Goal: Task Accomplishment & Management: Manage account settings

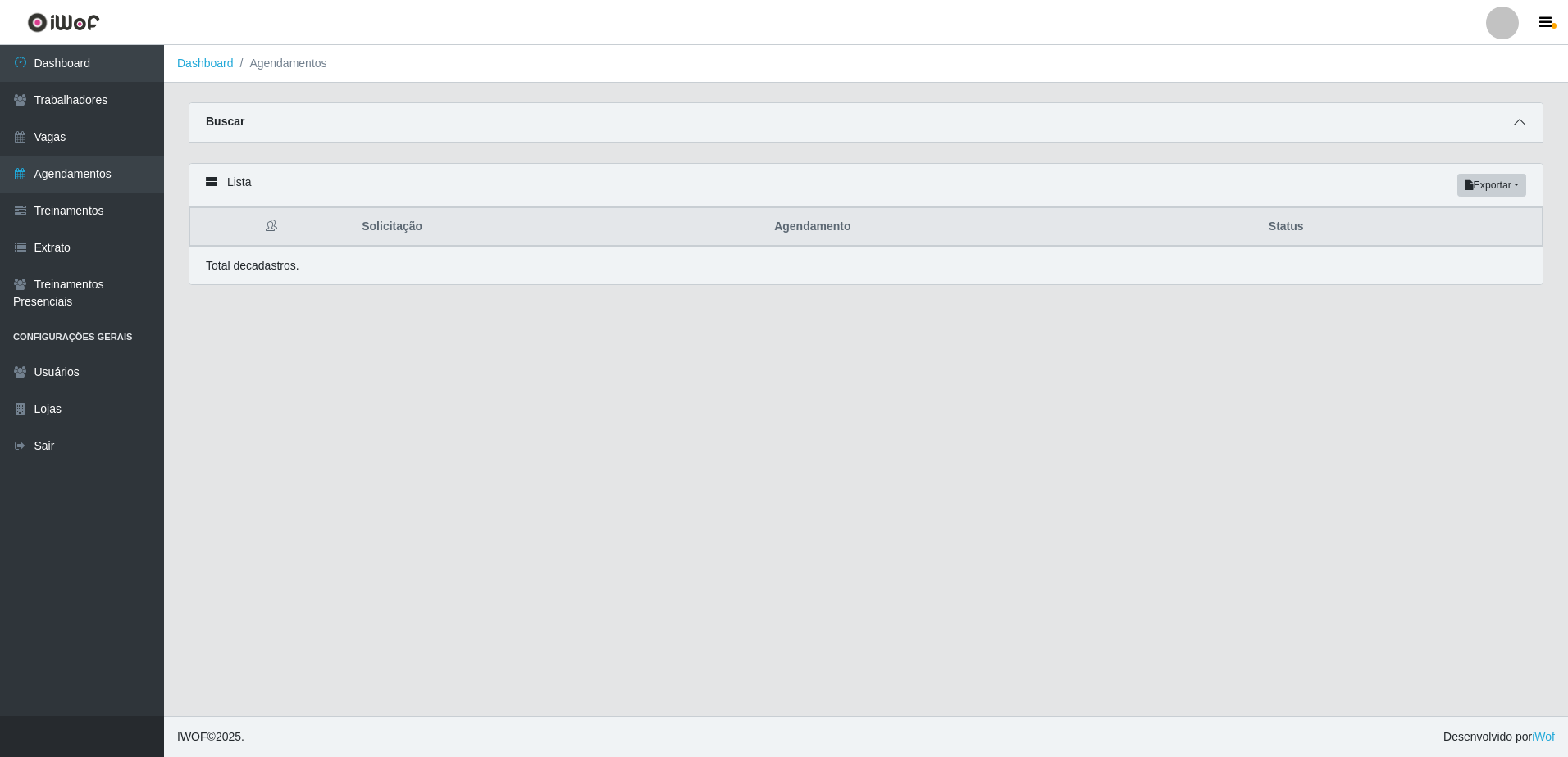
click at [1527, 122] on span at bounding box center [1519, 122] width 20 height 19
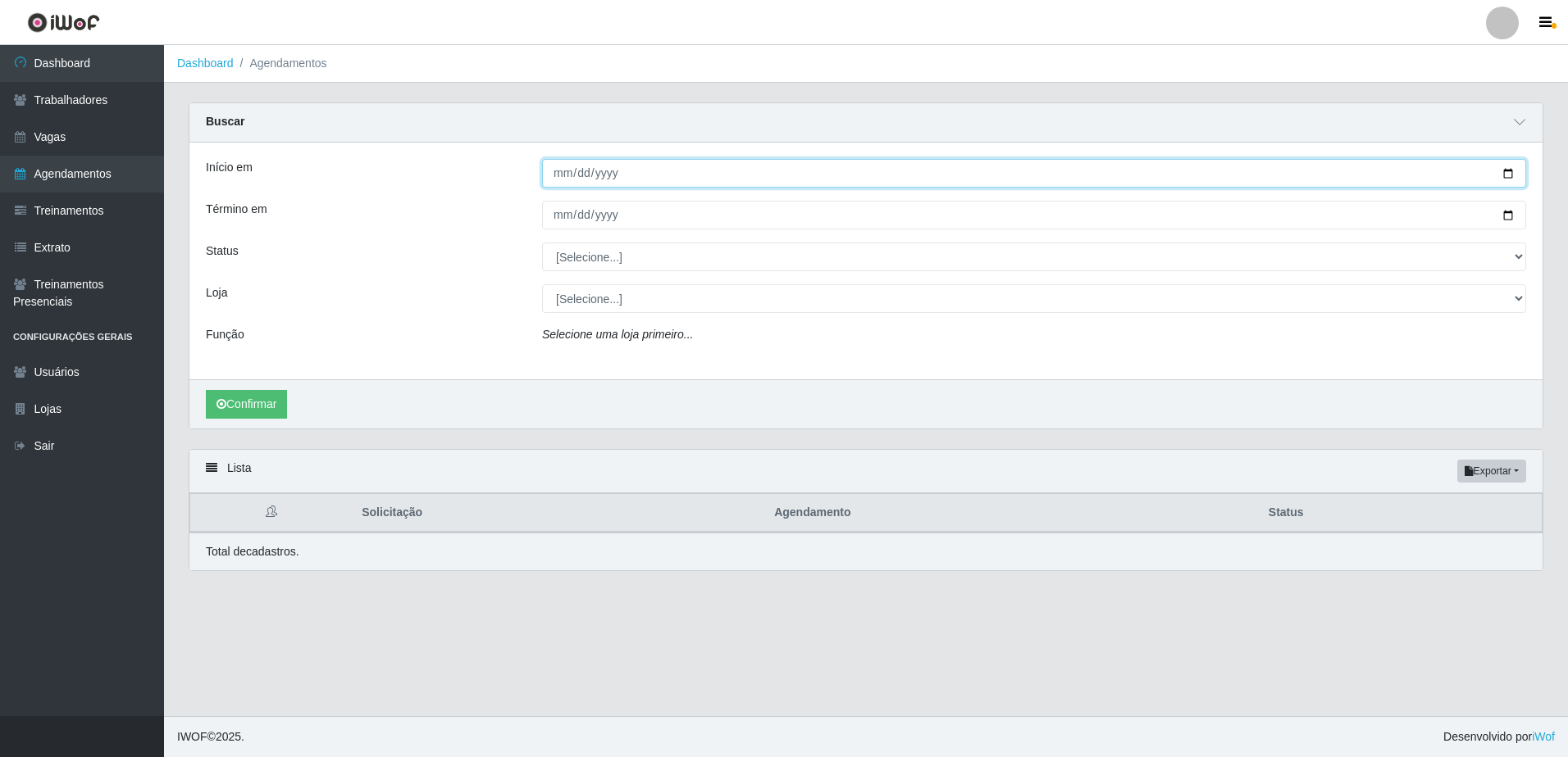
click at [544, 163] on input "Início em" at bounding box center [1034, 174] width 984 height 29
type input "275760-09-08"
type input "2024-09-08"
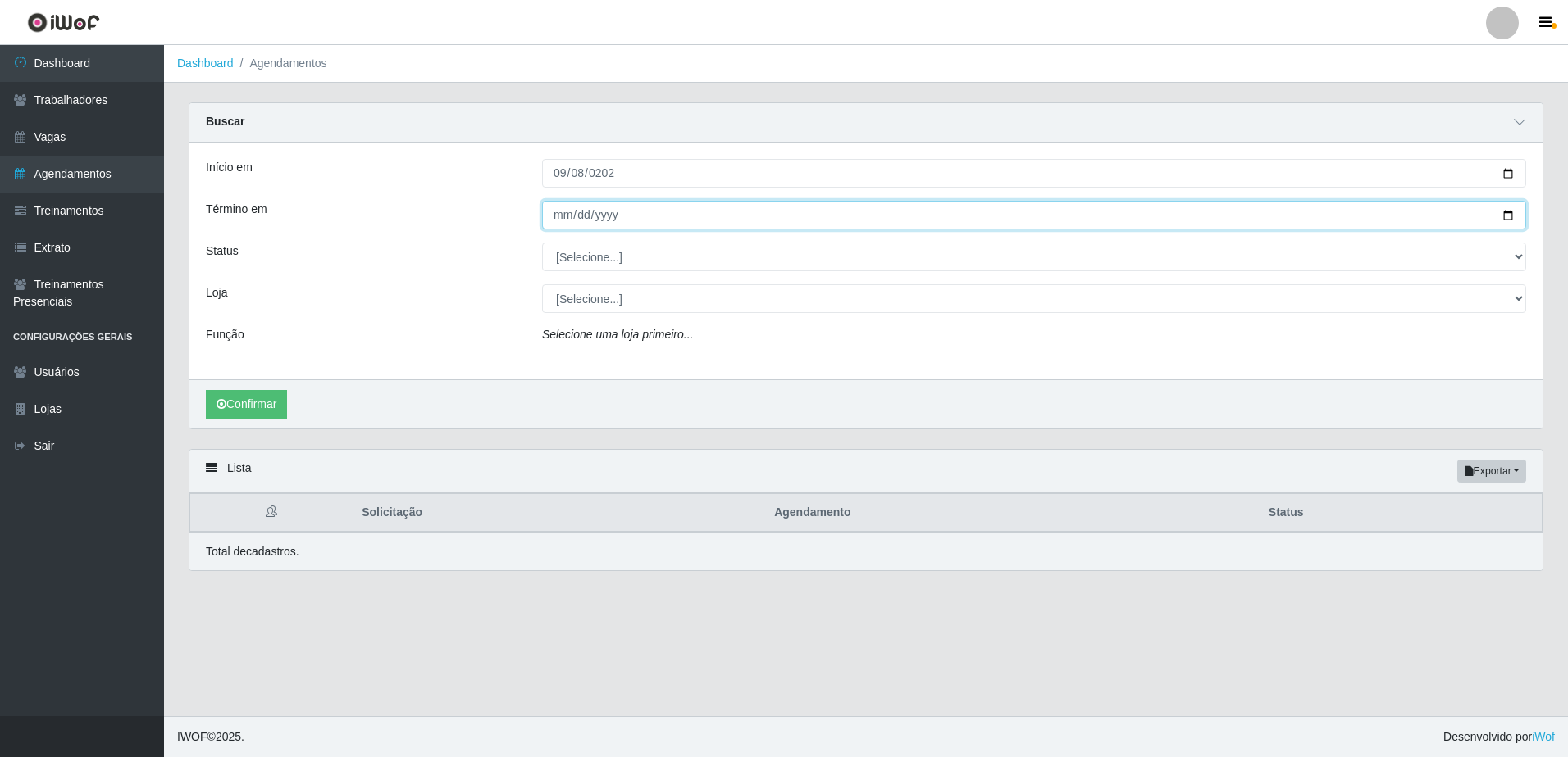
click at [559, 221] on input "Término em" at bounding box center [1034, 215] width 984 height 29
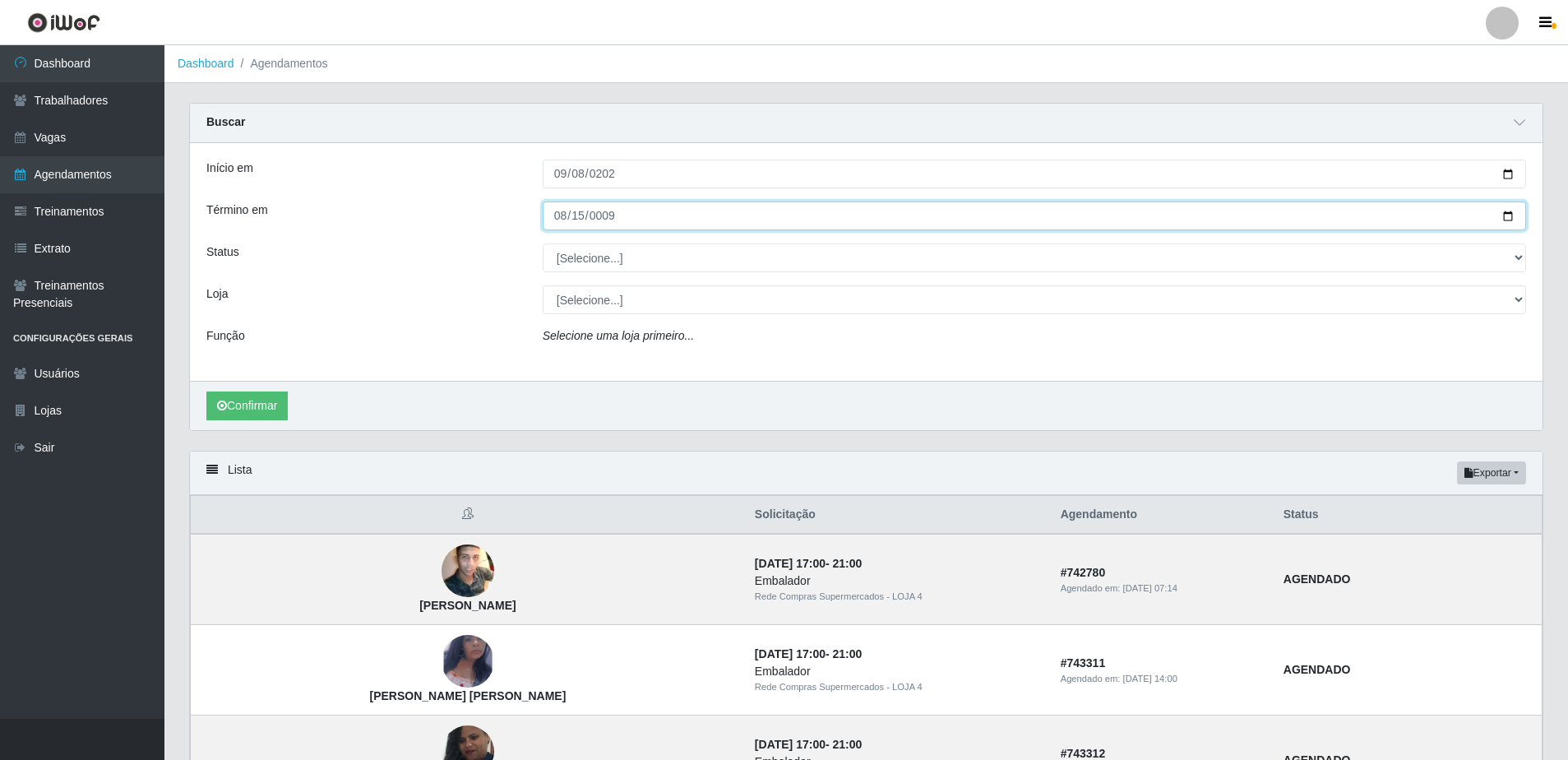
type input "0090-08-15"
type input "2025-08-15"
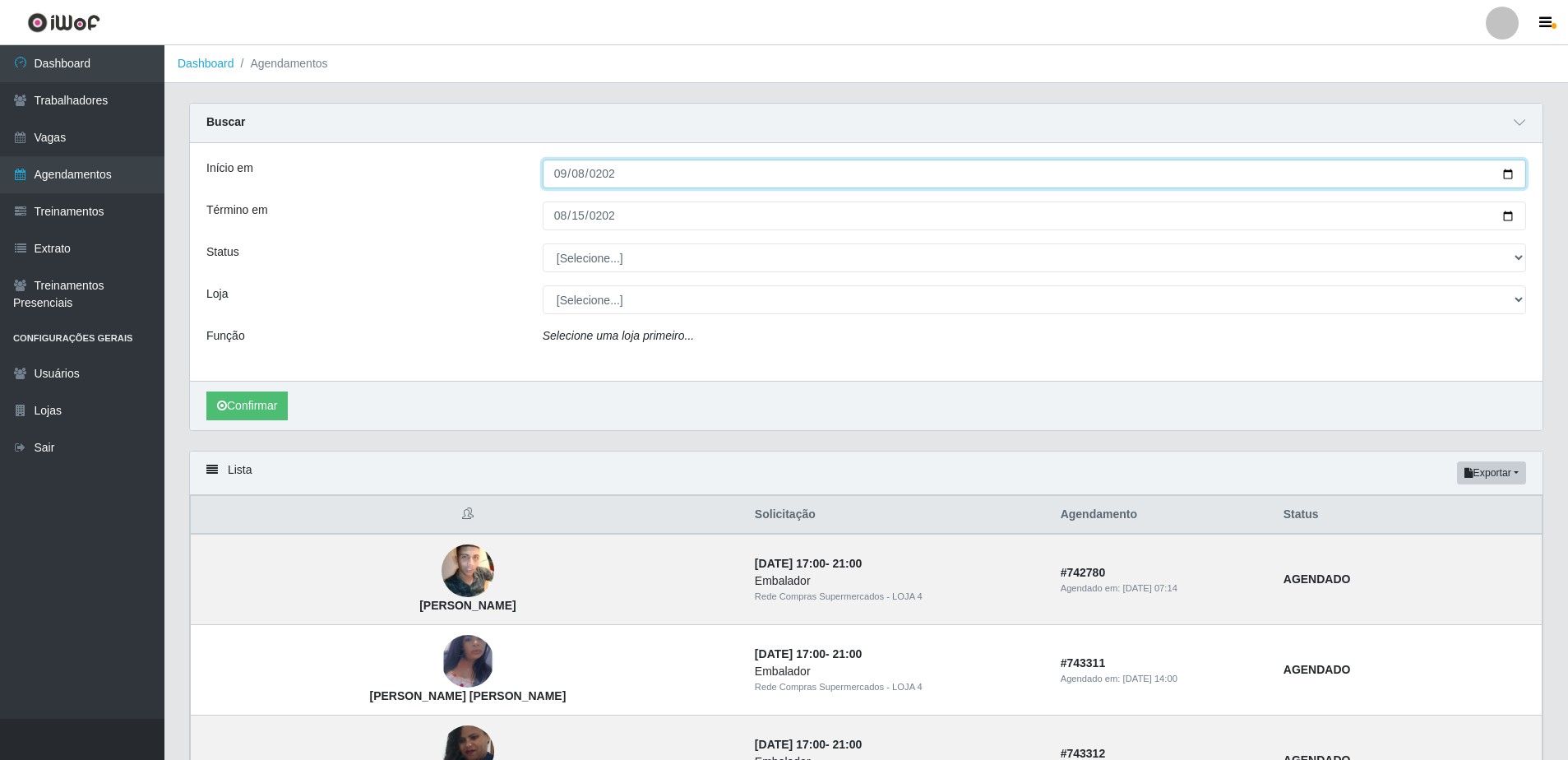
click at [605, 170] on input "2024-09-08" at bounding box center [1034, 174] width 984 height 29
type input "[DATE]"
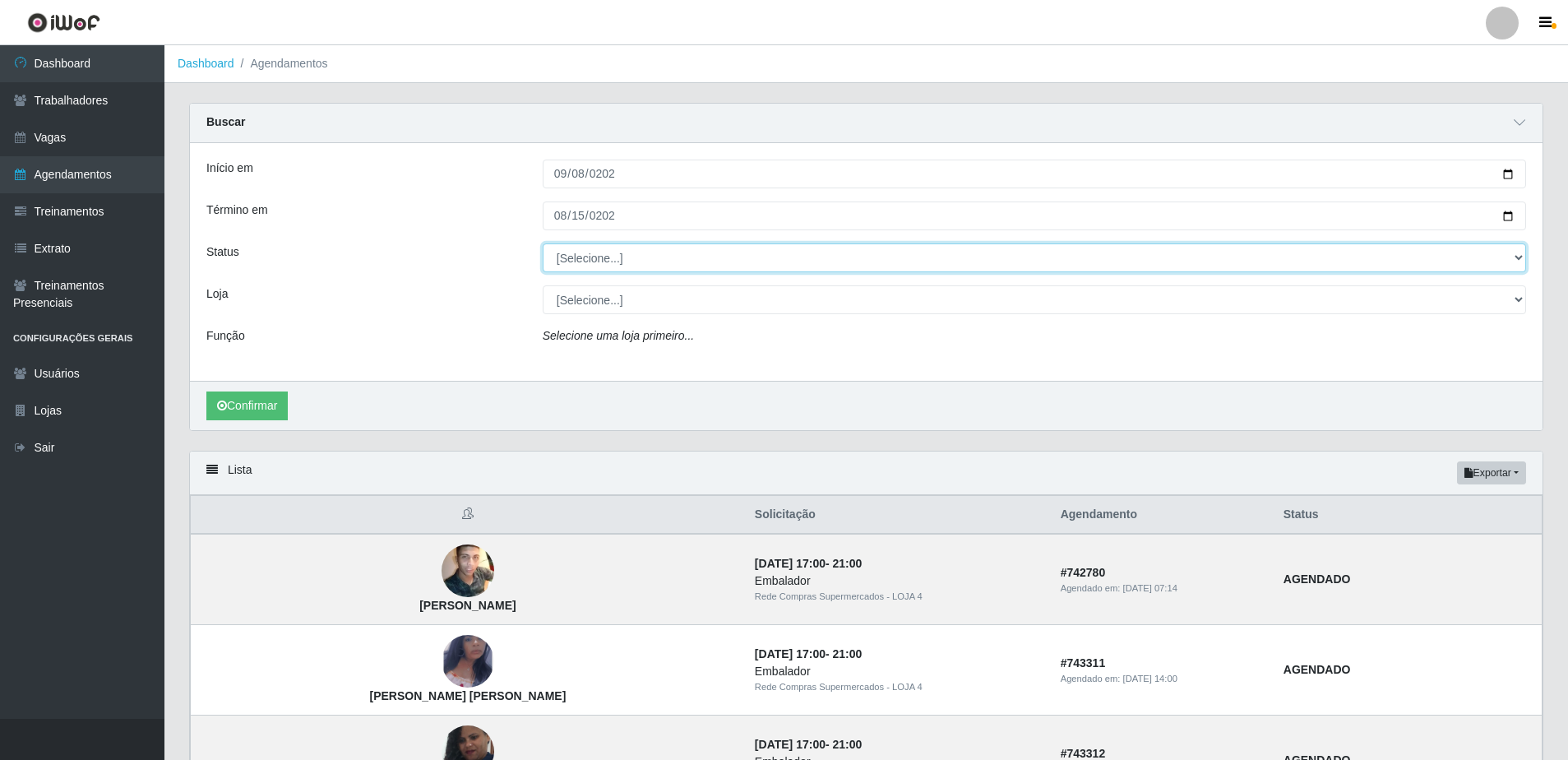
click at [626, 251] on select "[Selecione...] AGENDADO AGUARDANDO LIBERAR EM ANDAMENTO EM REVISÃO FINALIZADO C…" at bounding box center [1034, 258] width 984 height 29
select select "FINALIZADO"
click at [543, 244] on select "[Selecione...] AGENDADO AGUARDANDO LIBERAR EM ANDAMENTO EM REVISÃO FINALIZADO C…" at bounding box center [1034, 258] width 984 height 29
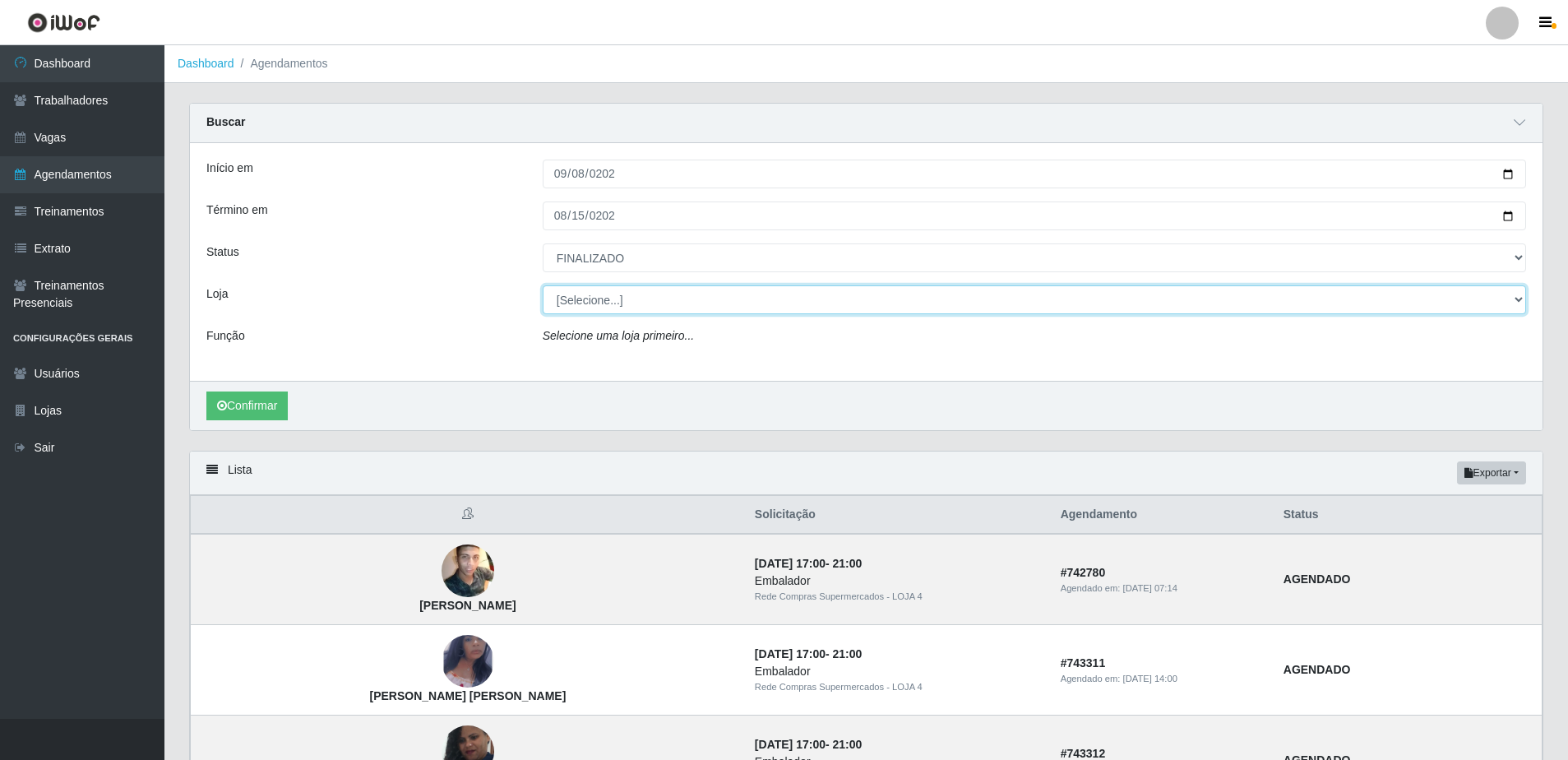
click at [676, 298] on select "[Selecione...] Rede Compras Supermercados - LOJA 1 Rede Compras Supermercados -…" at bounding box center [1034, 300] width 984 height 29
select select "158"
click at [543, 286] on select "[Selecione...] Rede Compras Supermercados - LOJA 1 Rede Compras Supermercados -…" at bounding box center [1034, 300] width 984 height 29
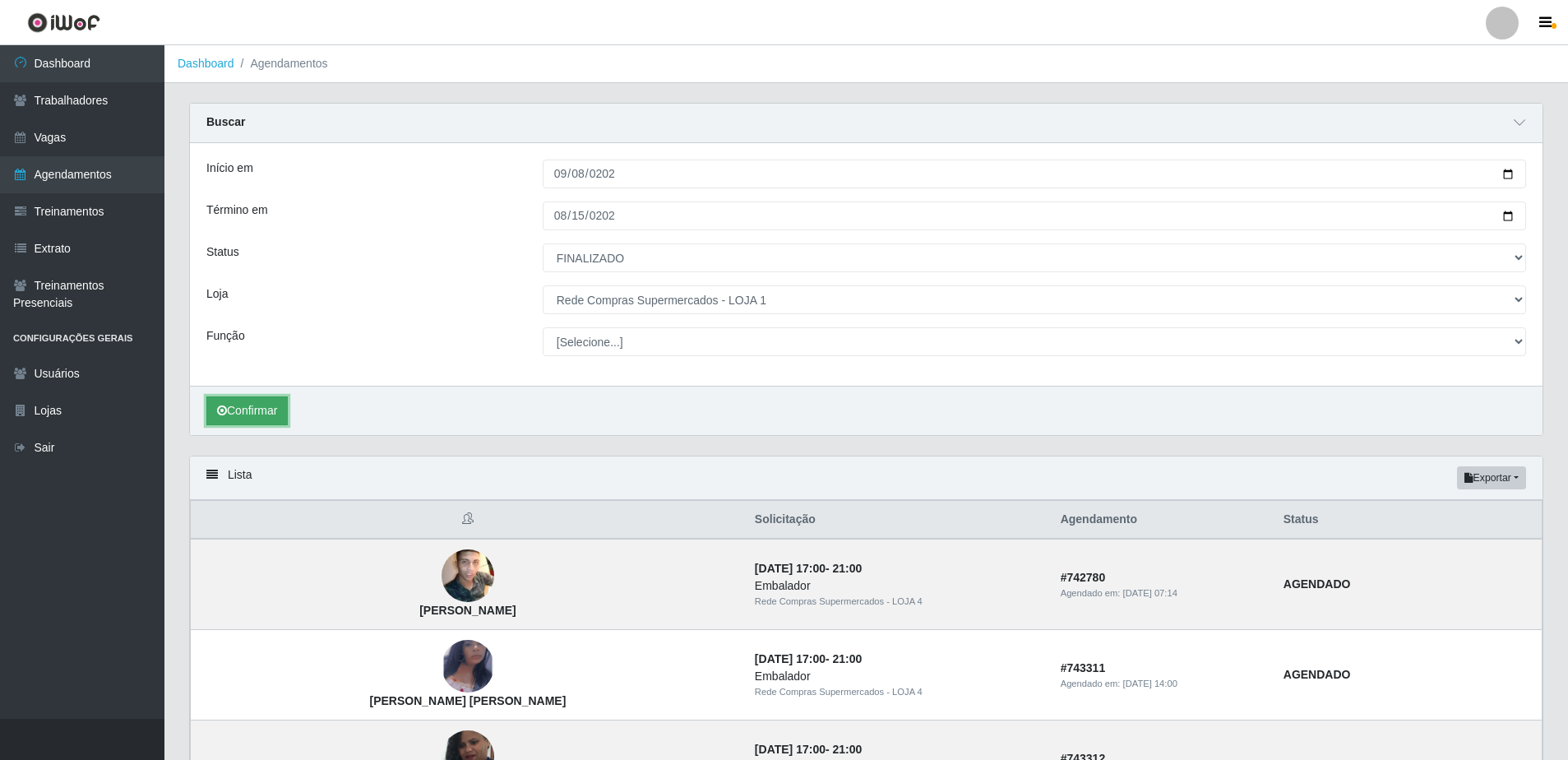
click at [254, 404] on button "Confirmar" at bounding box center [247, 411] width 81 height 29
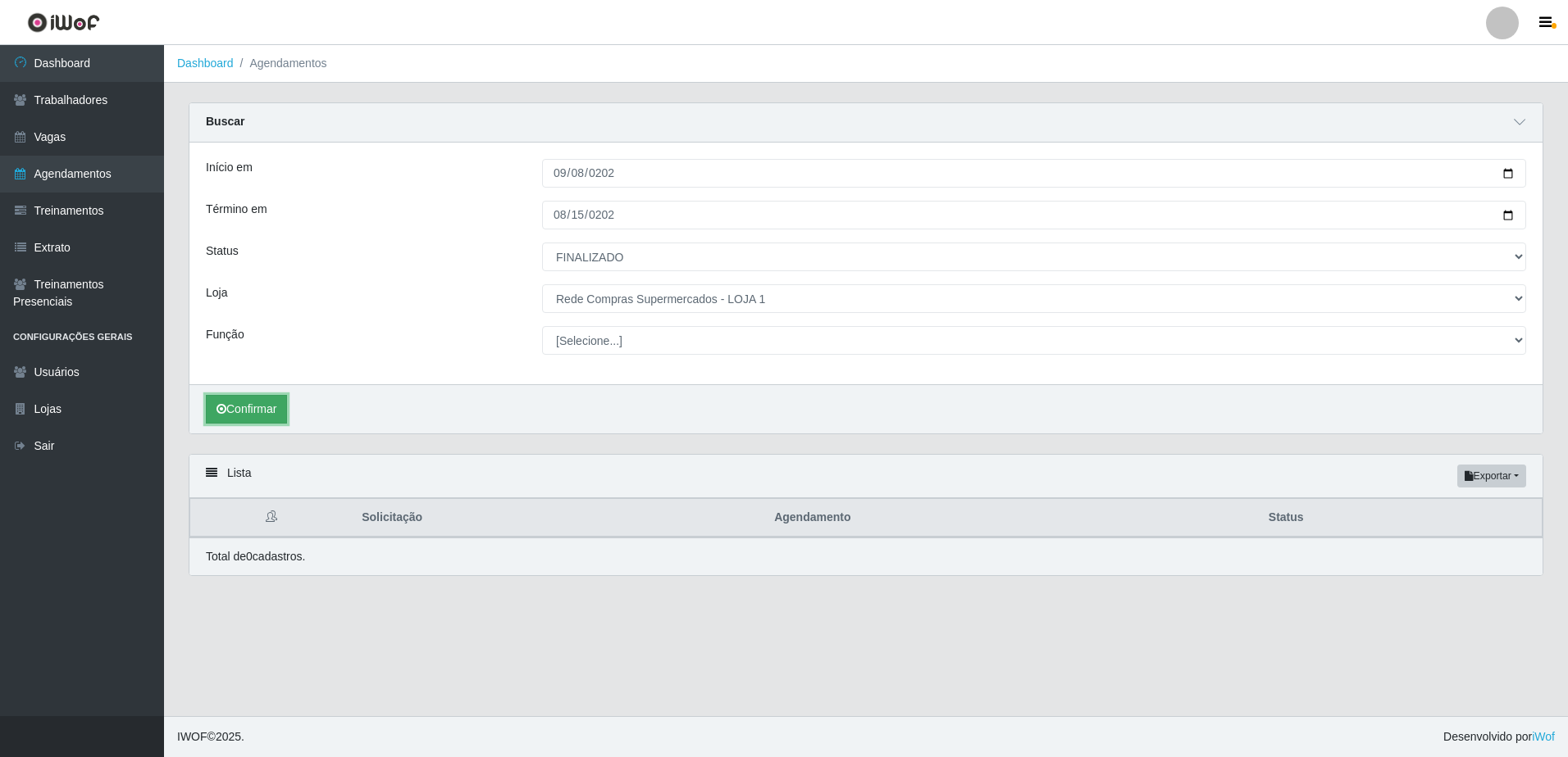
click at [265, 407] on button "Confirmar" at bounding box center [247, 410] width 81 height 29
click at [251, 407] on button "Confirmar" at bounding box center [247, 410] width 81 height 29
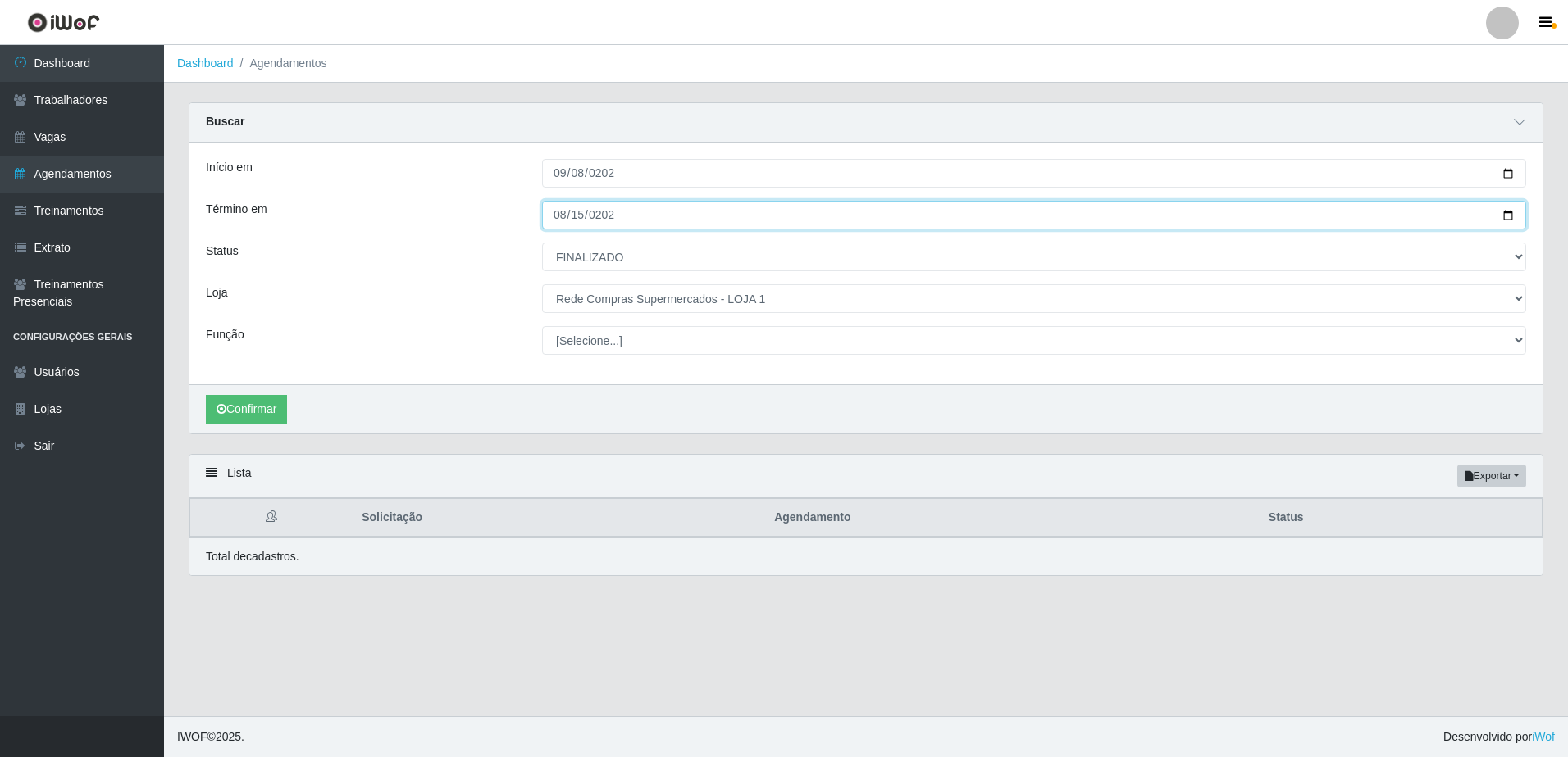
drag, startPoint x: 578, startPoint y: 212, endPoint x: 585, endPoint y: 221, distance: 11.4
click at [578, 215] on input "2025-08-15" at bounding box center [1034, 215] width 984 height 29
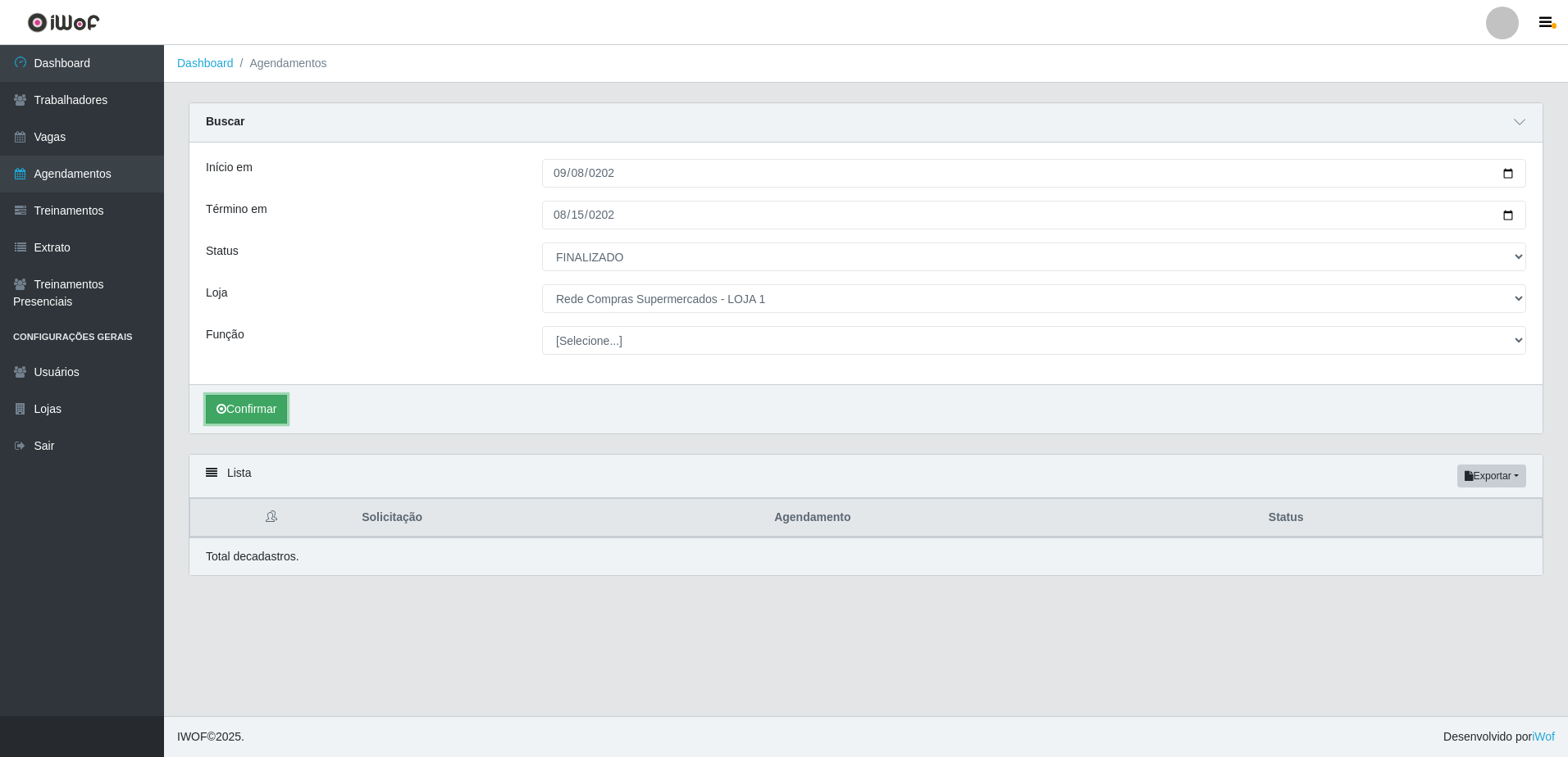
click at [245, 401] on button "Confirmar" at bounding box center [247, 410] width 81 height 29
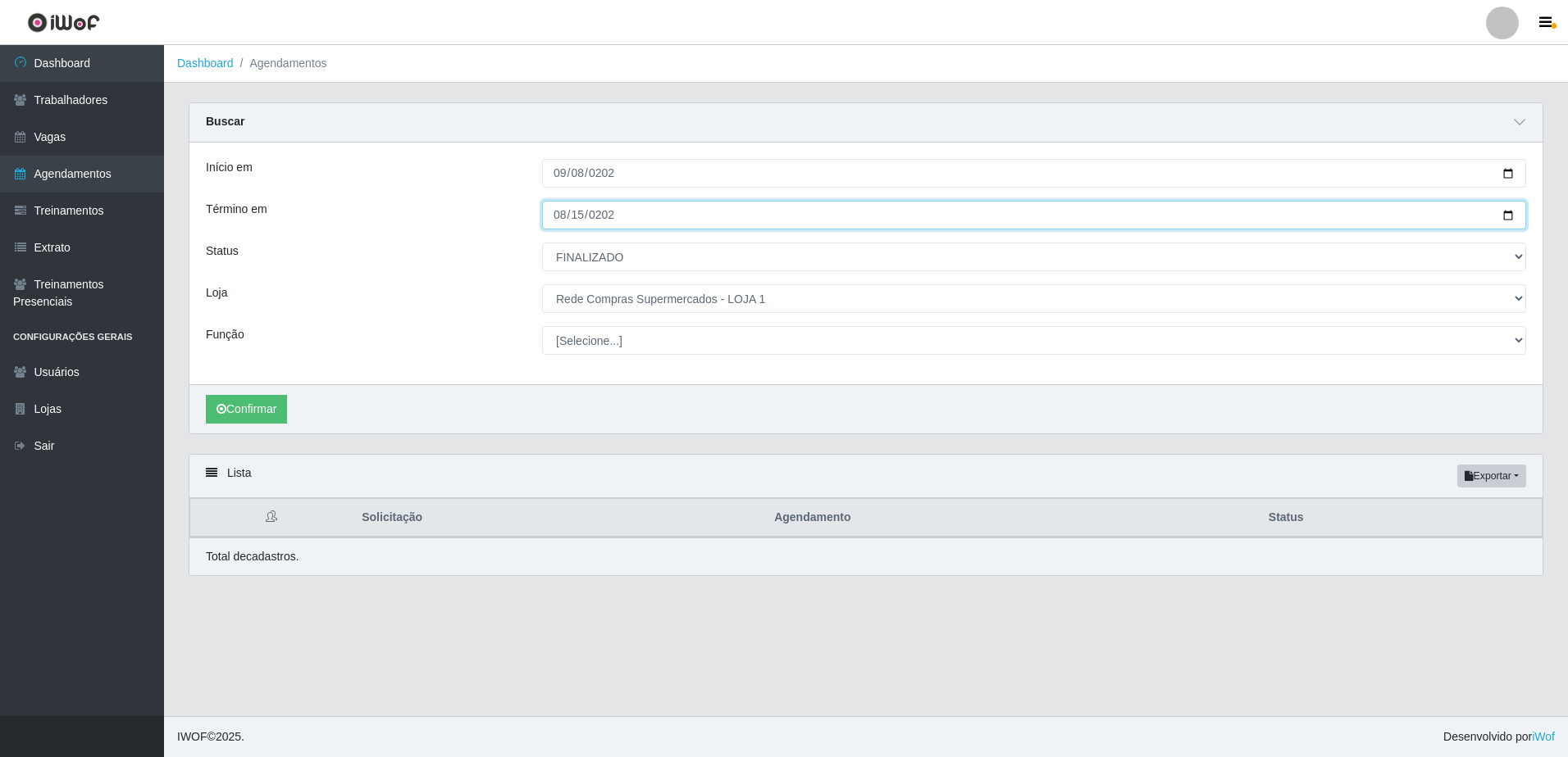
click at [558, 221] on input "2025-09-15" at bounding box center [1034, 215] width 984 height 29
type input "[DATE]"
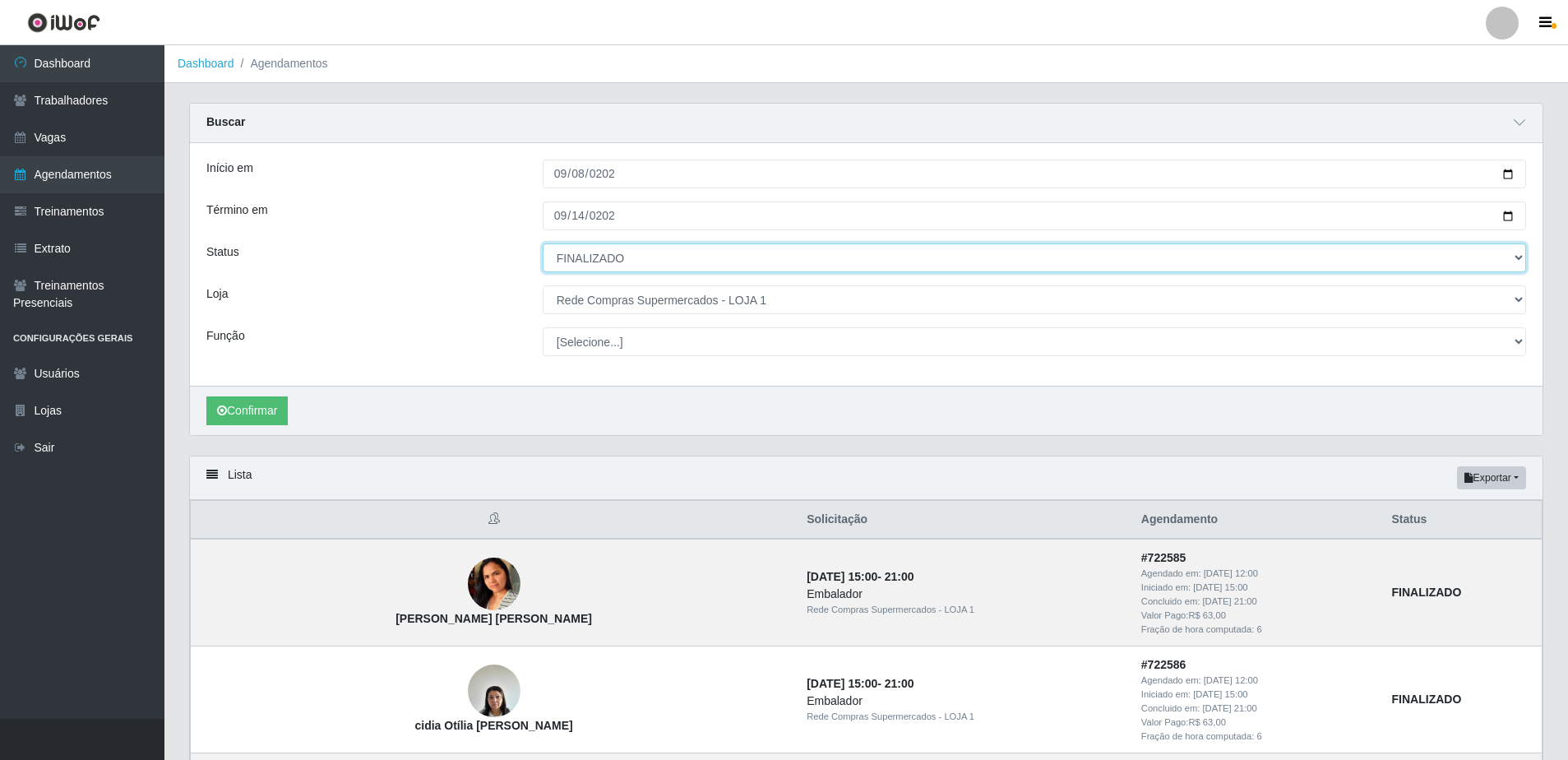
click at [744, 253] on select "[Selecione...] AGENDADO AGUARDANDO LIBERAR EM ANDAMENTO EM REVISÃO FINALIZADO C…" at bounding box center [1034, 258] width 984 height 29
click at [543, 244] on select "[Selecione...] AGENDADO AGUARDANDO LIBERAR EM ANDAMENTO EM REVISÃO FINALIZADO C…" at bounding box center [1034, 258] width 984 height 29
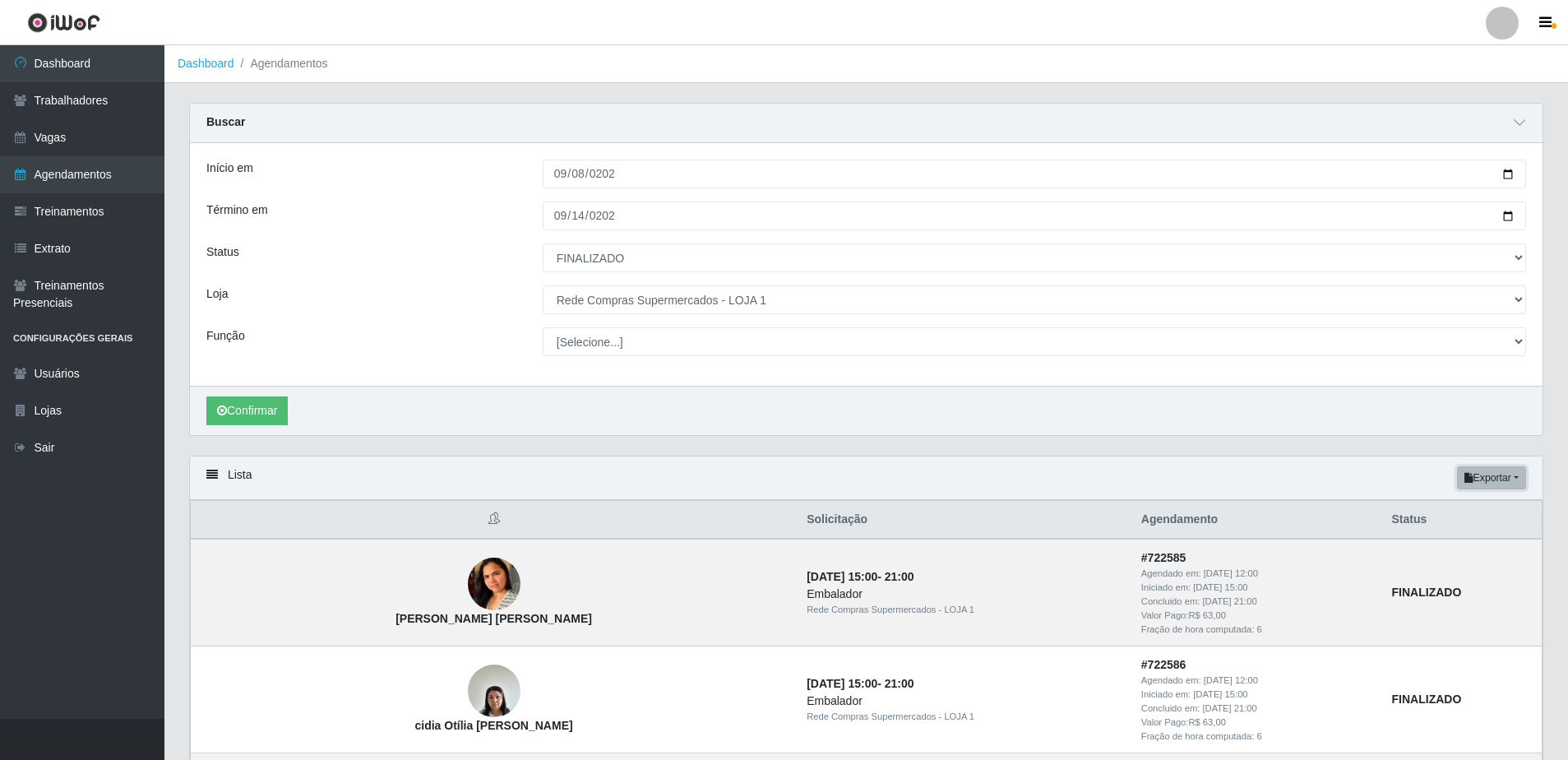
click at [1508, 478] on button "Exportar" at bounding box center [1491, 477] width 69 height 23
click at [1443, 547] on button "Excel" at bounding box center [1462, 543] width 130 height 33
click at [1514, 479] on button "Exportar" at bounding box center [1491, 477] width 69 height 23
click at [1430, 543] on button "Excel" at bounding box center [1462, 543] width 130 height 33
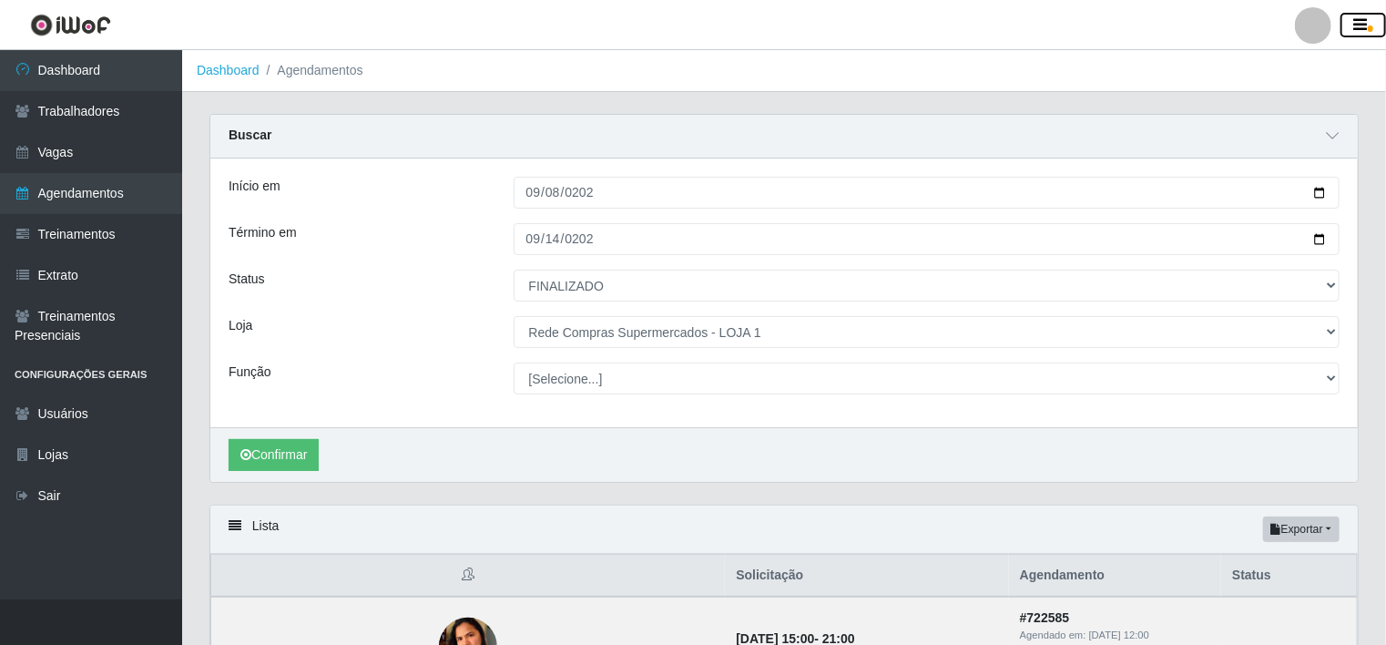
click at [1364, 25] on button "button" at bounding box center [1363, 25] width 46 height 25
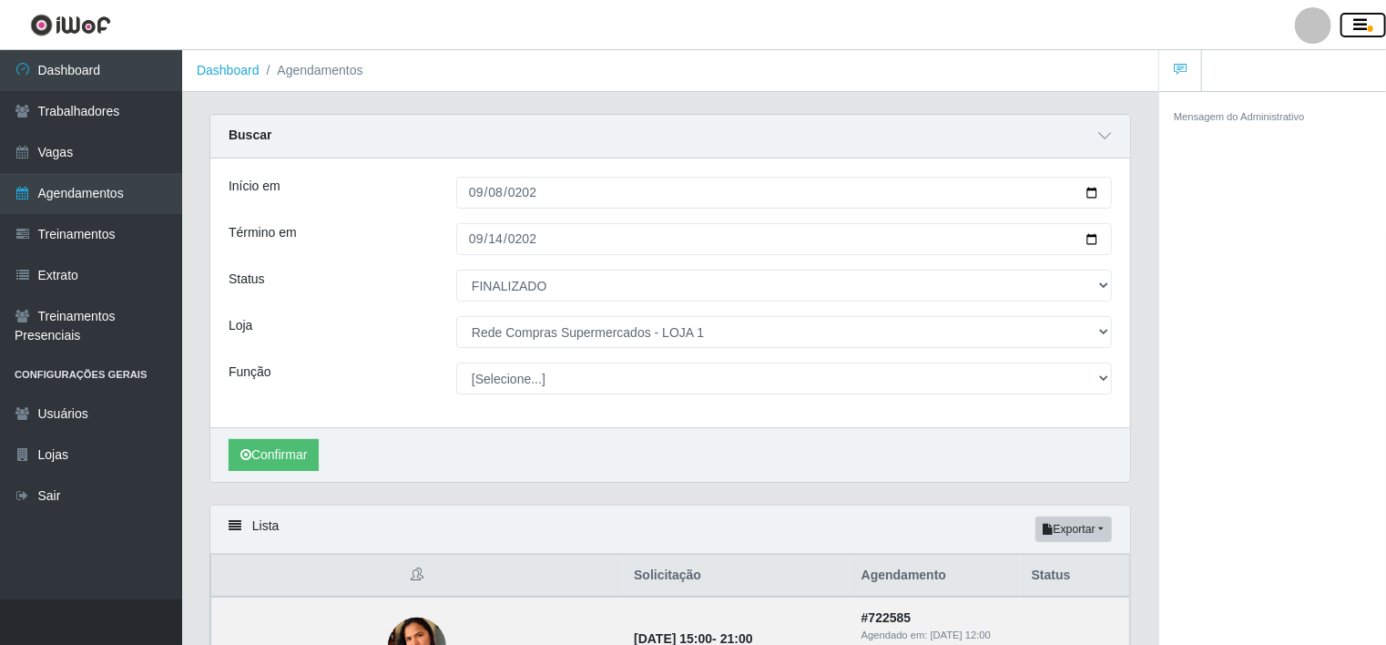
click at [1359, 28] on icon "button" at bounding box center [1361, 25] width 14 height 16
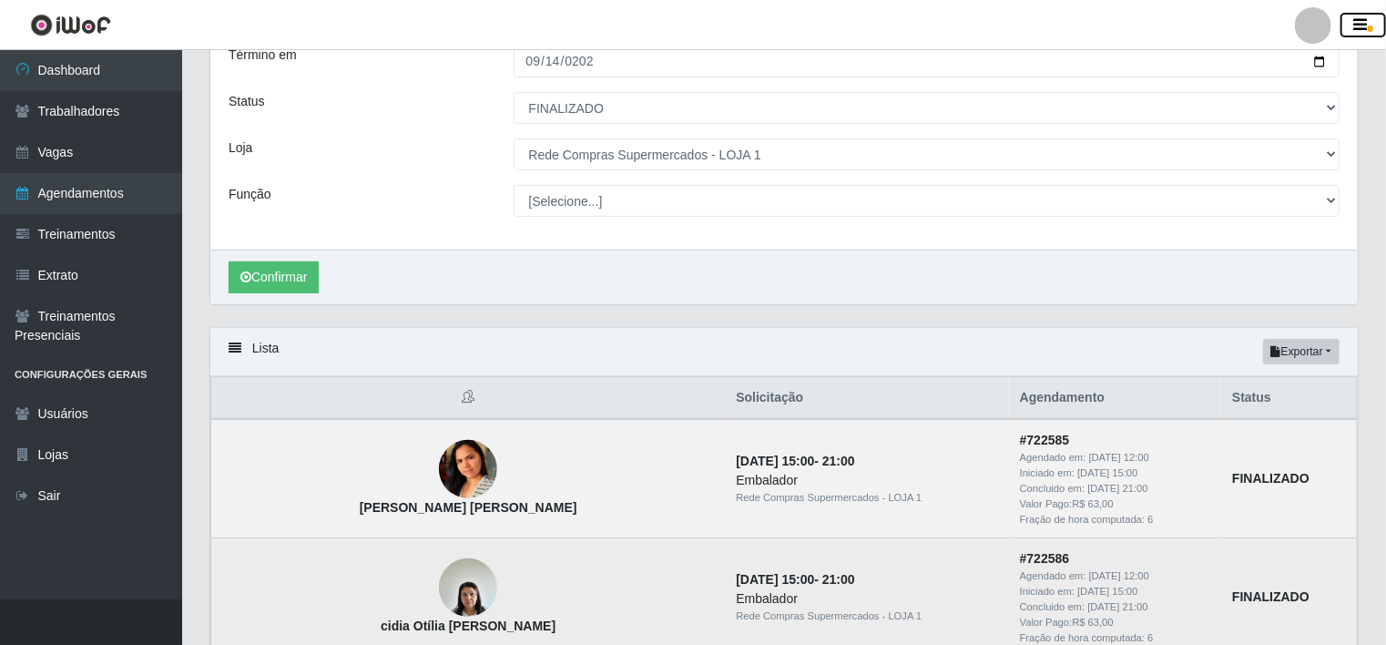
scroll to position [182, 0]
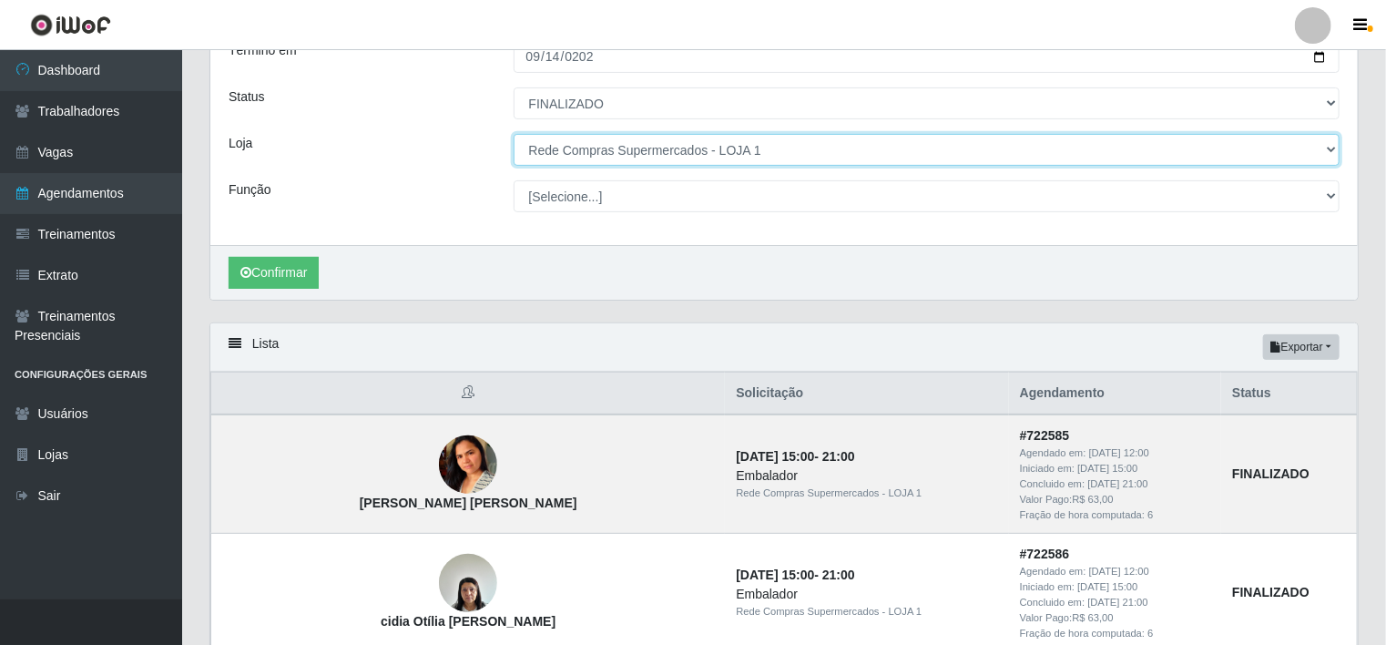
click at [799, 142] on select "[Selecione...] Rede Compras Supermercados - LOJA 1 Rede Compras Supermercados -…" at bounding box center [926, 150] width 827 height 32
click at [513, 134] on select "[Selecione...] Rede Compras Supermercados - LOJA 1 Rede Compras Supermercados -…" at bounding box center [926, 150] width 827 height 32
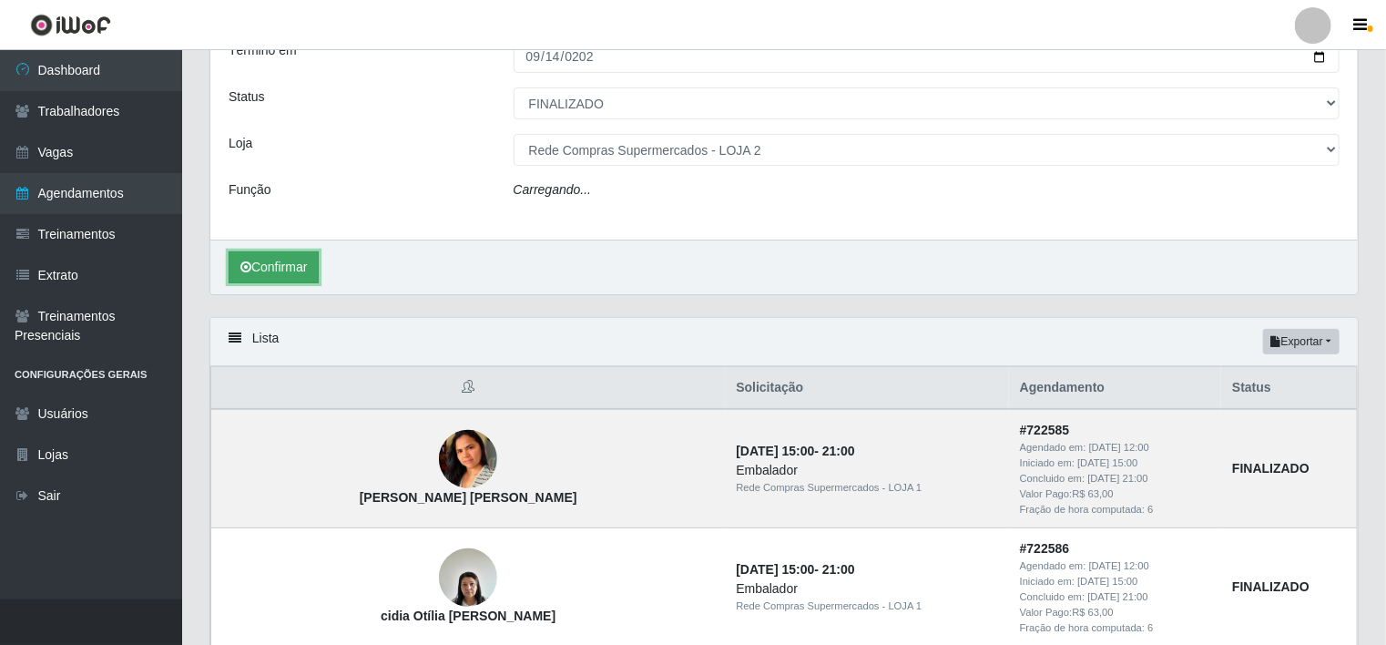
click at [260, 256] on button "Confirmar" at bounding box center [274, 267] width 90 height 32
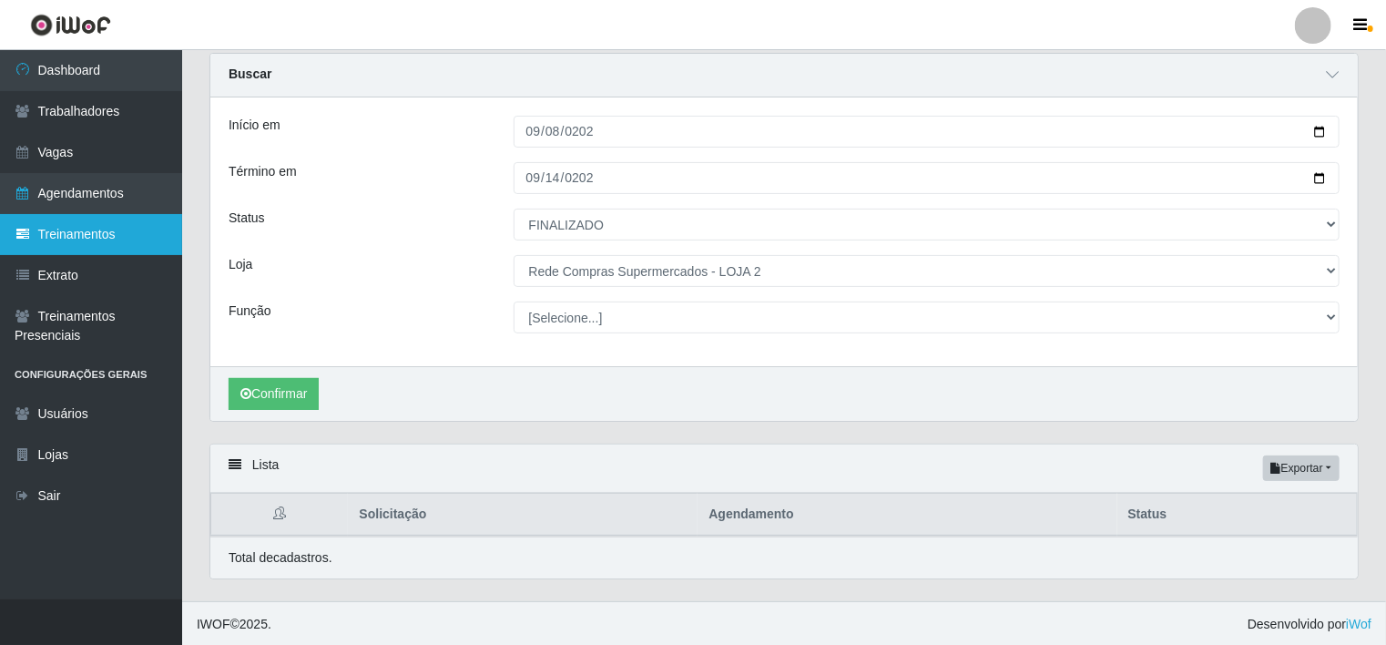
scroll to position [182, 0]
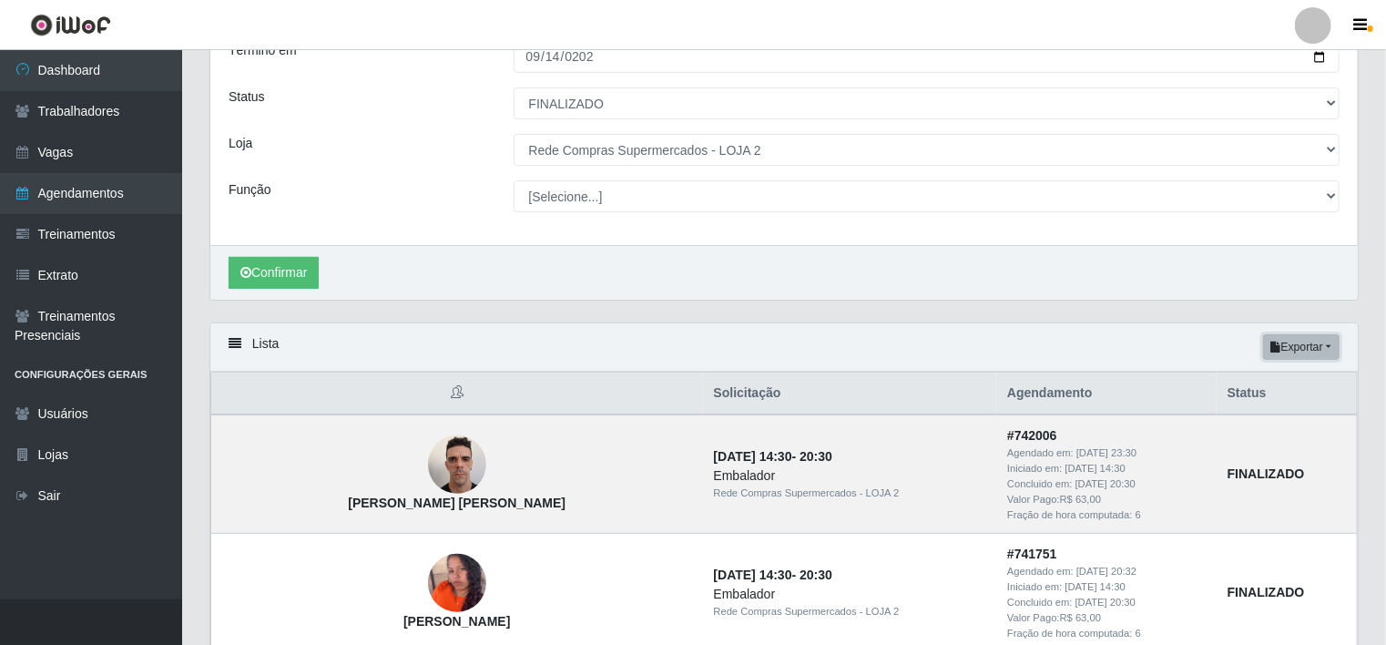
click at [1300, 351] on button "Exportar" at bounding box center [1301, 346] width 76 height 25
click at [1275, 420] on button "Excel" at bounding box center [1268, 419] width 144 height 37
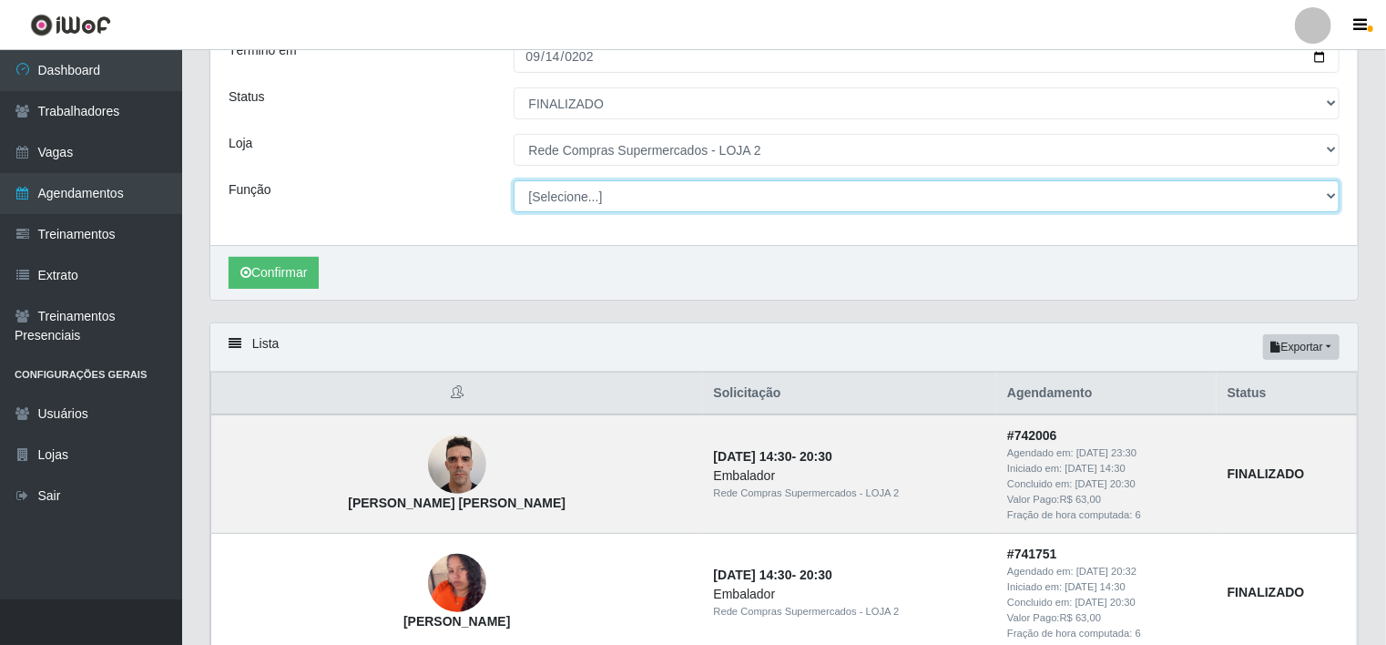
click at [692, 195] on select "[Selecione...] ASG ASG + ASG ++ Balconista Balconista + Balconista ++ Embalador…" at bounding box center [926, 196] width 827 height 32
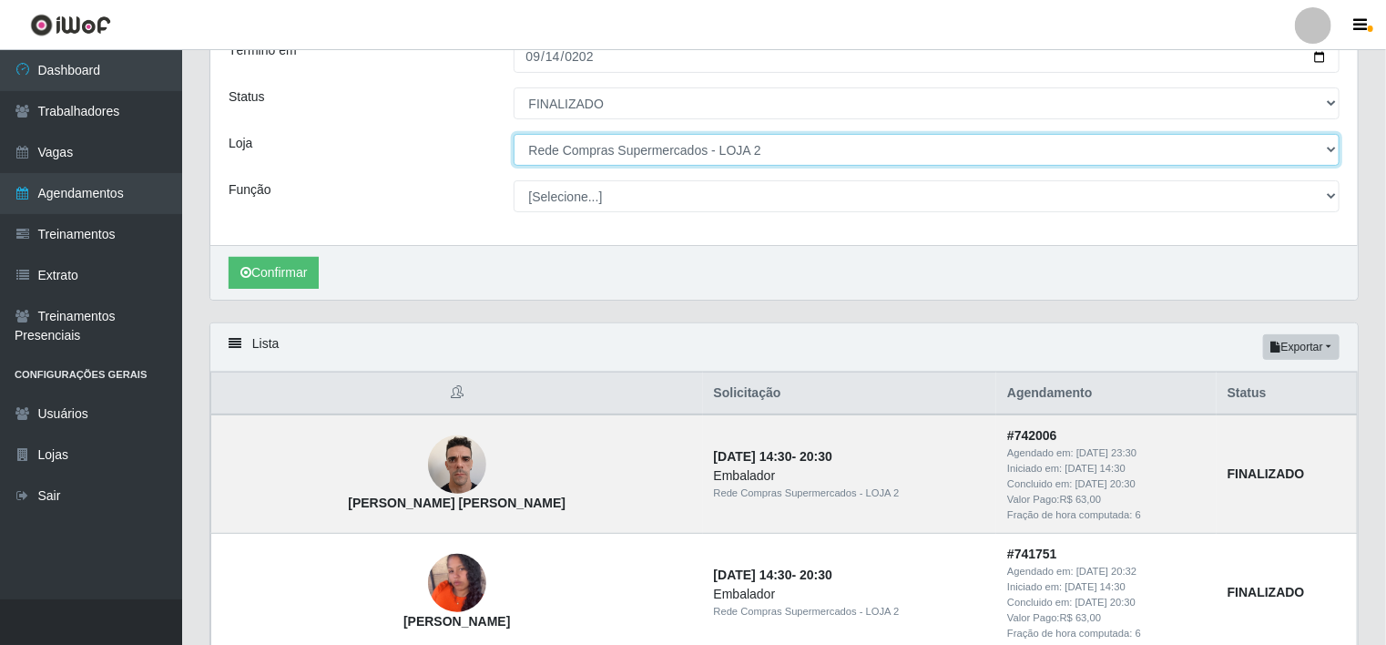
click at [739, 151] on select "[Selecione...] Rede Compras Supermercados - LOJA 1 Rede Compras Supermercados -…" at bounding box center [926, 150] width 827 height 32
select select "162"
click at [513, 134] on select "[Selecione...] Rede Compras Supermercados - LOJA 1 Rede Compras Supermercados -…" at bounding box center [926, 150] width 827 height 32
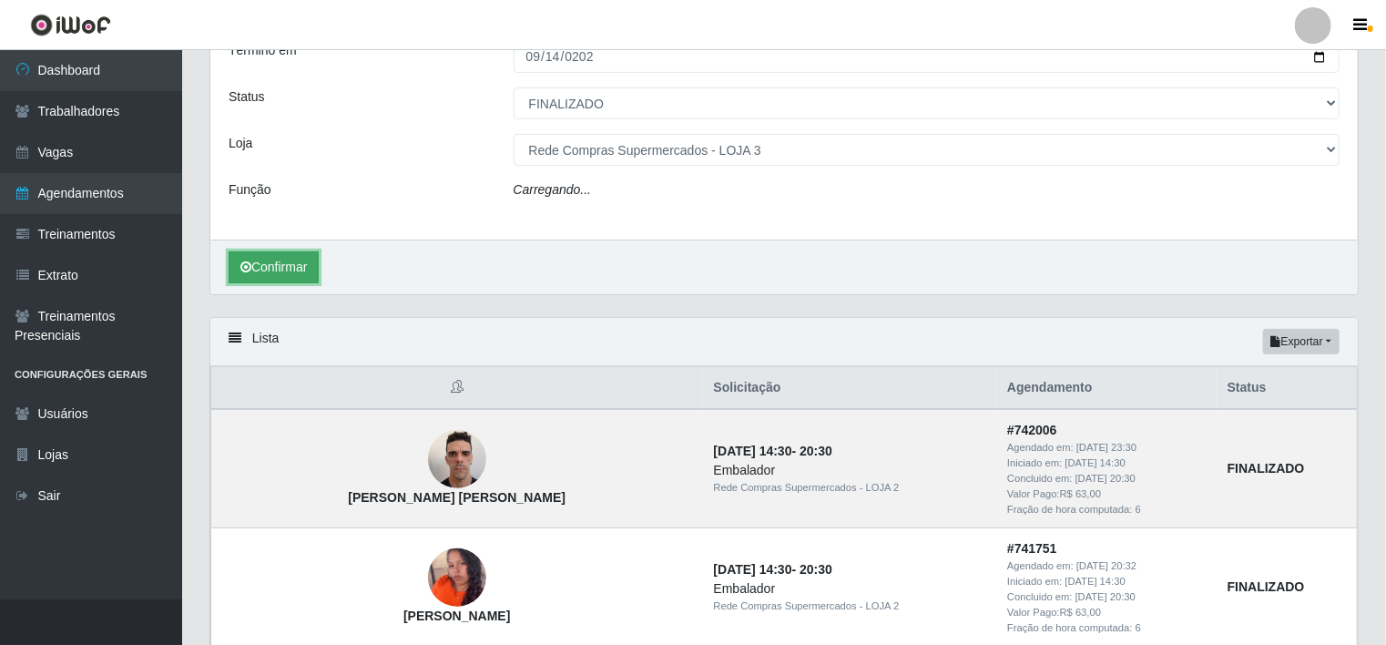
click at [263, 261] on button "Confirmar" at bounding box center [274, 267] width 90 height 32
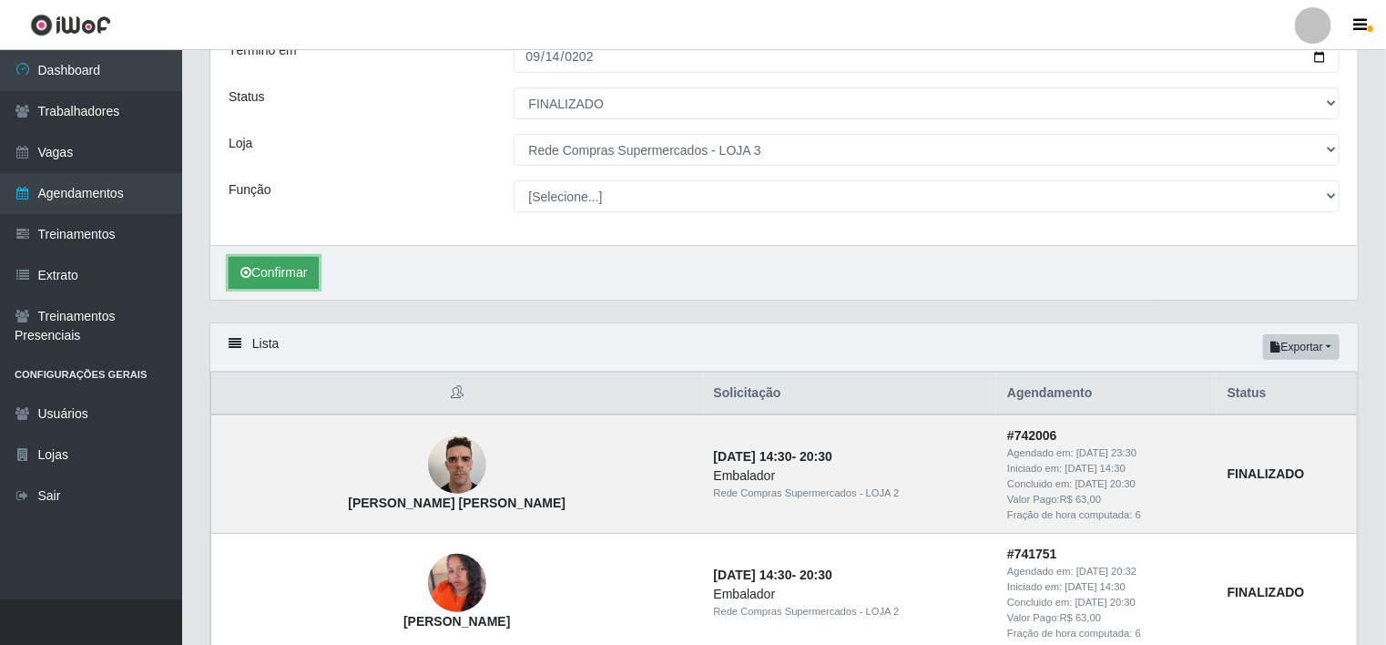
scroll to position [61, 0]
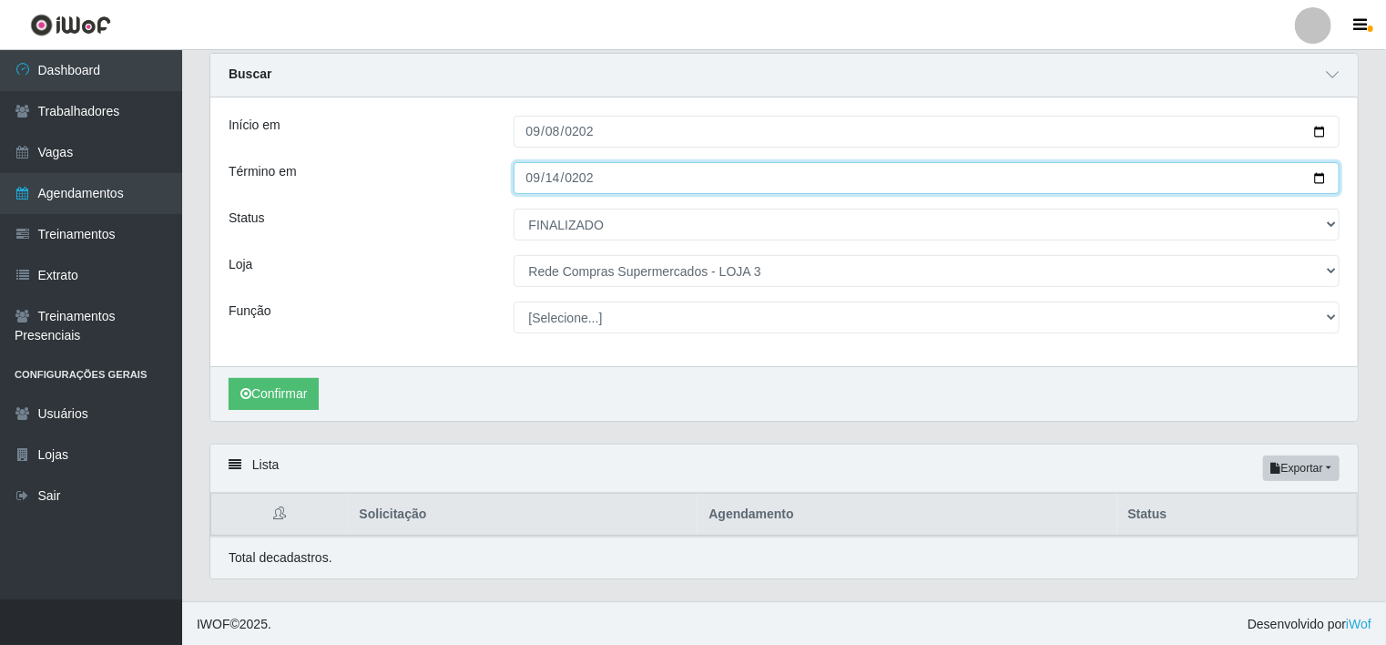
click at [929, 191] on input "[DATE]" at bounding box center [926, 178] width 827 height 32
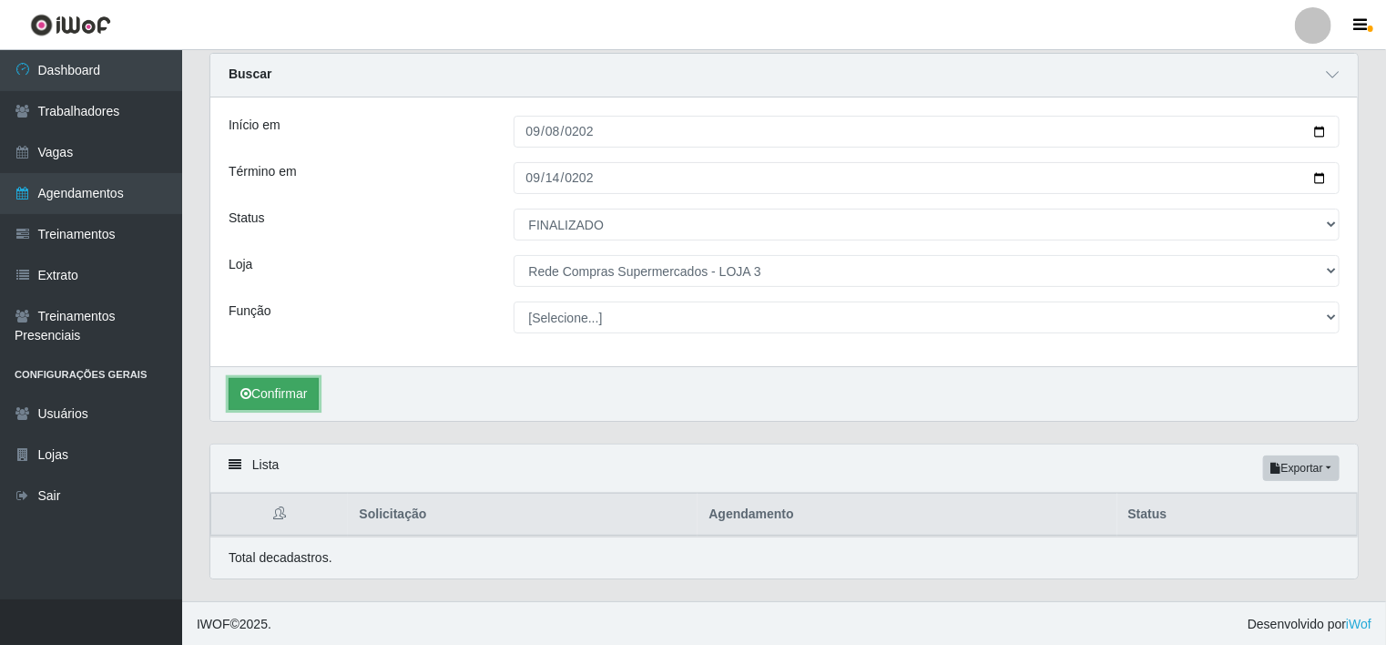
click at [288, 401] on button "Confirmar" at bounding box center [274, 394] width 90 height 32
click at [272, 401] on button "Confirmar" at bounding box center [274, 394] width 90 height 32
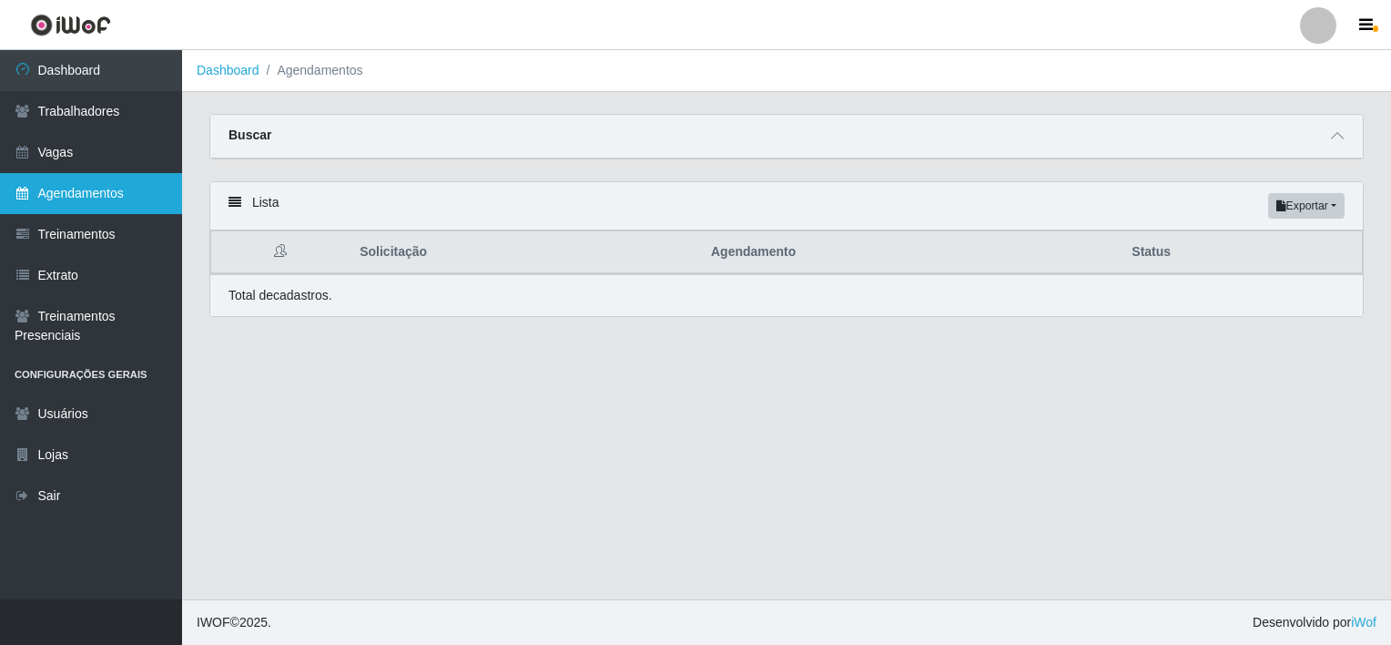
click at [99, 186] on link "Agendamentos" at bounding box center [91, 193] width 182 height 41
click at [1344, 133] on span at bounding box center [1338, 136] width 22 height 21
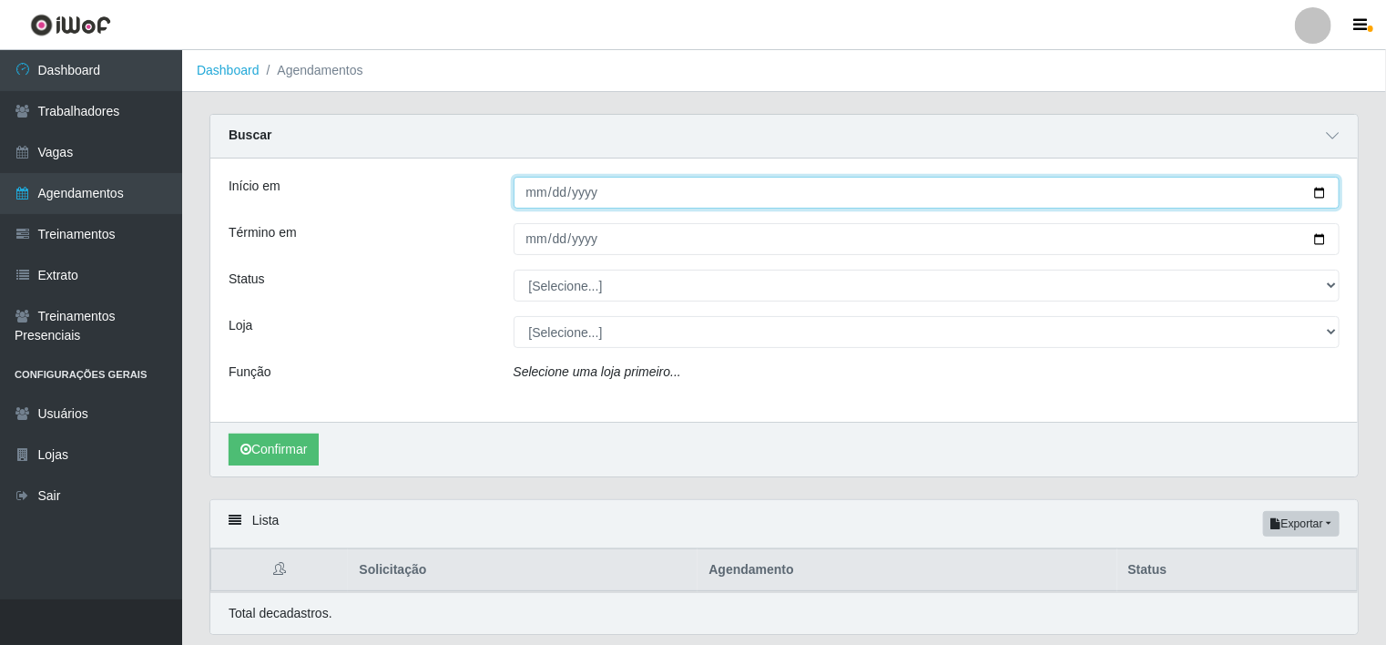
click at [546, 193] on input "Início em" at bounding box center [926, 193] width 827 height 32
click at [538, 191] on input "Início em" at bounding box center [926, 193] width 827 height 32
type input "[DATE]"
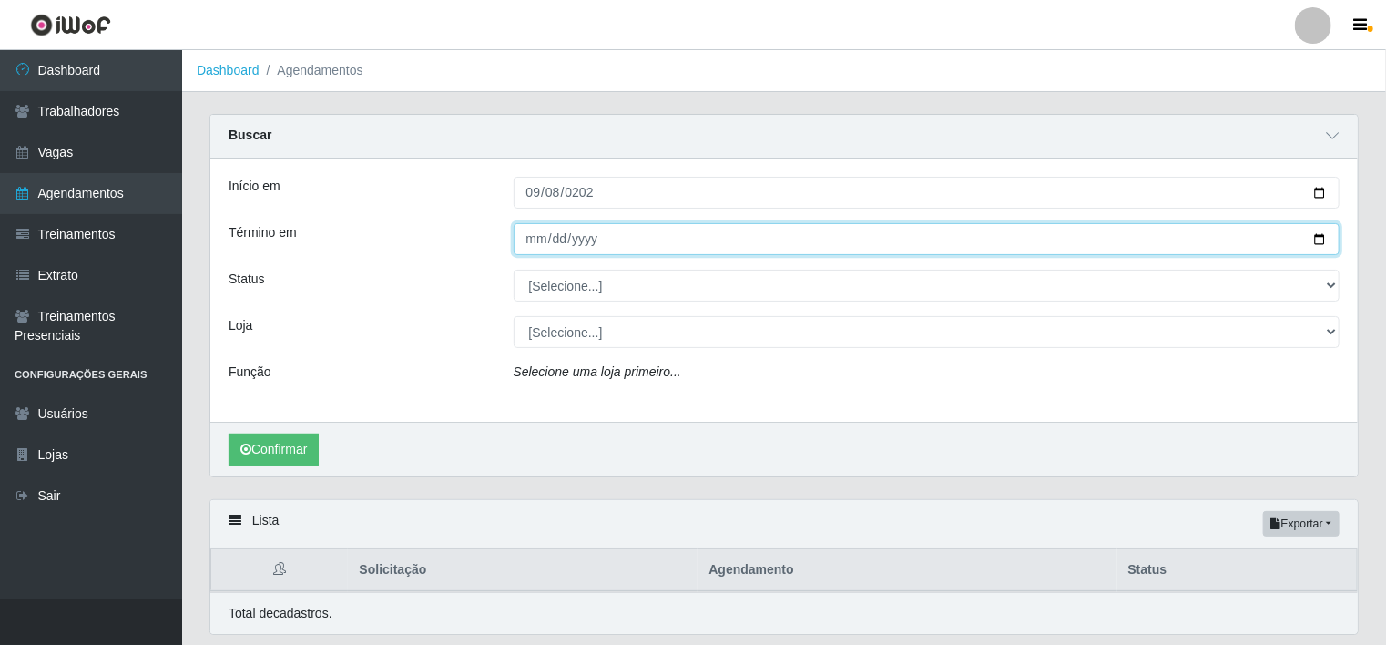
click at [531, 241] on input "Término em" at bounding box center [926, 239] width 827 height 32
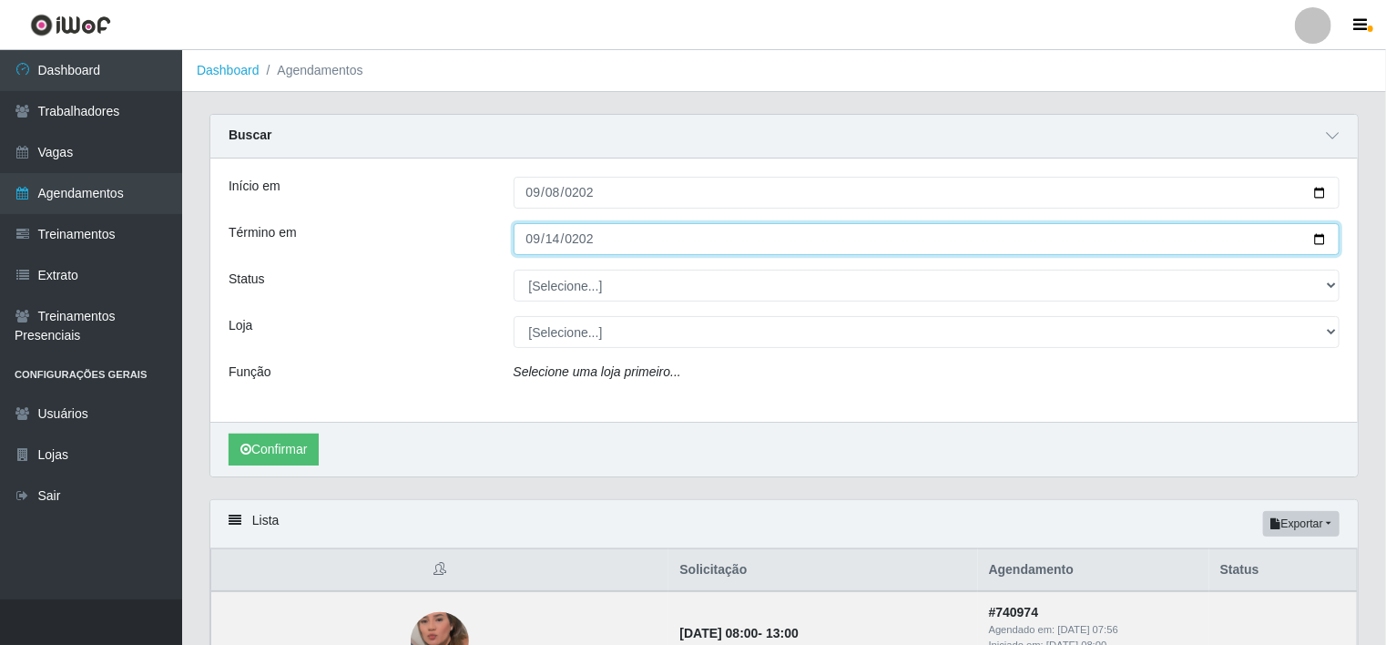
type input "[DATE]"
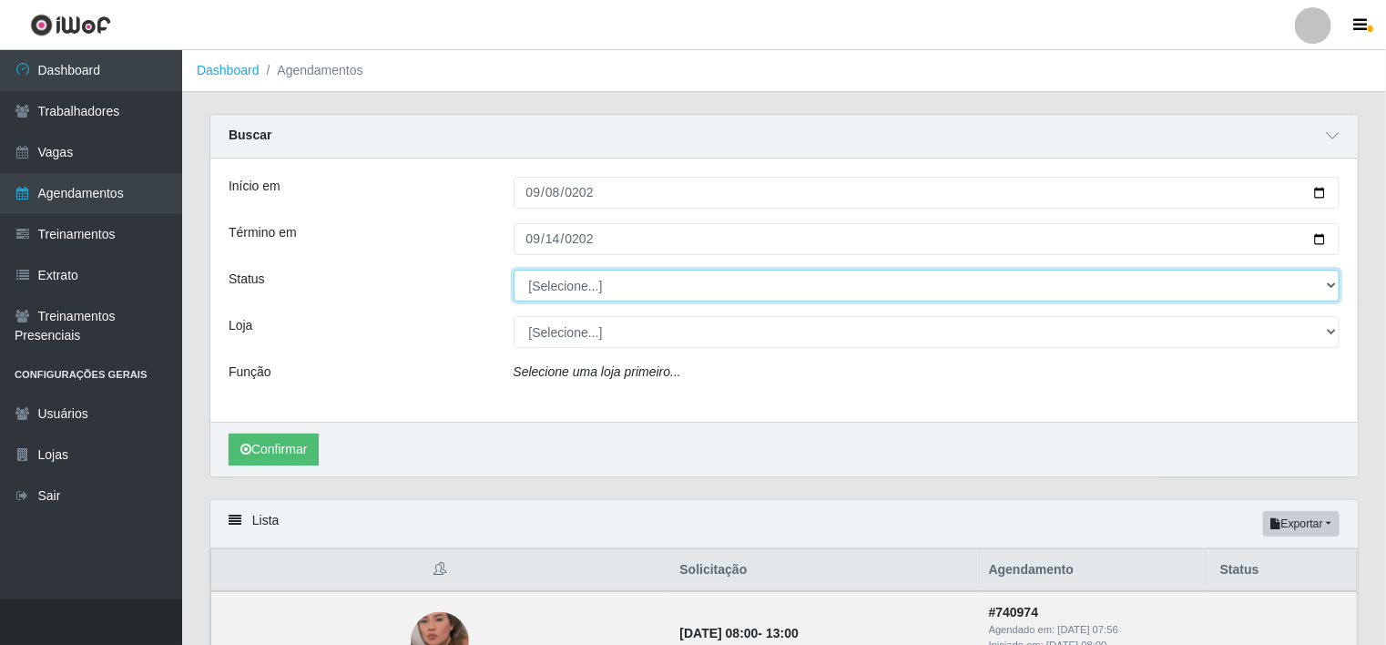
click at [609, 291] on select "[Selecione...] AGENDADO AGUARDANDO LIBERAR EM ANDAMENTO EM REVISÃO FINALIZADO C…" at bounding box center [926, 285] width 827 height 32
select select "FINALIZADO"
click at [513, 269] on select "[Selecione...] AGENDADO AGUARDANDO LIBERAR EM ANDAMENTO EM REVISÃO FINALIZADO C…" at bounding box center [926, 285] width 827 height 32
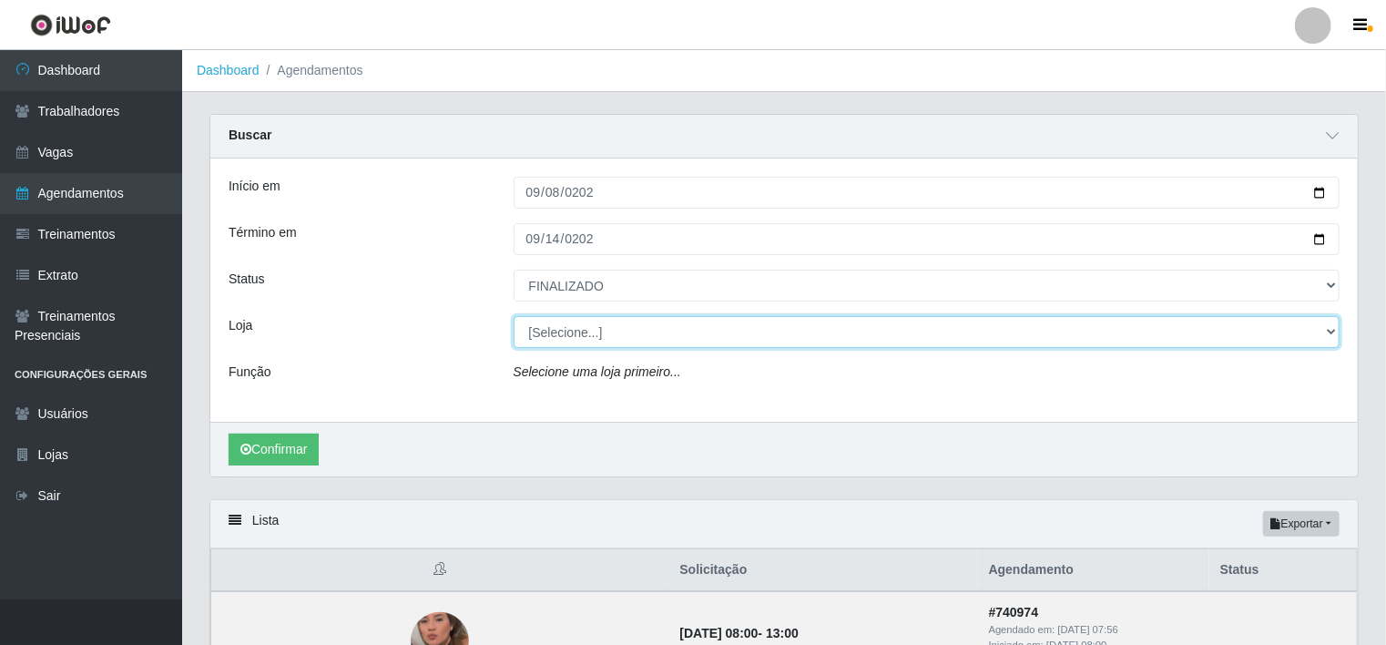
click at [594, 326] on select "[Selecione...] Rede Compras Supermercados - LOJA 1 Rede Compras Supermercados -…" at bounding box center [926, 332] width 827 height 32
click at [513, 316] on select "[Selecione...] Rede Compras Supermercados - LOJA 1 Rede Compras Supermercados -…" at bounding box center [926, 332] width 827 height 32
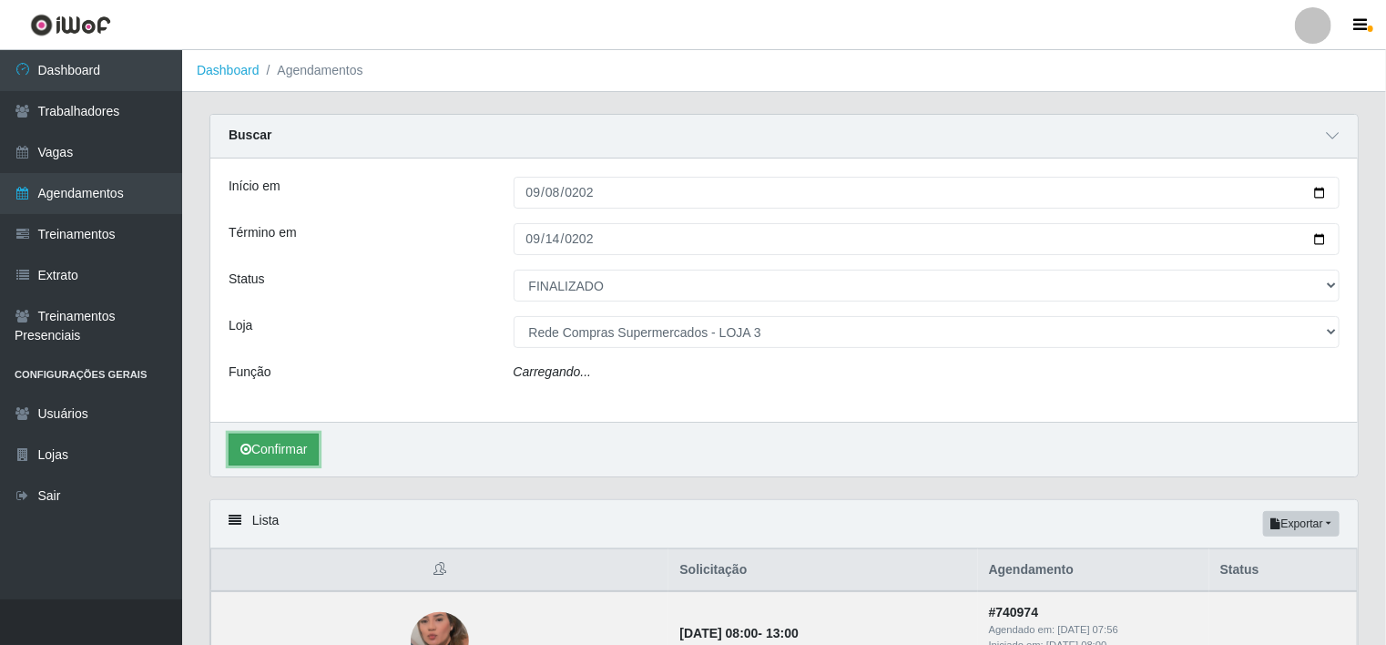
click at [302, 451] on button "Confirmar" at bounding box center [274, 449] width 90 height 32
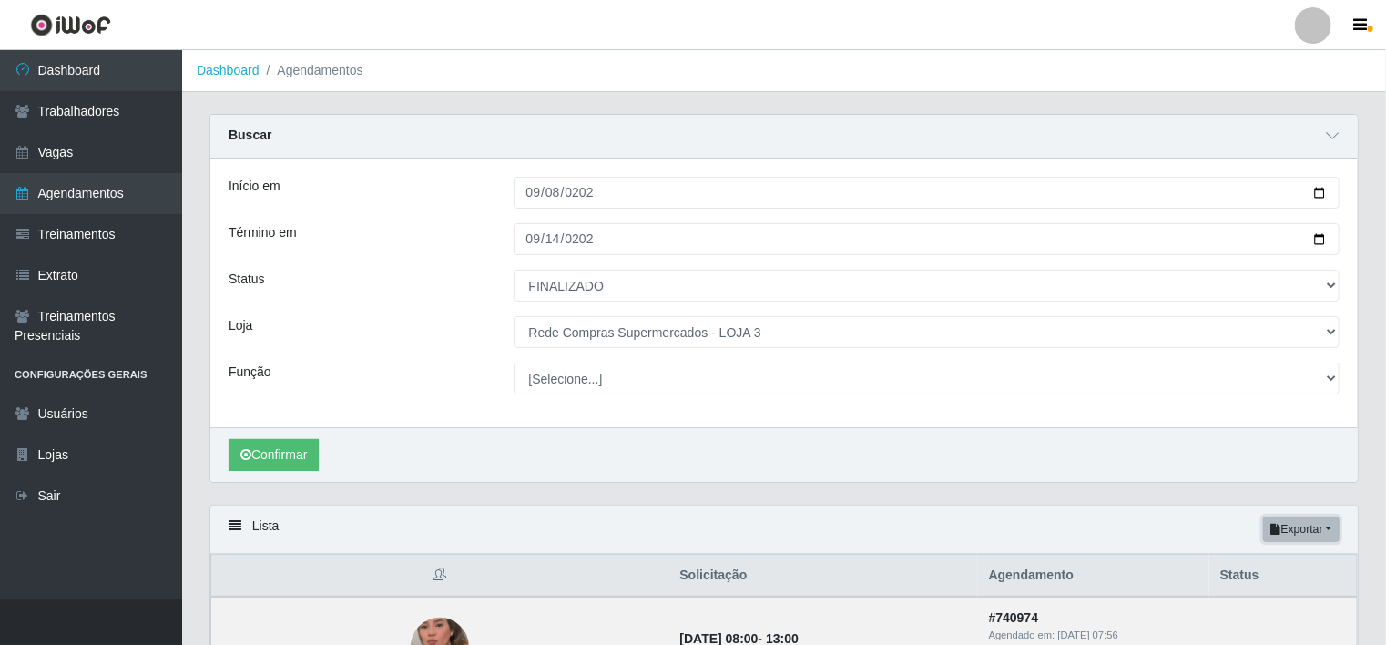
click at [1318, 521] on button "Exportar" at bounding box center [1301, 528] width 76 height 25
click at [1239, 601] on button "Excel" at bounding box center [1268, 601] width 144 height 37
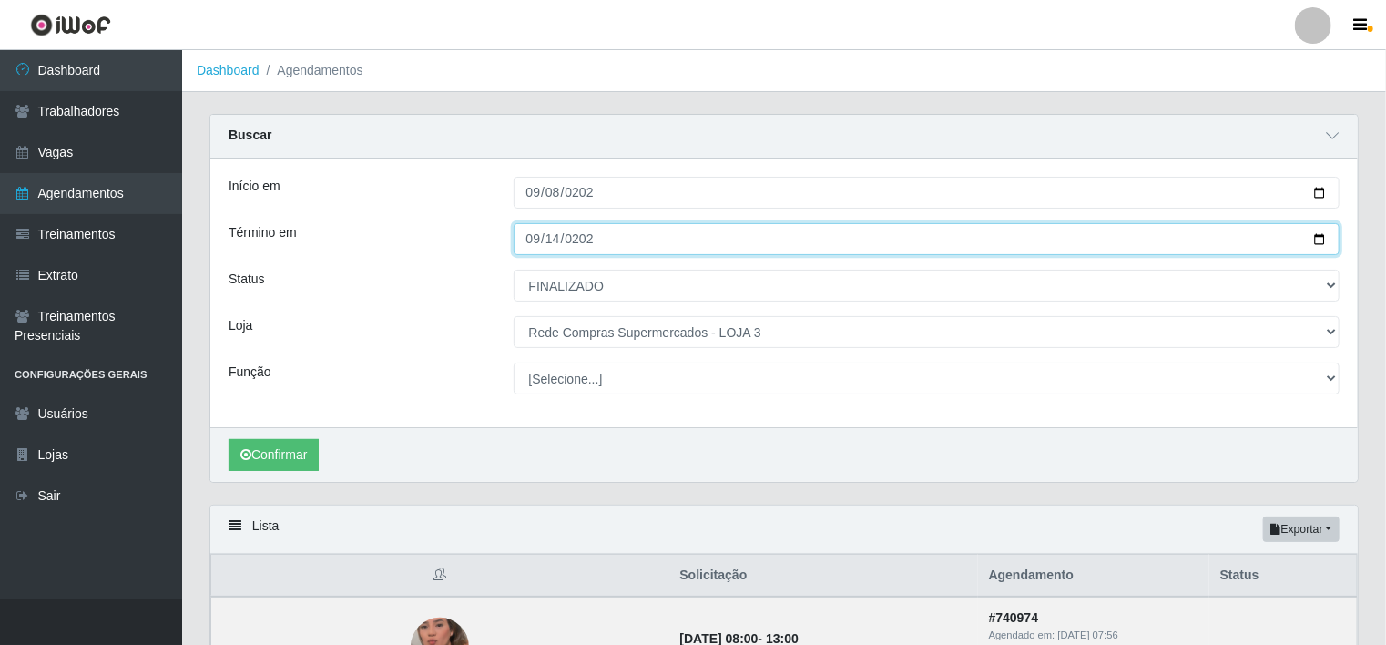
click at [873, 235] on input "[DATE]" at bounding box center [926, 239] width 827 height 32
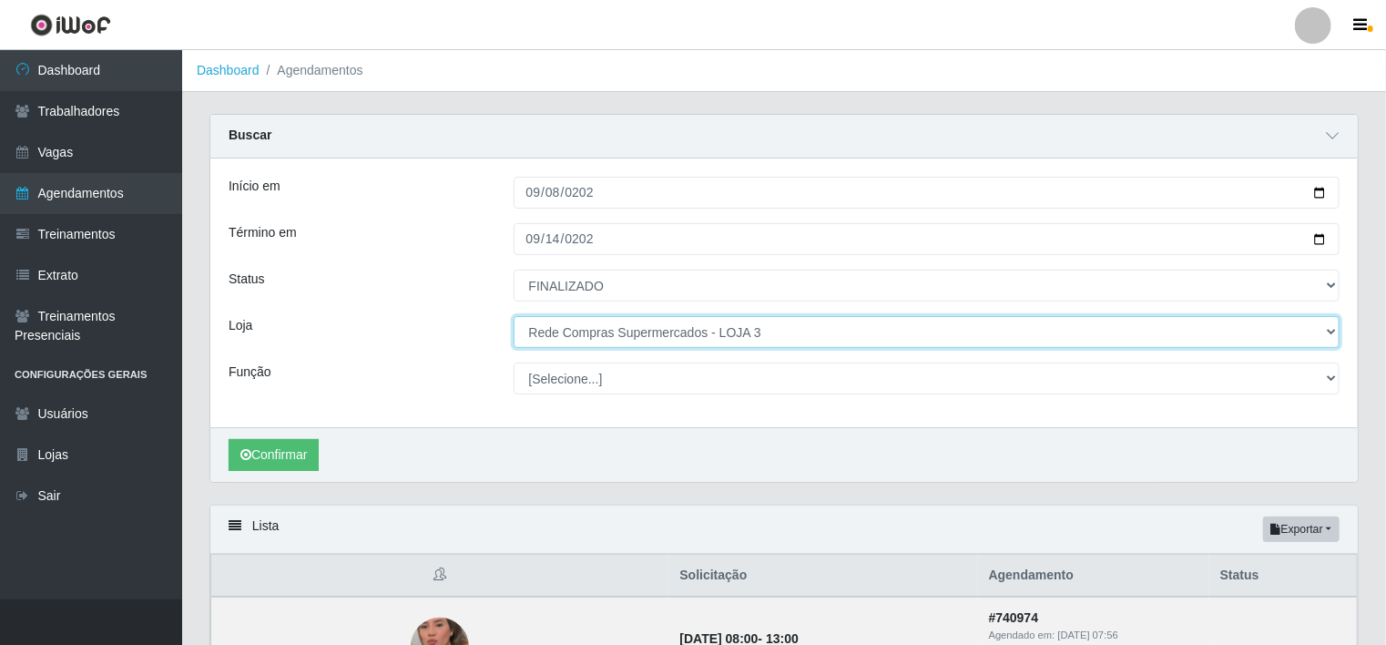
click at [818, 343] on select "[Selecione...] Rede Compras Supermercados - LOJA 1 Rede Compras Supermercados -…" at bounding box center [926, 332] width 827 height 32
click at [513, 316] on select "[Selecione...] Rede Compras Supermercados - LOJA 1 Rede Compras Supermercados -…" at bounding box center [926, 332] width 827 height 32
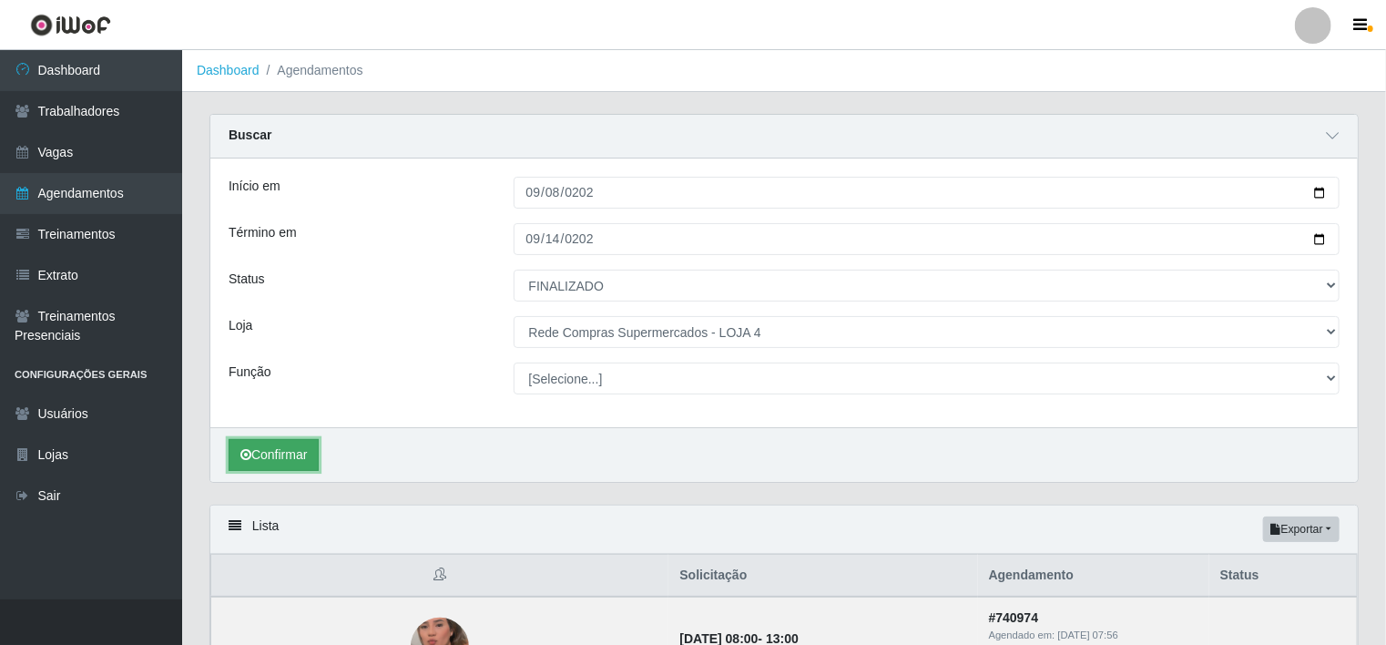
click at [275, 455] on button "Confirmar" at bounding box center [274, 455] width 90 height 32
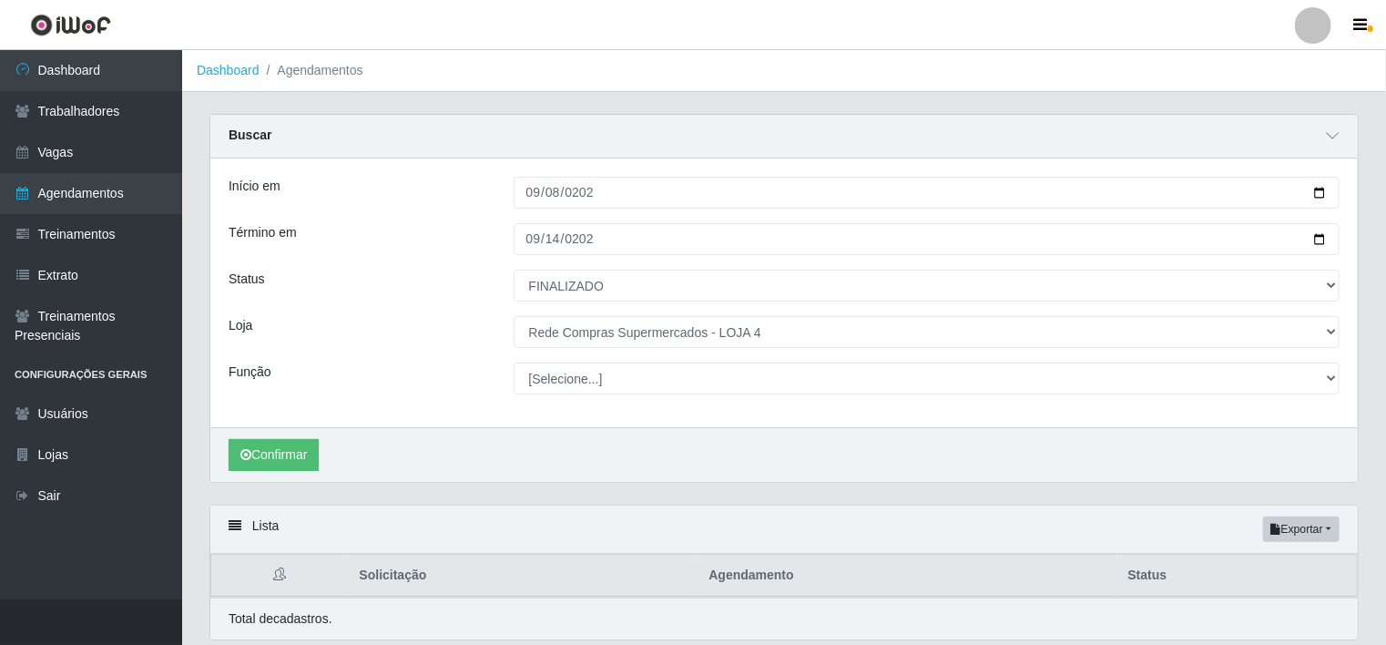
click at [790, 440] on div "Confirmar" at bounding box center [783, 454] width 1147 height 55
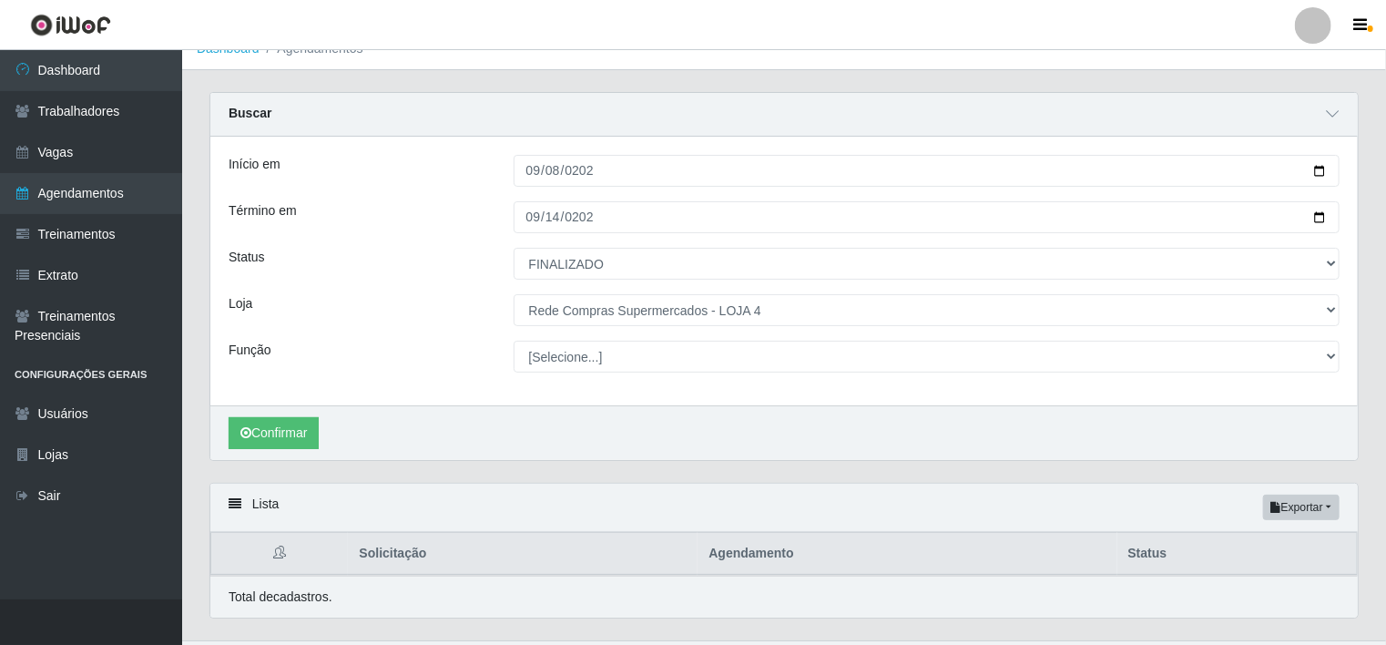
scroll to position [61, 0]
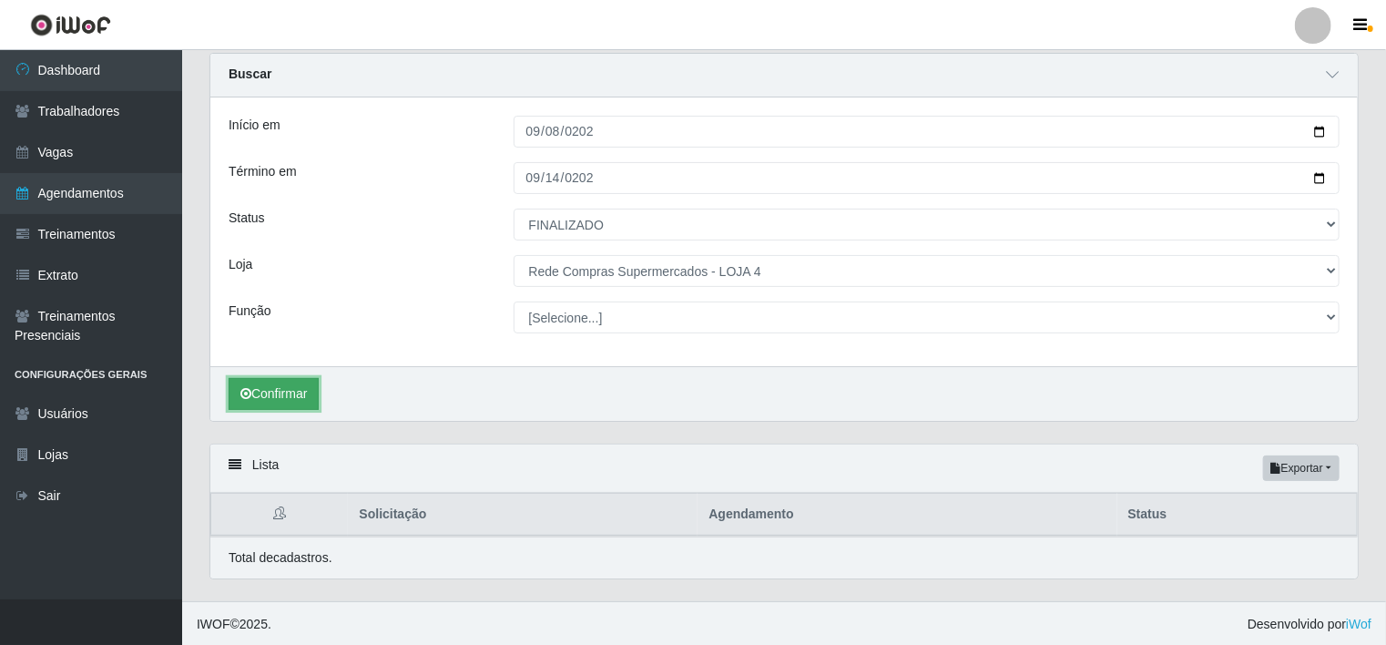
click at [300, 390] on button "Confirmar" at bounding box center [274, 394] width 90 height 32
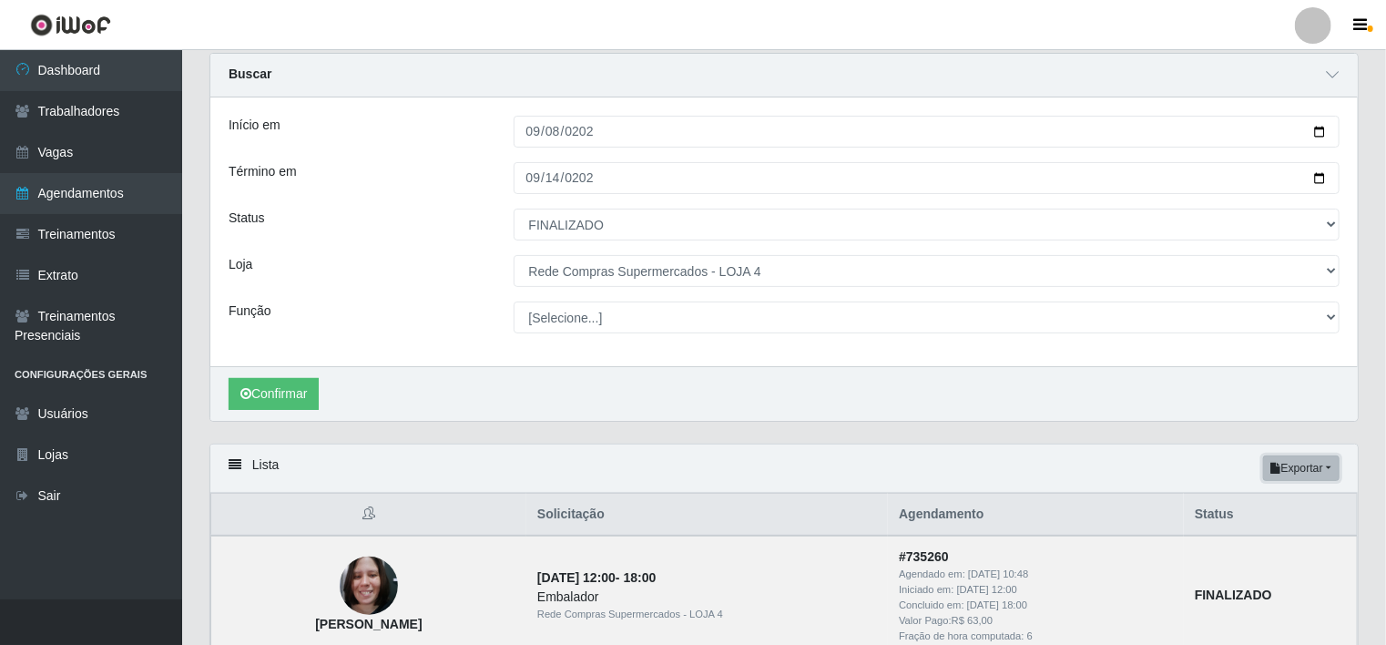
click at [1311, 466] on button "Exportar" at bounding box center [1301, 467] width 76 height 25
click at [1235, 541] on button "Excel" at bounding box center [1268, 540] width 144 height 37
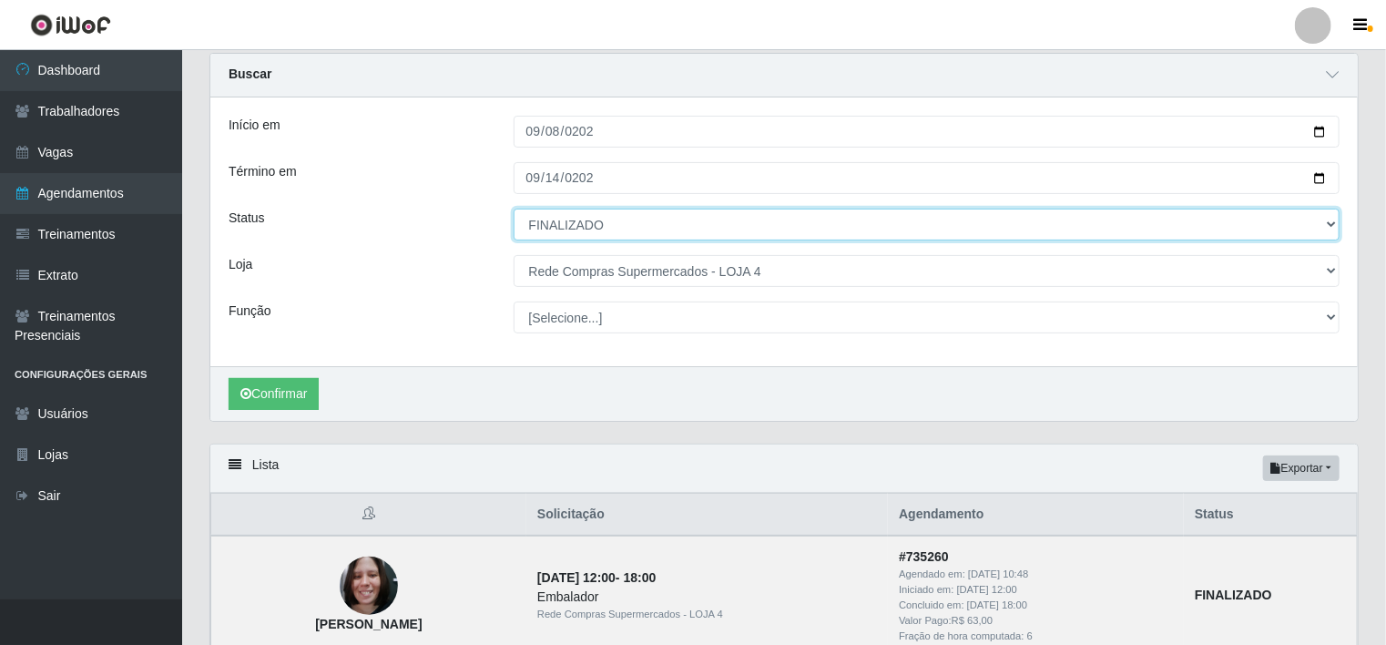
click at [863, 213] on select "[Selecione...] AGENDADO AGUARDANDO LIBERAR EM ANDAMENTO EM REVISÃO FINALIZADO C…" at bounding box center [926, 224] width 827 height 32
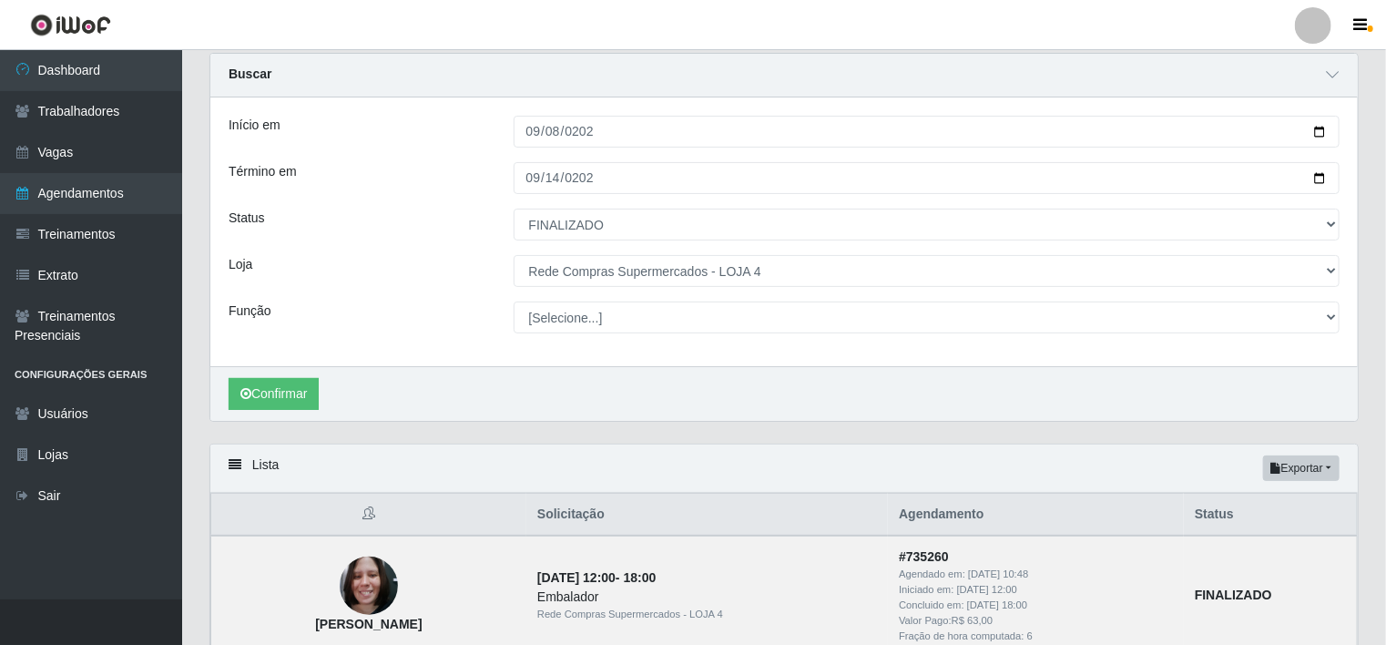
click at [1326, 466] on button "Exportar" at bounding box center [1301, 467] width 76 height 25
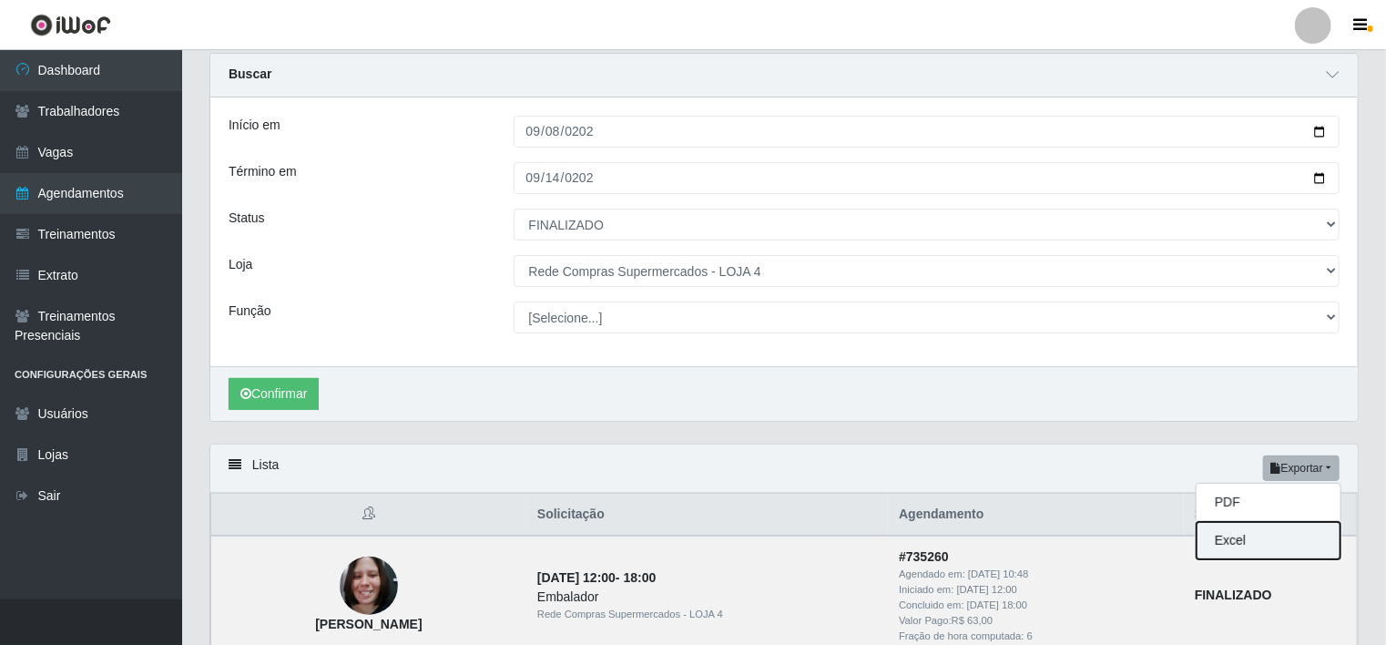
click at [1249, 544] on button "Excel" at bounding box center [1268, 540] width 144 height 37
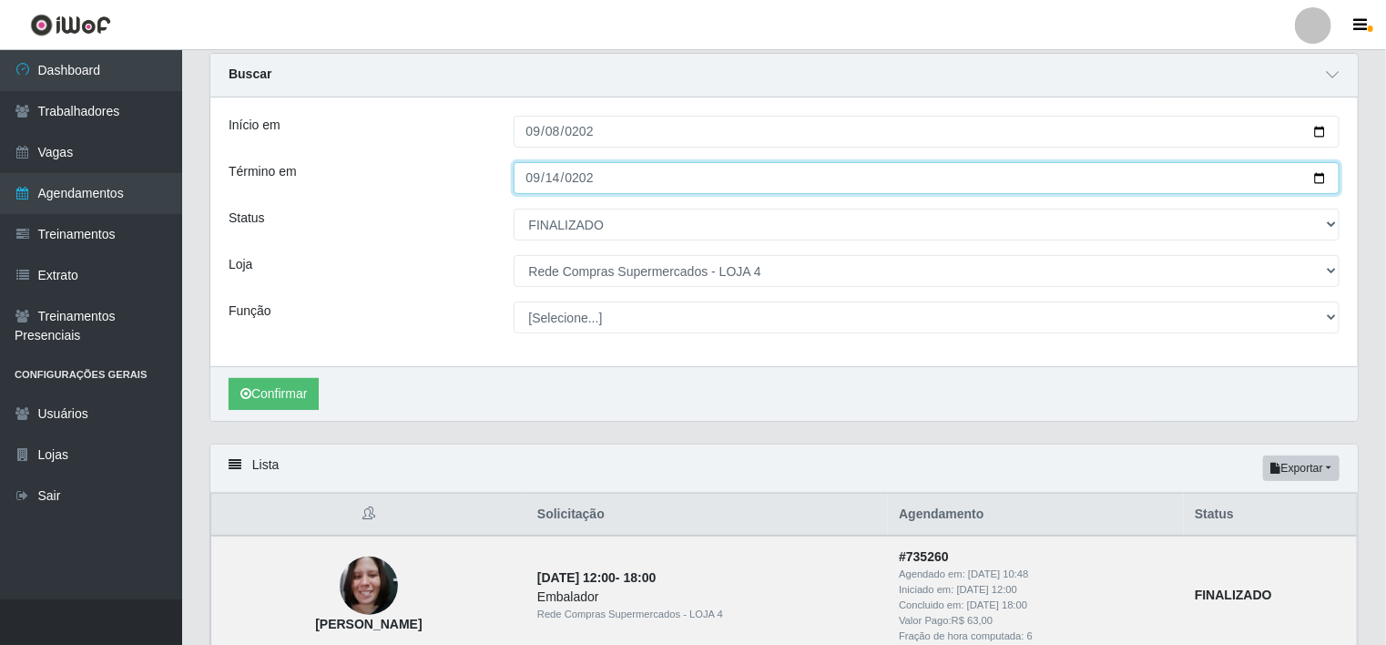
click at [840, 168] on input "[DATE]" at bounding box center [926, 178] width 827 height 32
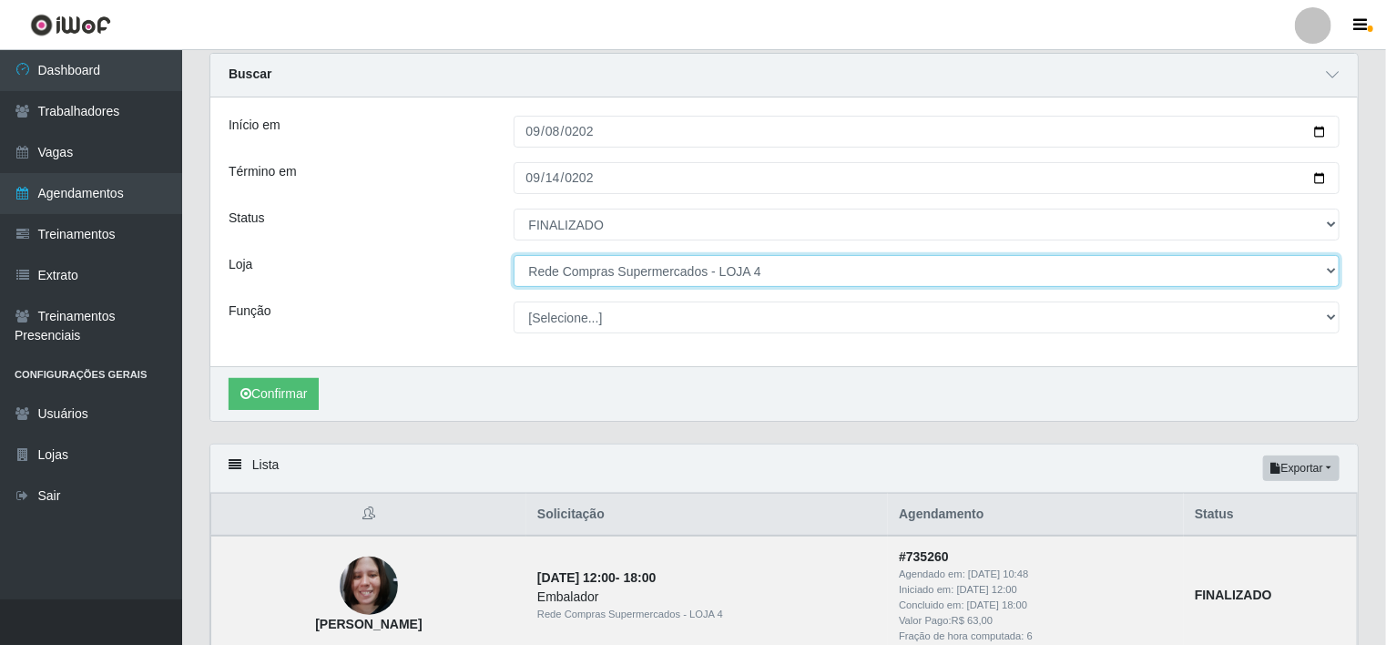
click at [787, 264] on select "[Selecione...] Rede Compras Supermercados - LOJA 1 Rede Compras Supermercados -…" at bounding box center [926, 271] width 827 height 32
click at [513, 255] on select "[Selecione...] Rede Compras Supermercados - LOJA 1 Rede Compras Supermercados -…" at bounding box center [926, 271] width 827 height 32
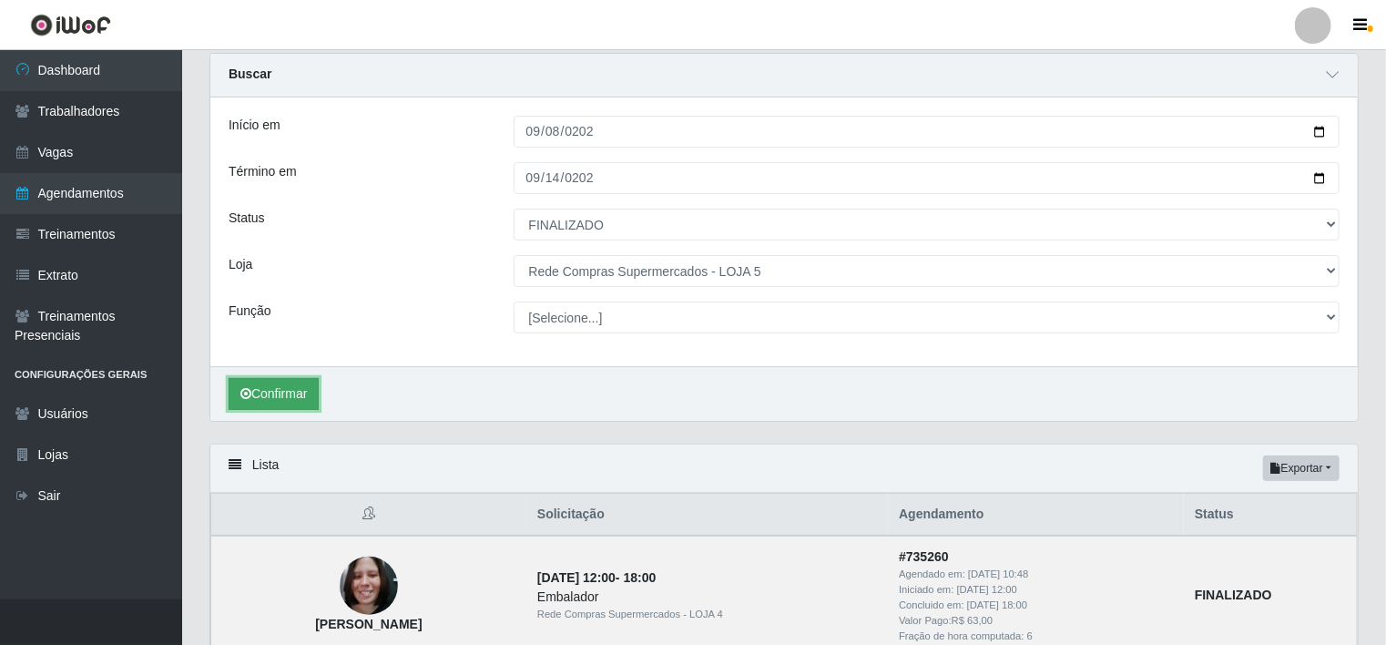
click at [273, 390] on button "Confirmar" at bounding box center [274, 394] width 90 height 32
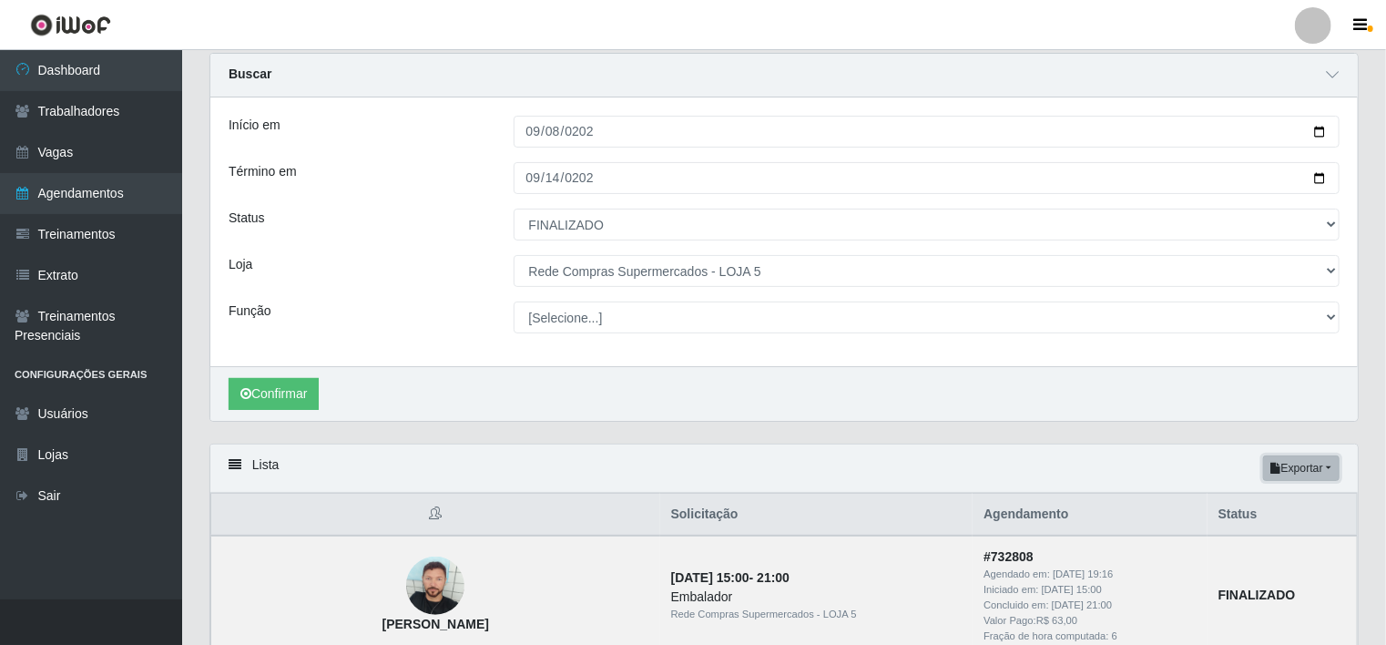
click at [1307, 464] on button "Exportar" at bounding box center [1301, 467] width 76 height 25
drag, startPoint x: 1260, startPoint y: 541, endPoint x: 1215, endPoint y: 539, distance: 45.6
click at [1257, 543] on button "Excel" at bounding box center [1268, 540] width 144 height 37
click at [689, 387] on div "Confirmar" at bounding box center [783, 393] width 1147 height 55
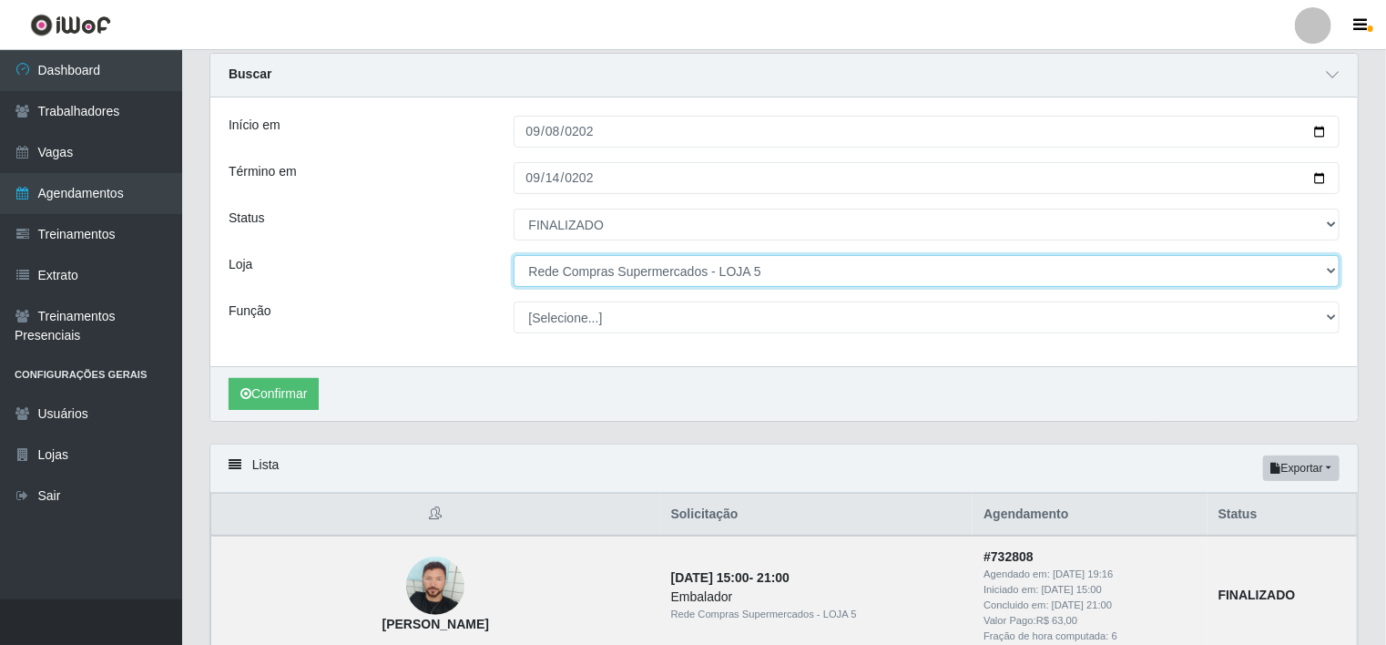
drag, startPoint x: 809, startPoint y: 279, endPoint x: 788, endPoint y: 286, distance: 22.2
click at [808, 278] on select "[Selecione...] Rede Compras Supermercados - LOJA 1 Rede Compras Supermercados -…" at bounding box center [926, 271] width 827 height 32
select select "398"
click at [513, 255] on select "[Selecione...] Rede Compras Supermercados - LOJA 1 Rede Compras Supermercados -…" at bounding box center [926, 271] width 827 height 32
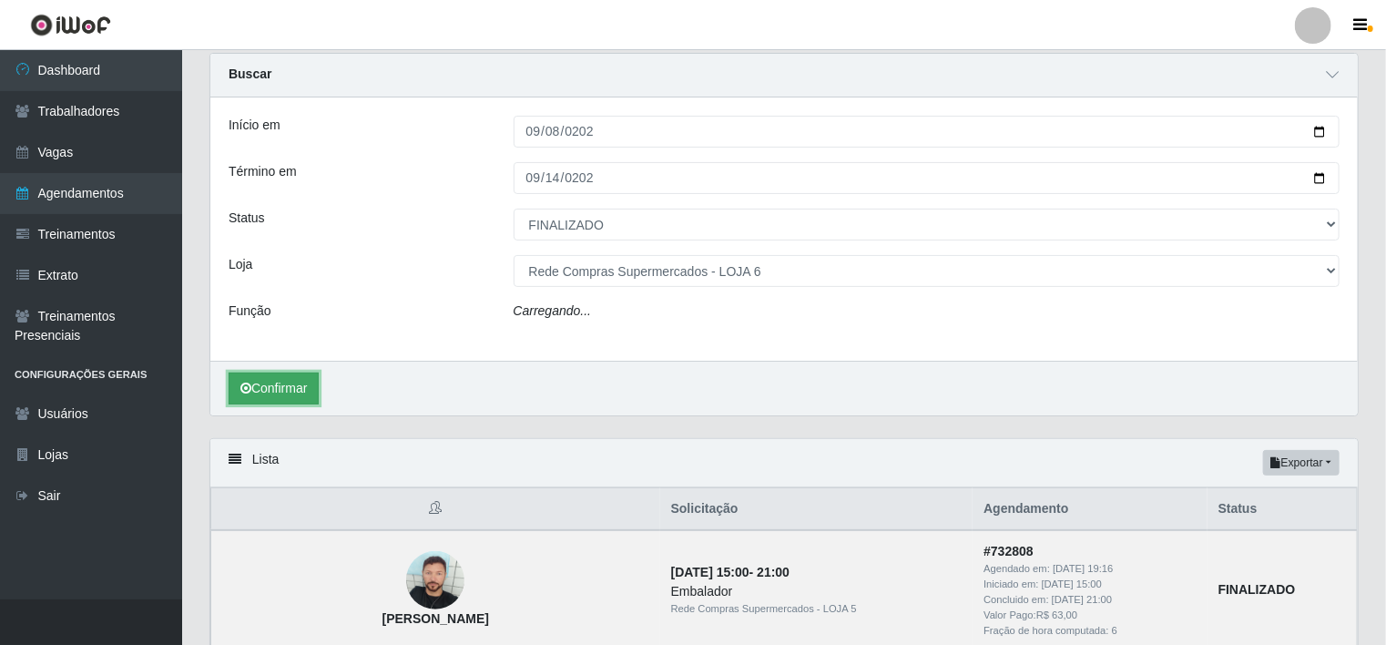
click at [247, 386] on icon "submit" at bounding box center [245, 387] width 11 height 13
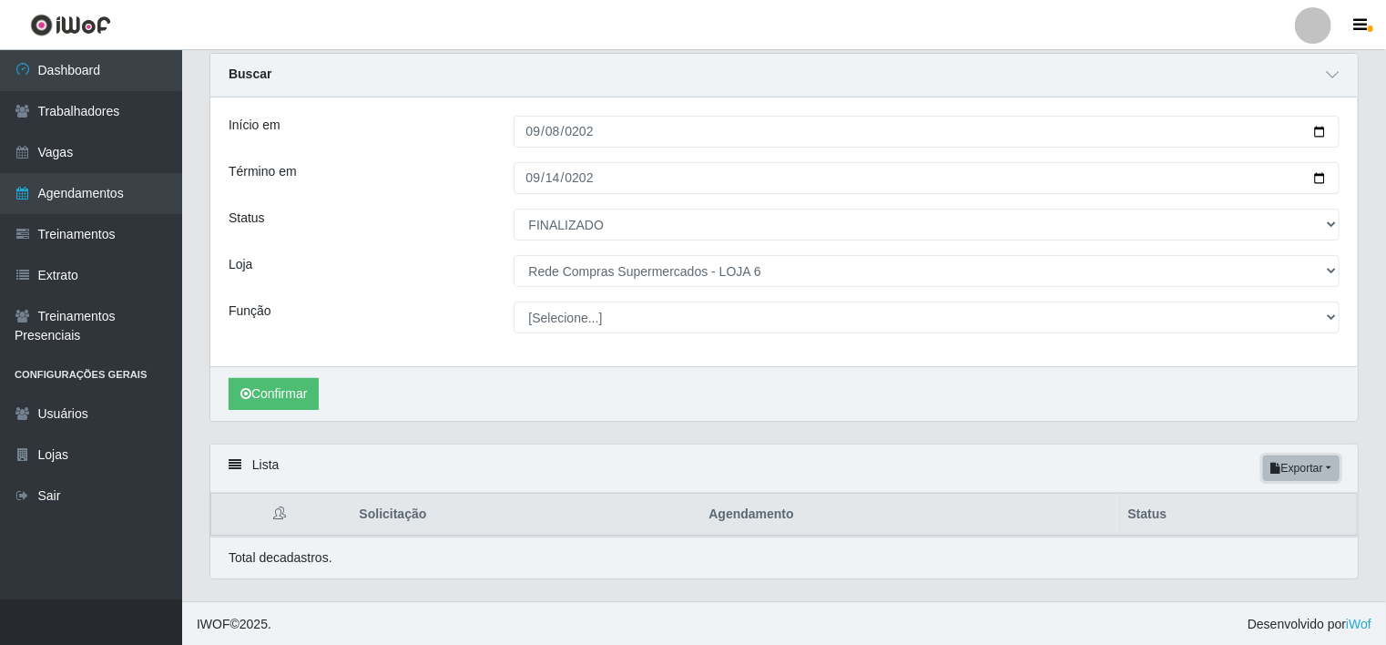
click at [1301, 469] on button "Exportar" at bounding box center [1301, 467] width 76 height 25
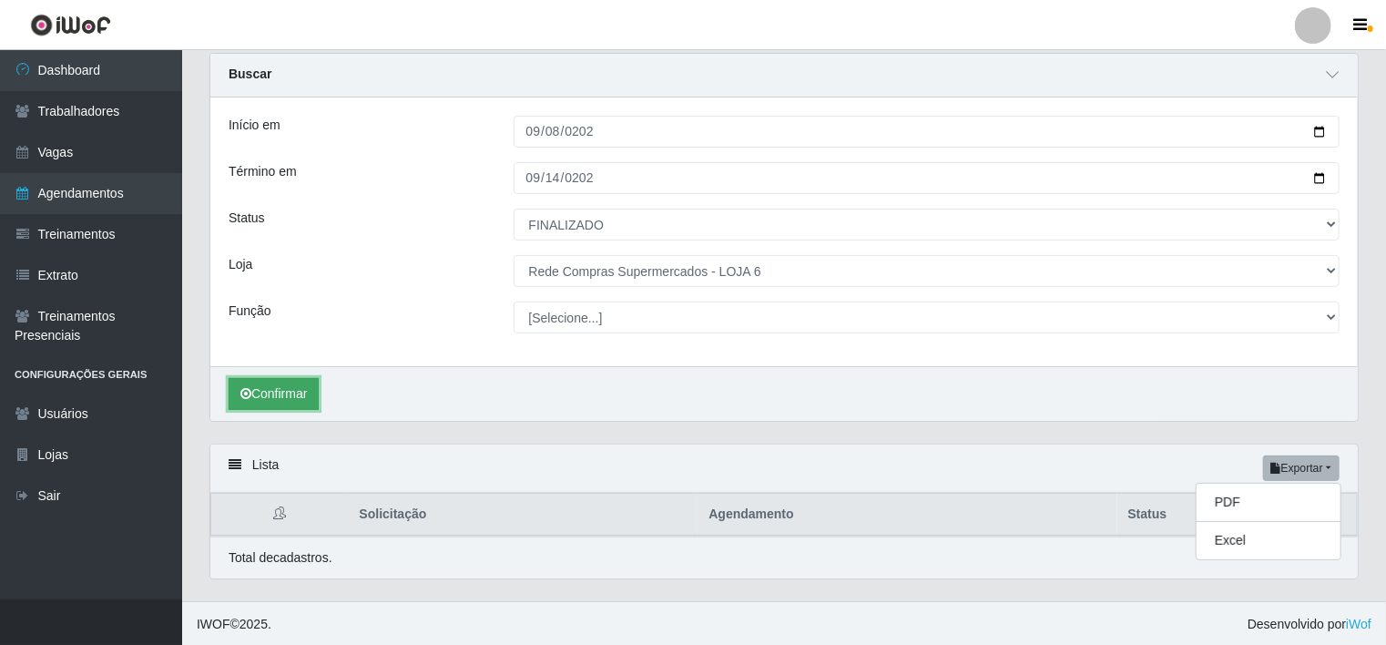
click at [284, 382] on button "Confirmar" at bounding box center [274, 394] width 90 height 32
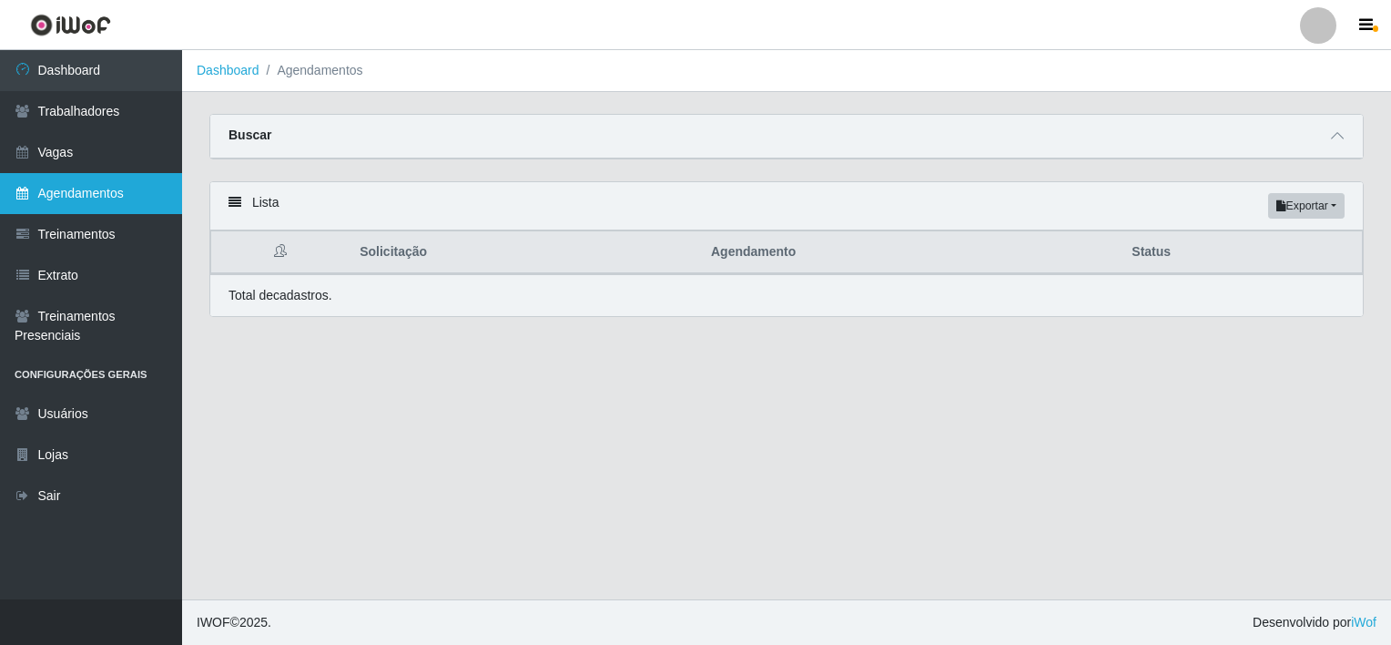
click at [76, 197] on link "Agendamentos" at bounding box center [91, 193] width 182 height 41
click at [1339, 135] on icon at bounding box center [1337, 135] width 13 height 13
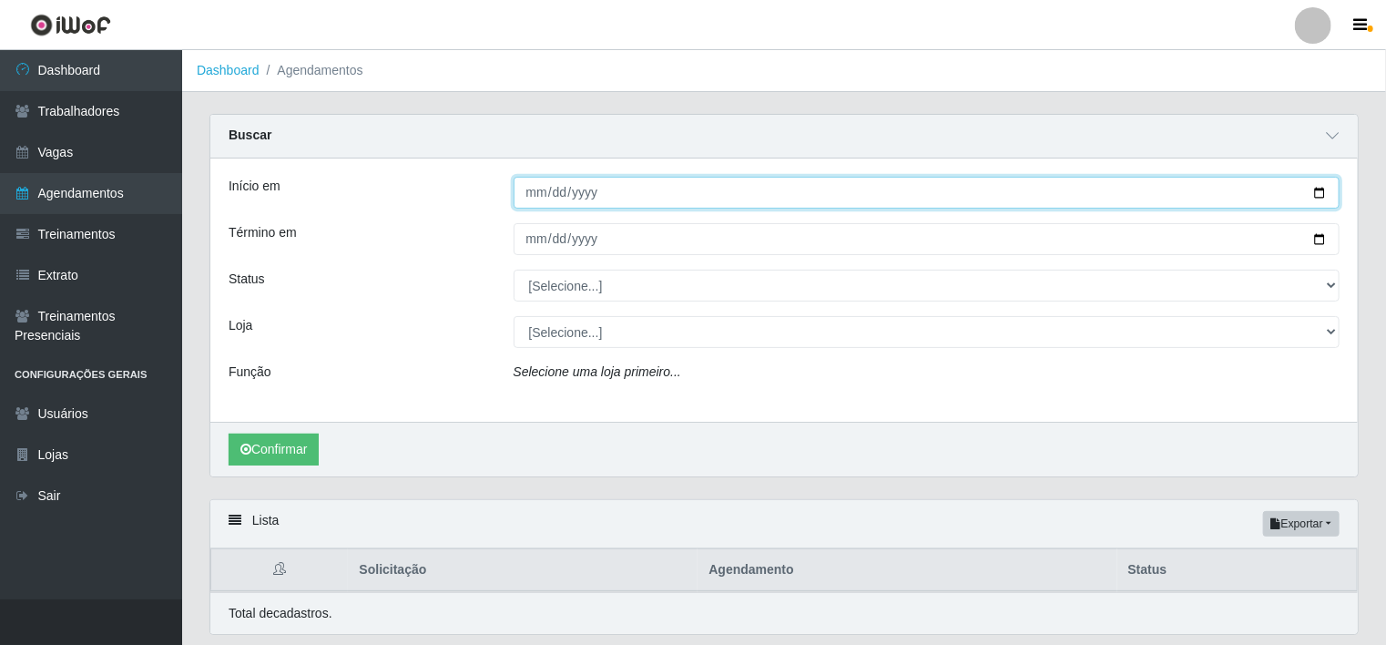
click at [543, 188] on input "Início em" at bounding box center [926, 193] width 827 height 32
type input "0025-02-08"
type input "[DATE]"
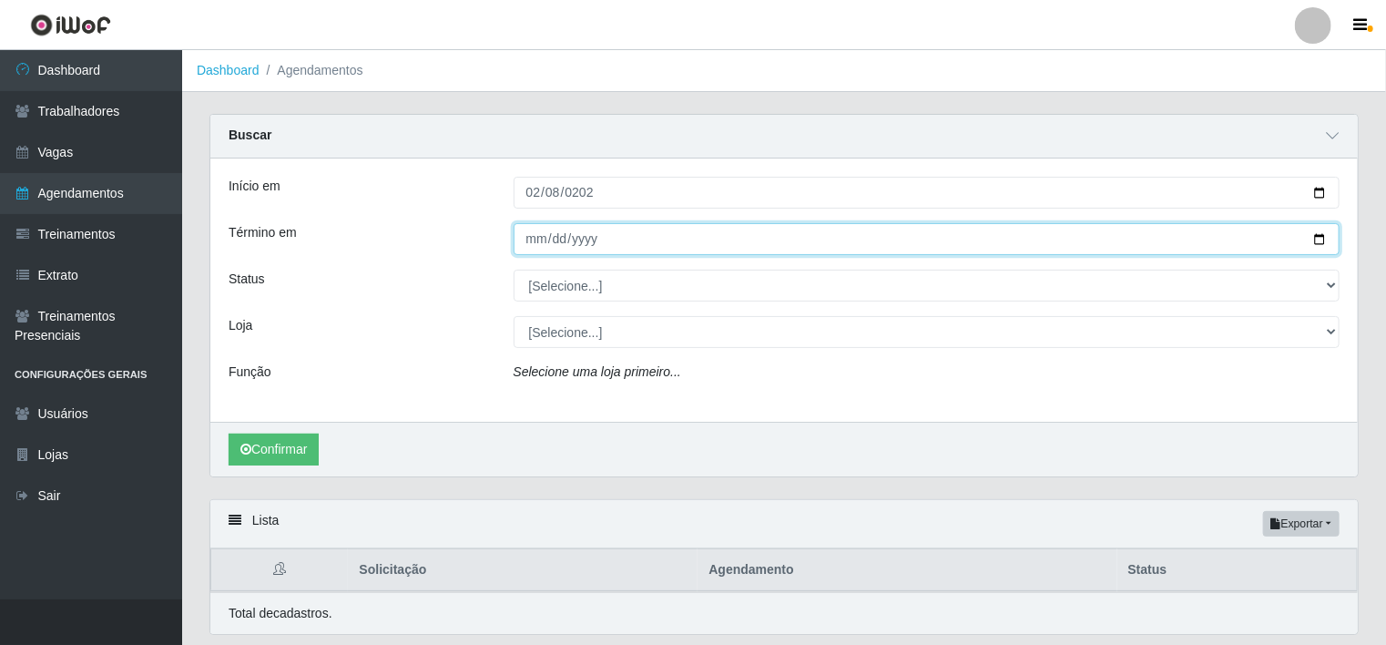
click at [525, 242] on input "Término em" at bounding box center [926, 239] width 827 height 32
drag, startPoint x: 530, startPoint y: 239, endPoint x: 537, endPoint y: 248, distance: 11.7
click at [530, 240] on input "Término em" at bounding box center [926, 239] width 827 height 32
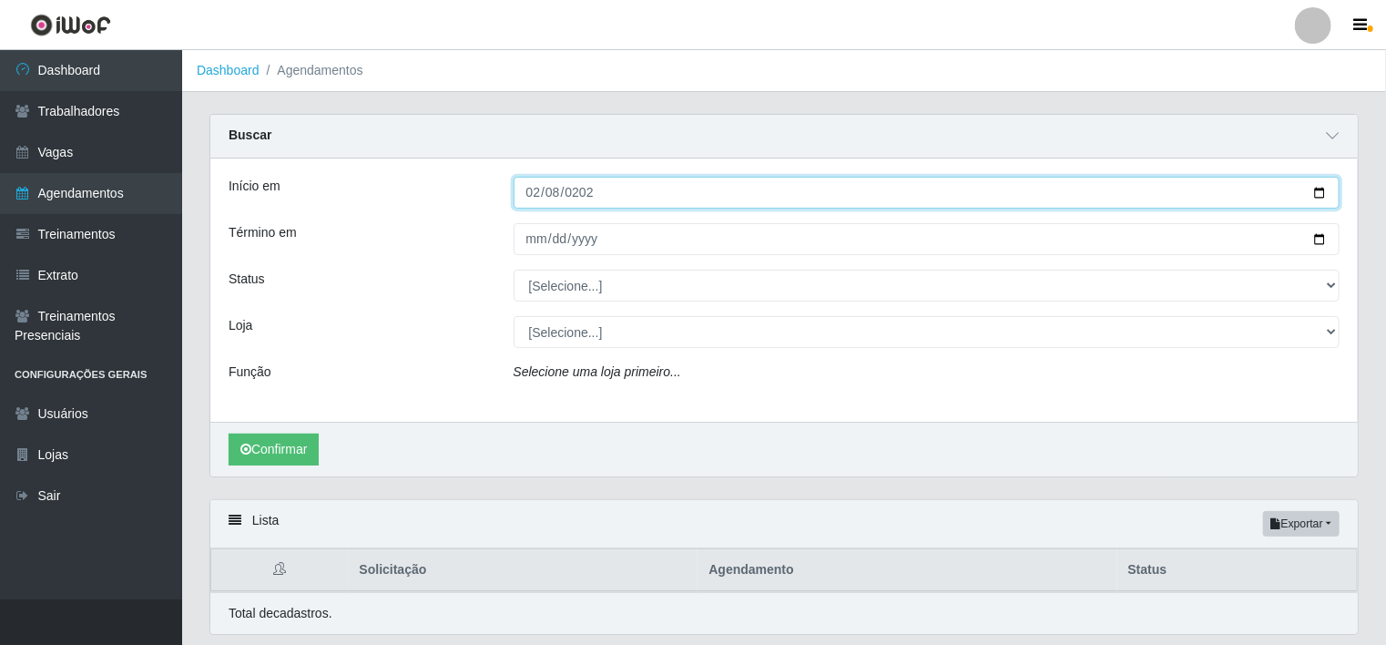
click at [554, 197] on input "2025-02-08" at bounding box center [926, 193] width 827 height 32
type input "[DATE]"
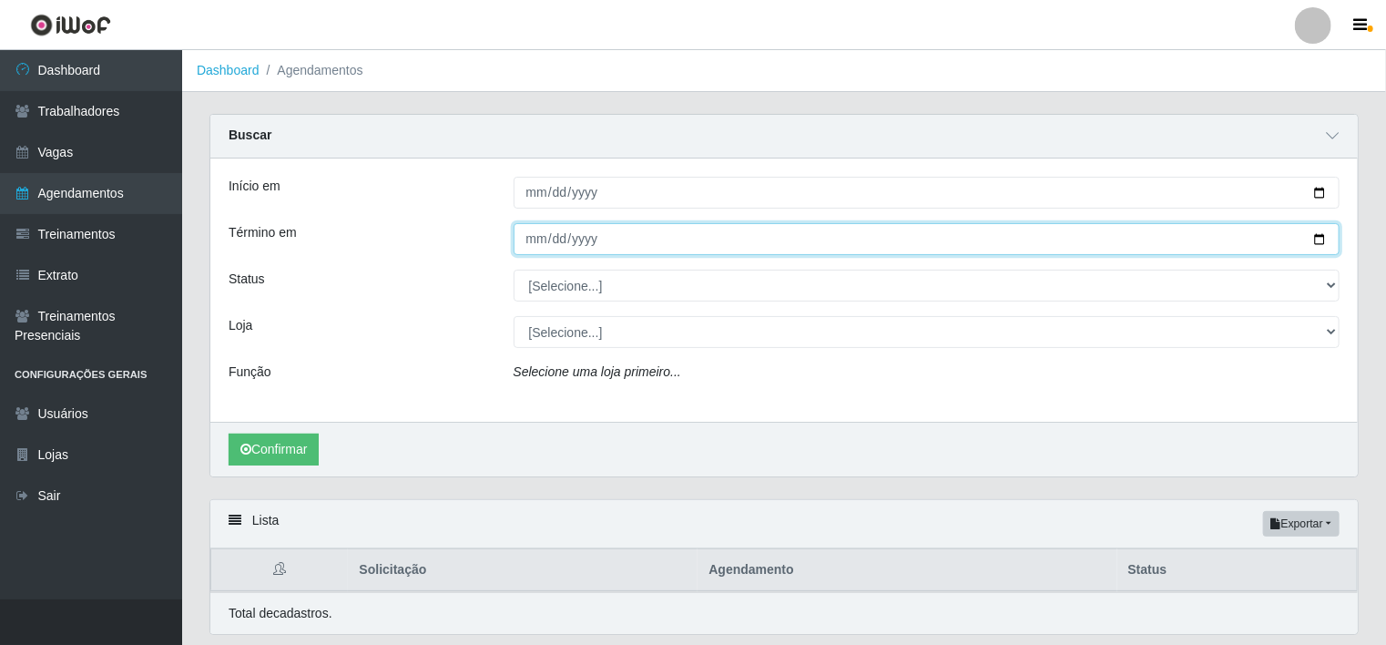
click at [528, 242] on input "Término em" at bounding box center [926, 239] width 827 height 32
type input "[DATE]"
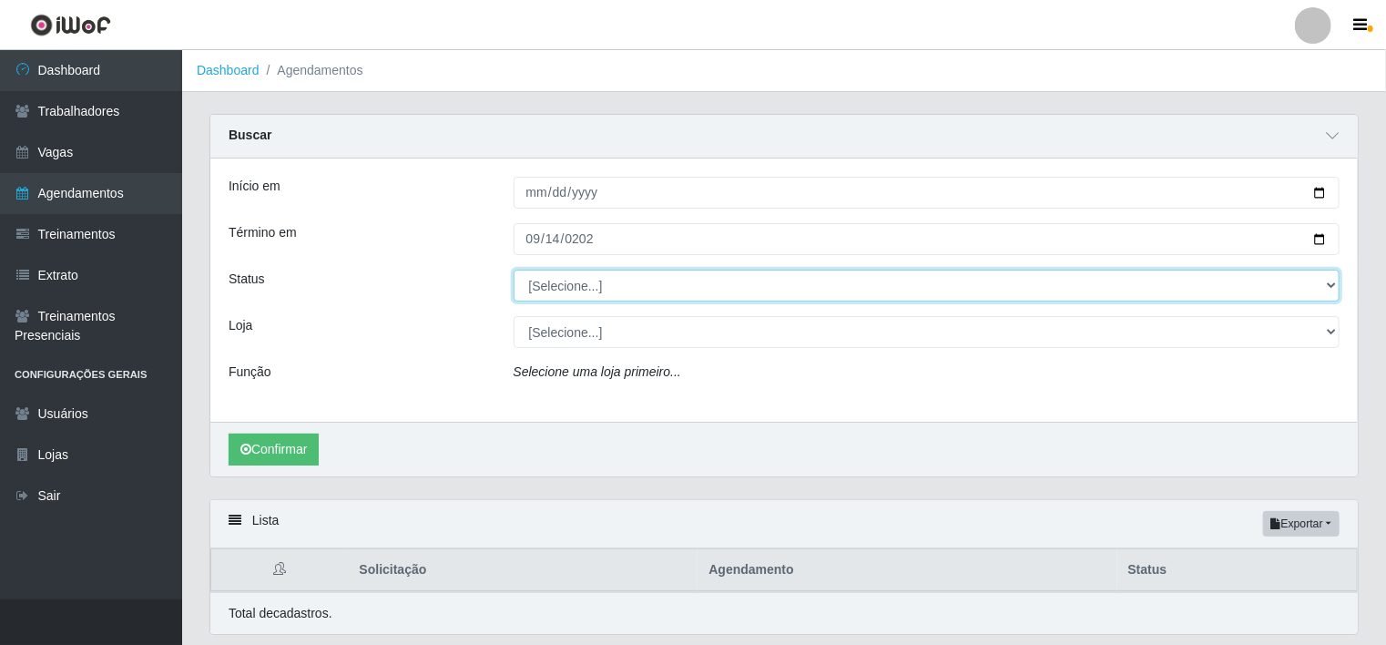
click at [648, 288] on select "[Selecione...] AGENDADO AGUARDANDO LIBERAR EM ANDAMENTO EM REVISÃO FINALIZADO C…" at bounding box center [926, 285] width 827 height 32
select select "FINALIZADO"
click at [513, 269] on select "[Selecione...] AGENDADO AGUARDANDO LIBERAR EM ANDAMENTO EM REVISÃO FINALIZADO C…" at bounding box center [926, 285] width 827 height 32
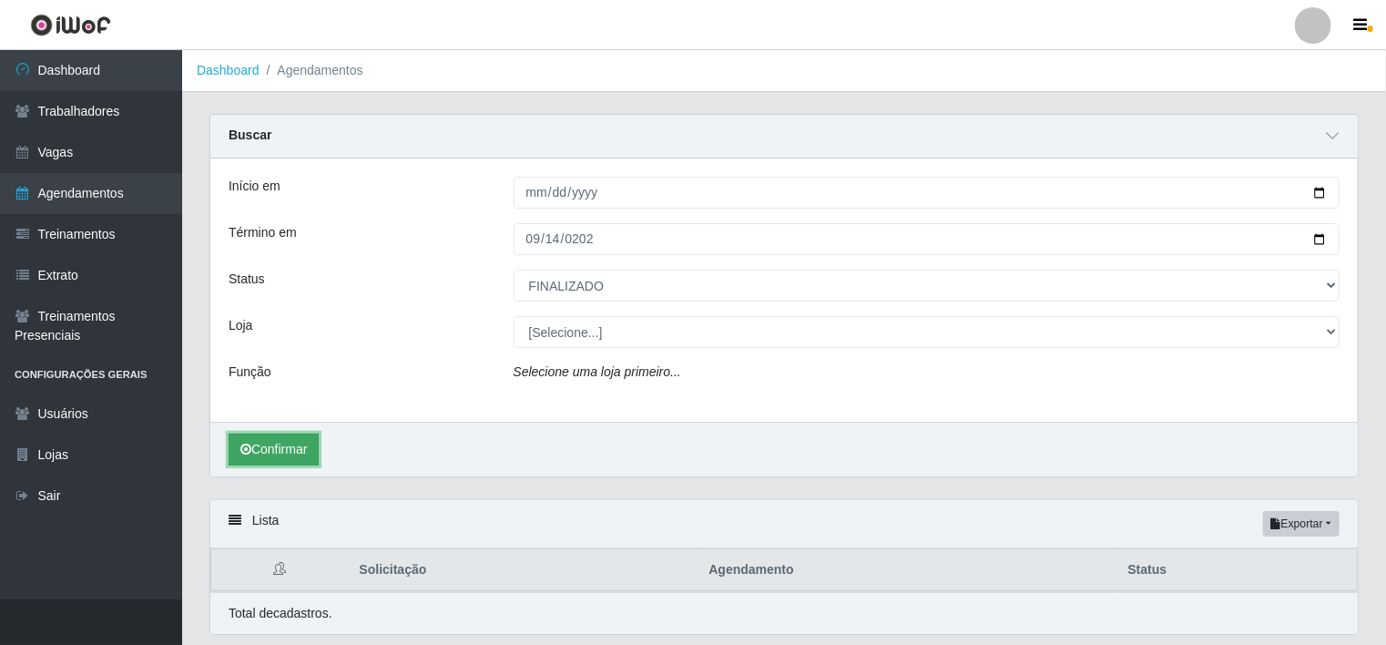
click at [287, 455] on button "Confirmar" at bounding box center [274, 449] width 90 height 32
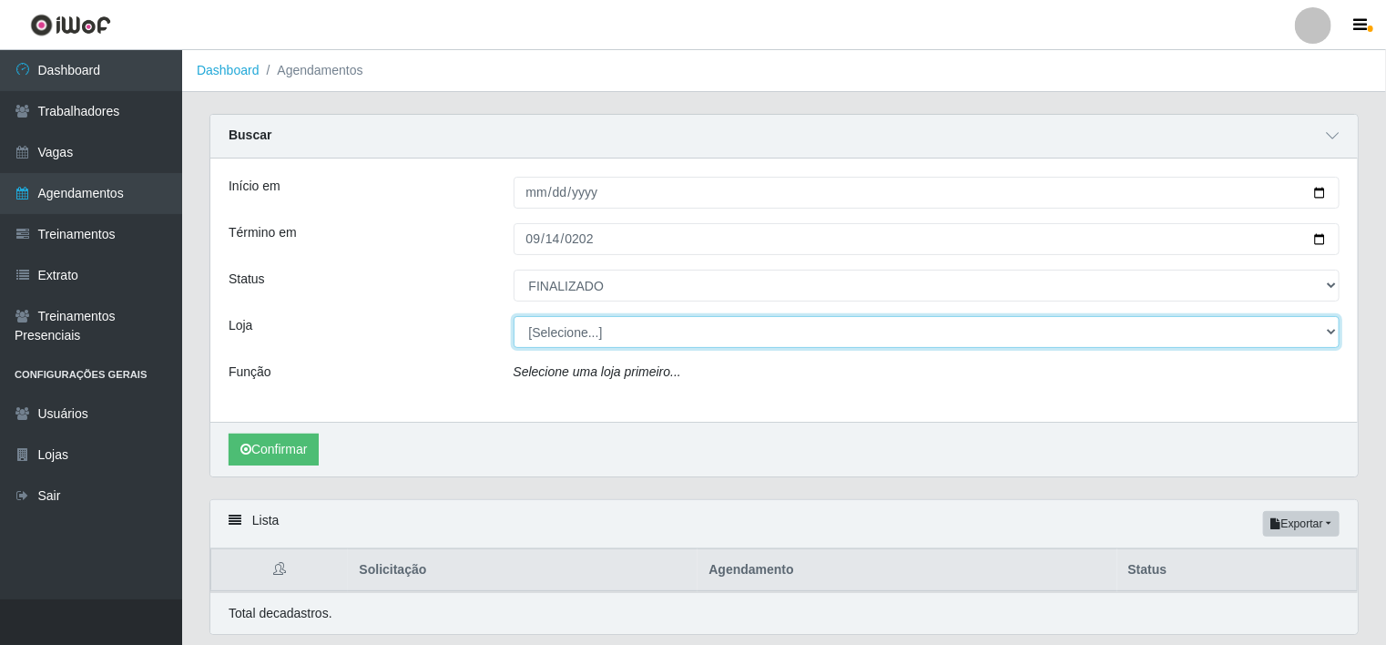
click at [648, 326] on select "[Selecione...] Rede Compras Supermercados - LOJA 1 Rede Compras Supermercados -…" at bounding box center [926, 332] width 827 height 32
click at [513, 316] on select "[Selecione...] Rede Compras Supermercados - LOJA 1 Rede Compras Supermercados -…" at bounding box center [926, 332] width 827 height 32
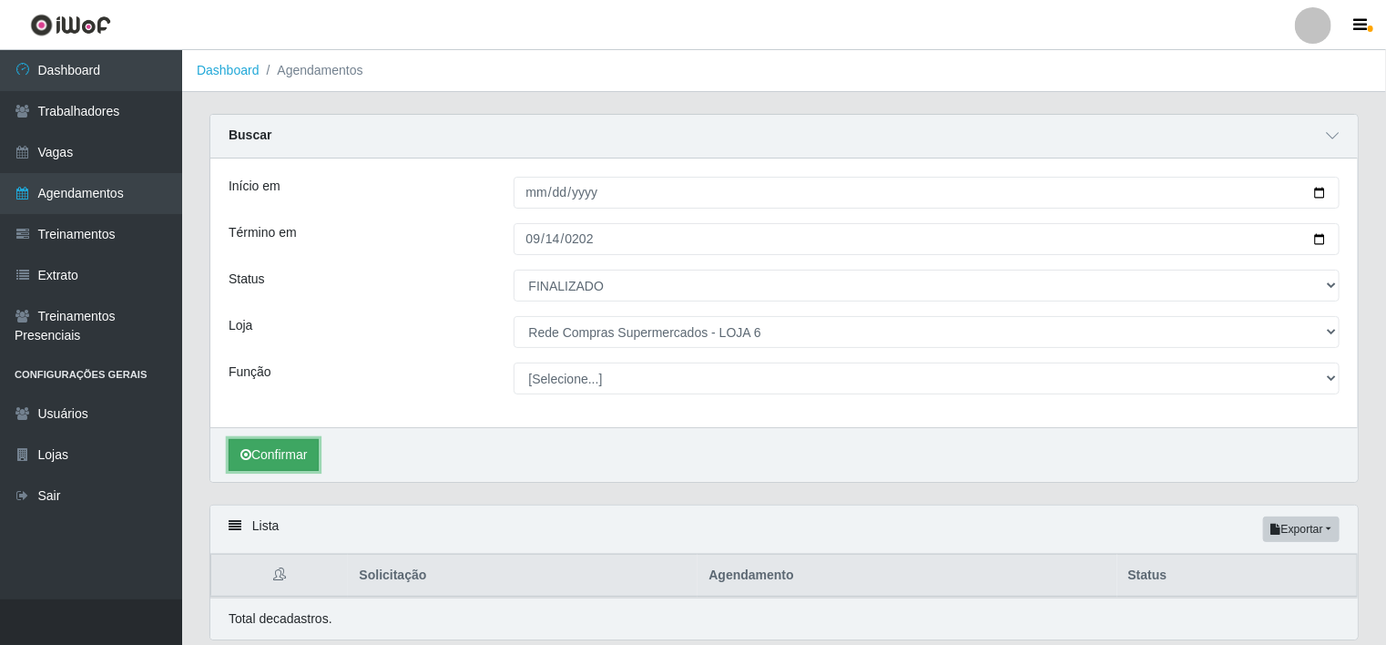
click at [254, 458] on button "Confirmar" at bounding box center [274, 455] width 90 height 32
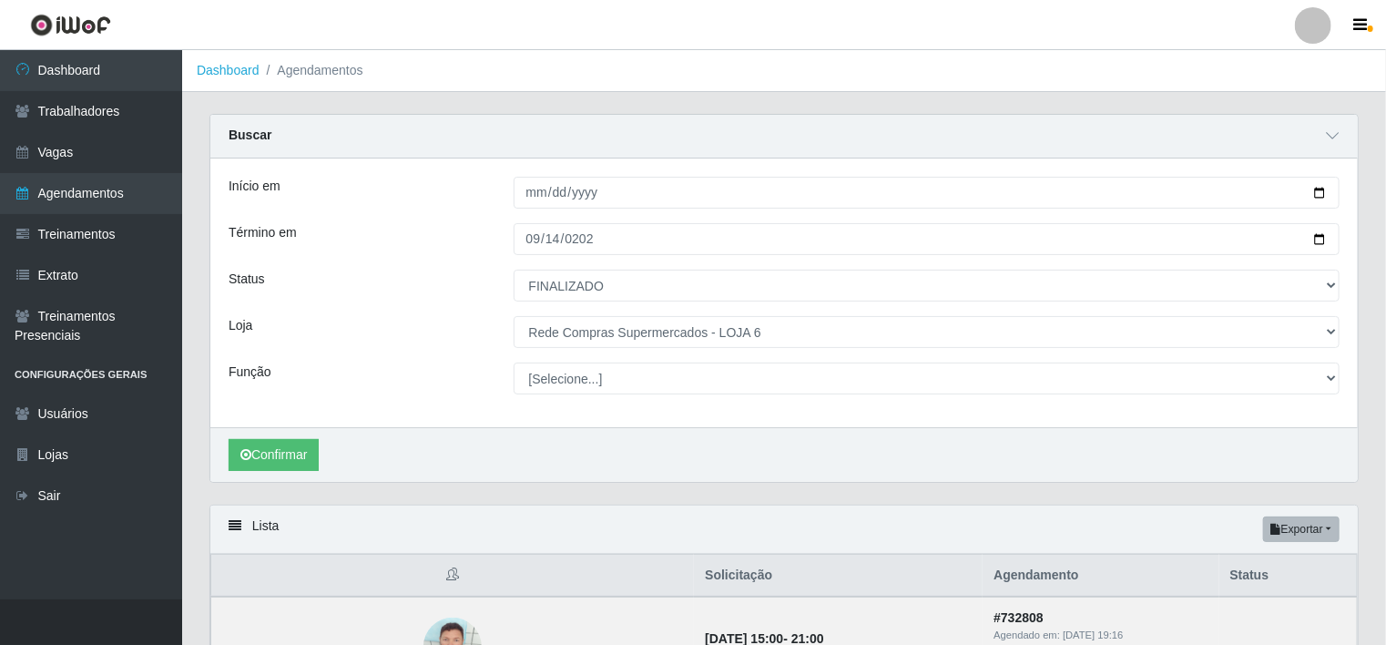
click at [1339, 529] on div "Lista Exportar PDF Excel" at bounding box center [783, 529] width 1147 height 48
drag, startPoint x: 1339, startPoint y: 529, endPoint x: 1326, endPoint y: 527, distance: 13.8
click at [1326, 526] on button "Exportar" at bounding box center [1301, 528] width 76 height 25
click at [1146, 511] on div "Lista Exportar PDF Excel" at bounding box center [783, 529] width 1147 height 48
click at [1338, 528] on button "Exportar" at bounding box center [1301, 528] width 76 height 25
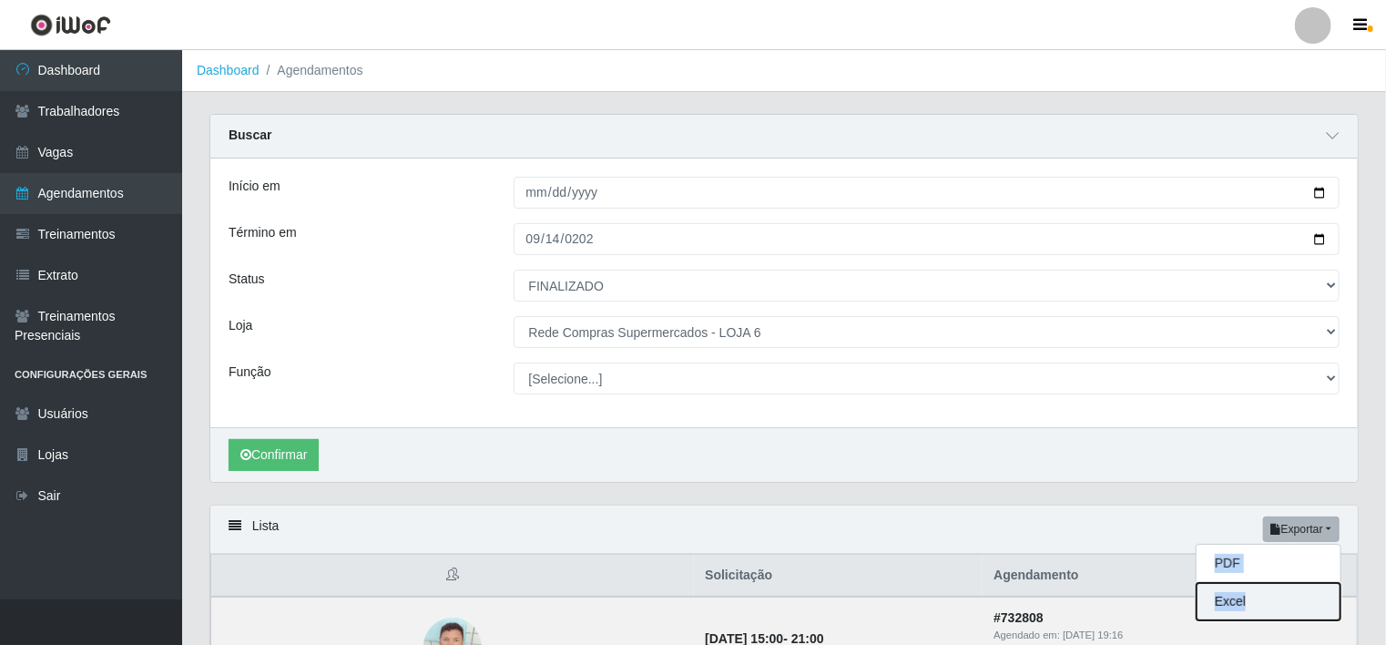
click at [1228, 605] on button "Excel" at bounding box center [1268, 601] width 144 height 37
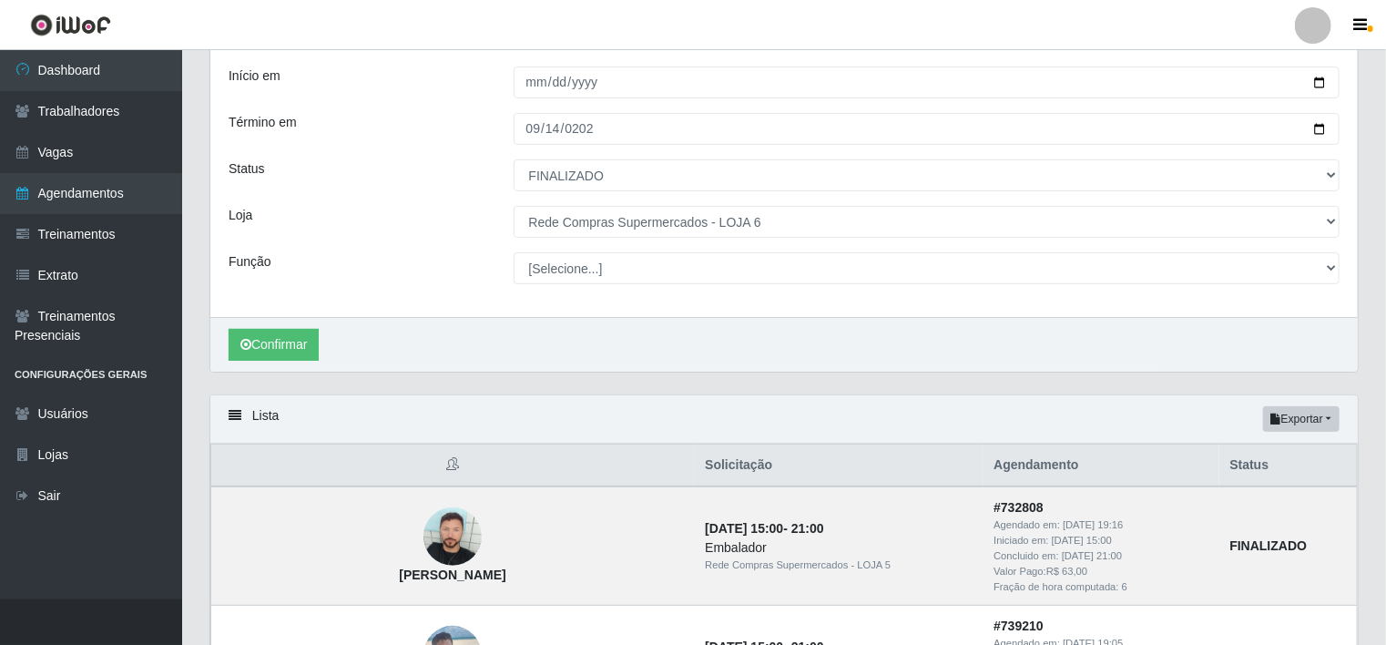
scroll to position [364, 0]
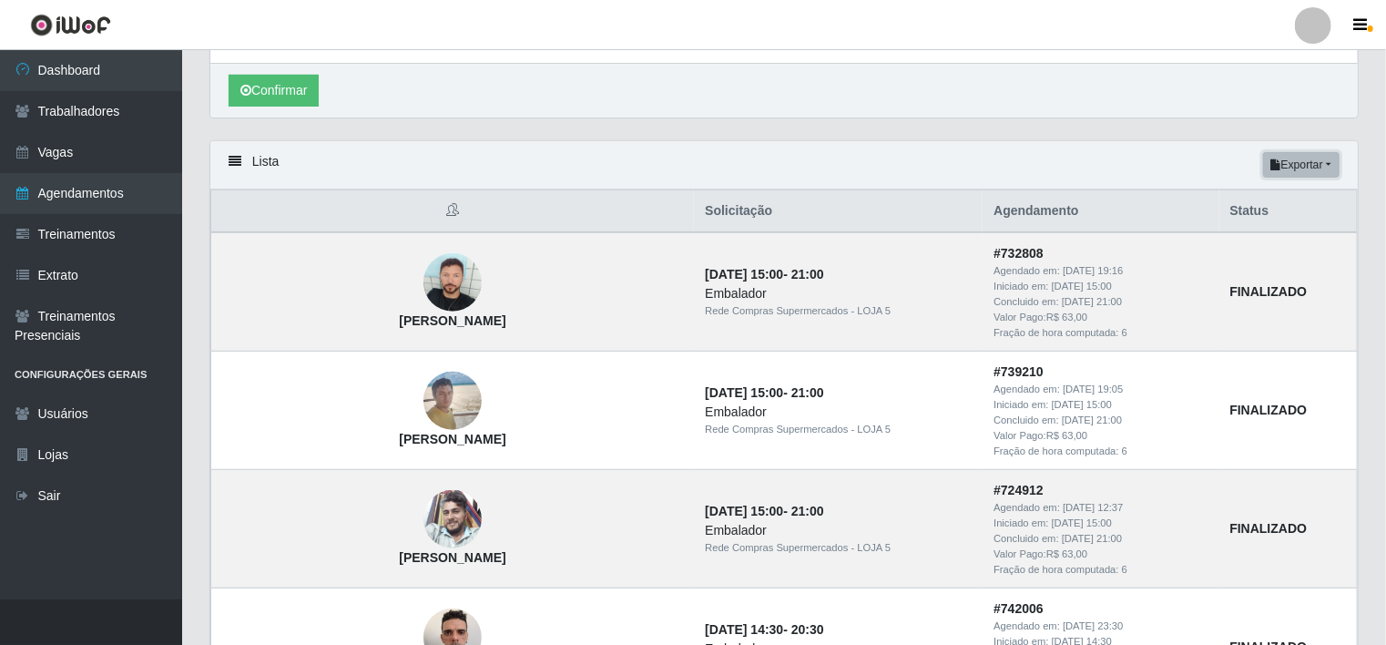
click at [1307, 162] on button "Exportar" at bounding box center [1301, 164] width 76 height 25
click at [1106, 177] on div "Lista Exportar PDF Excel" at bounding box center [783, 165] width 1147 height 48
click at [1293, 165] on button "Exportar" at bounding box center [1301, 164] width 76 height 25
click at [1228, 244] on button "Excel" at bounding box center [1268, 237] width 144 height 37
drag, startPoint x: 749, startPoint y: 112, endPoint x: 734, endPoint y: 112, distance: 15.5
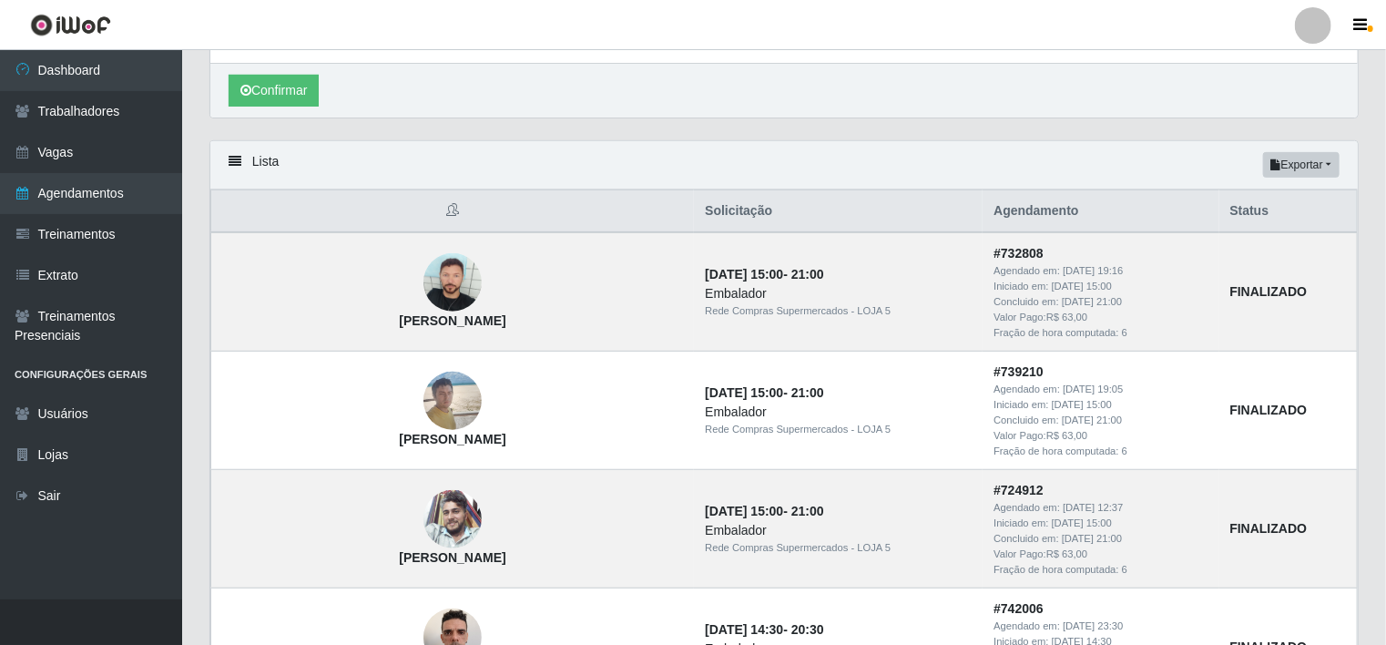
click at [748, 112] on div "Confirmar" at bounding box center [783, 90] width 1147 height 55
click at [1328, 161] on button "Exportar" at bounding box center [1301, 164] width 76 height 25
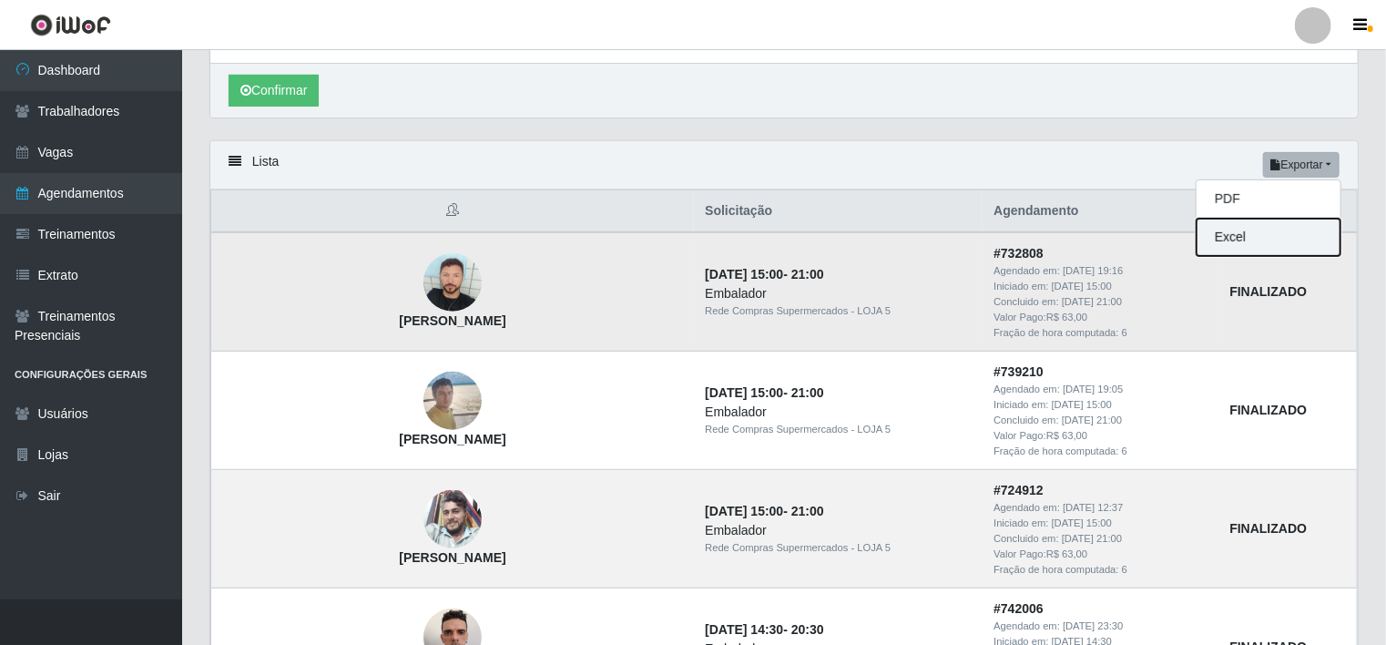
click at [1265, 238] on button "Excel" at bounding box center [1268, 237] width 144 height 37
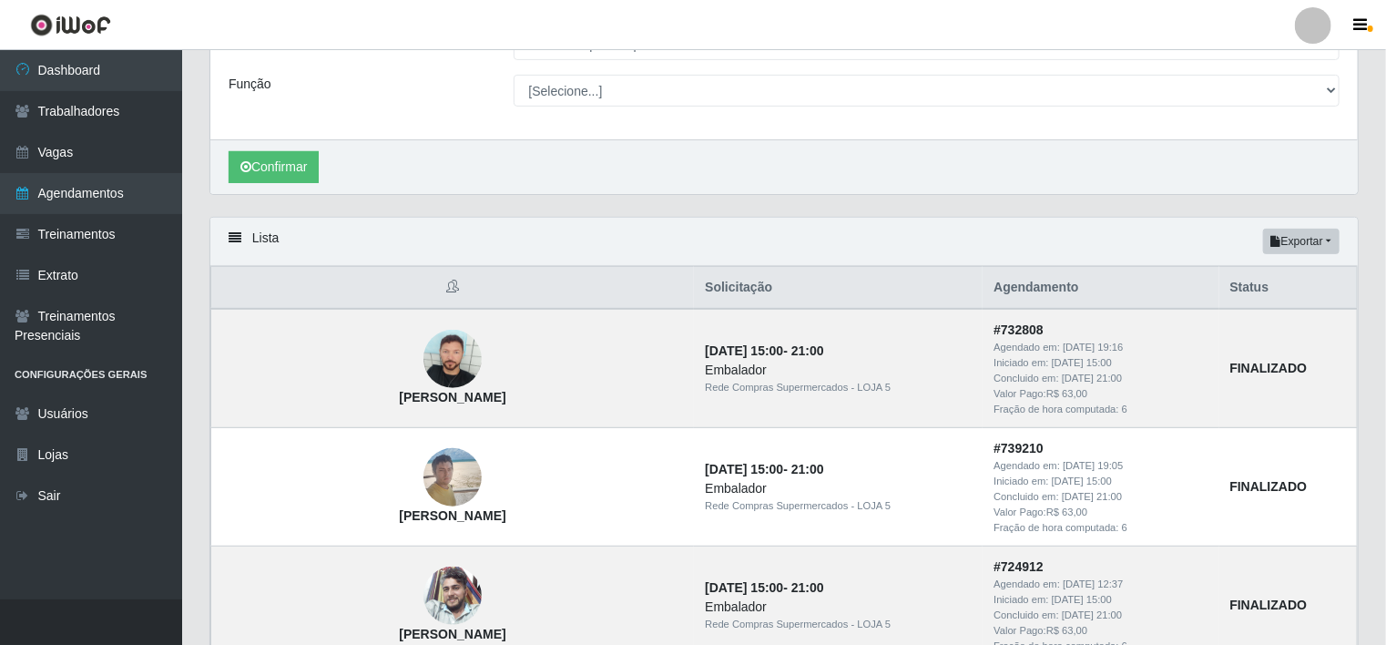
scroll to position [91, 0]
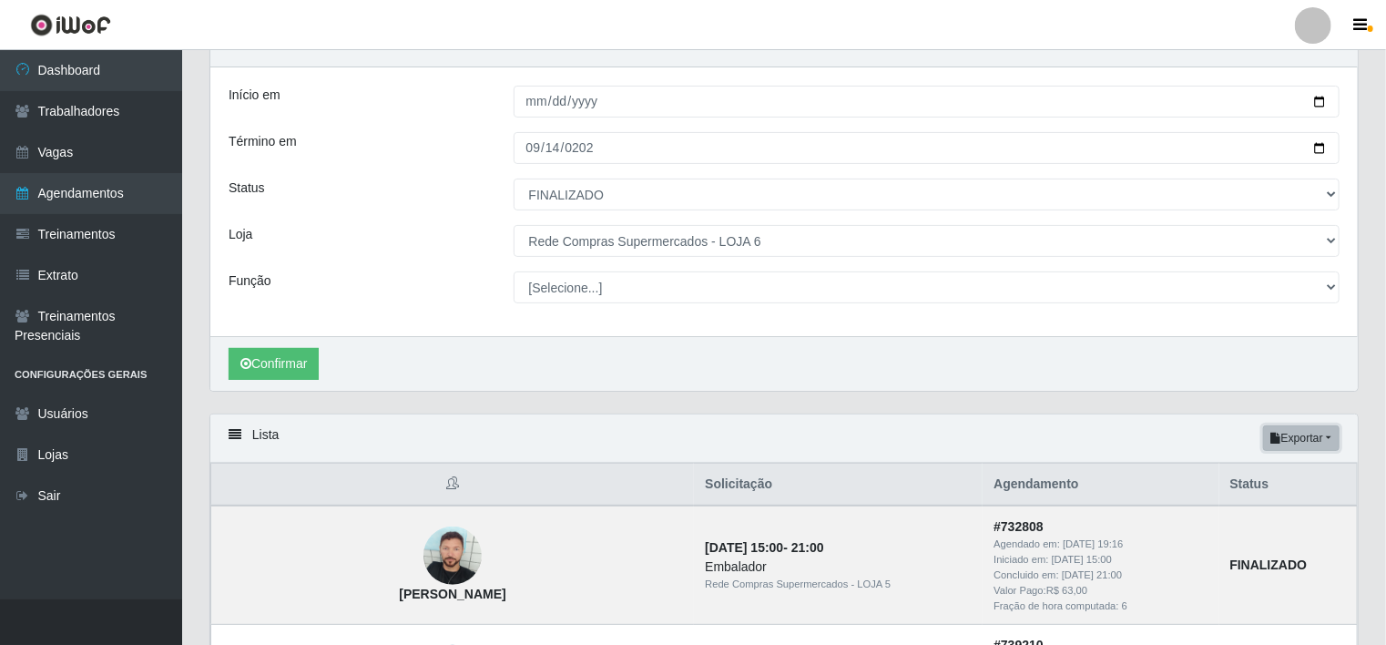
click at [1291, 441] on button "Exportar" at bounding box center [1301, 437] width 76 height 25
click at [819, 400] on div "Carregando... Buscar Início em 2025-09-08 Término em 2025-09-14 Status [Selecio…" at bounding box center [784, 218] width 1176 height 391
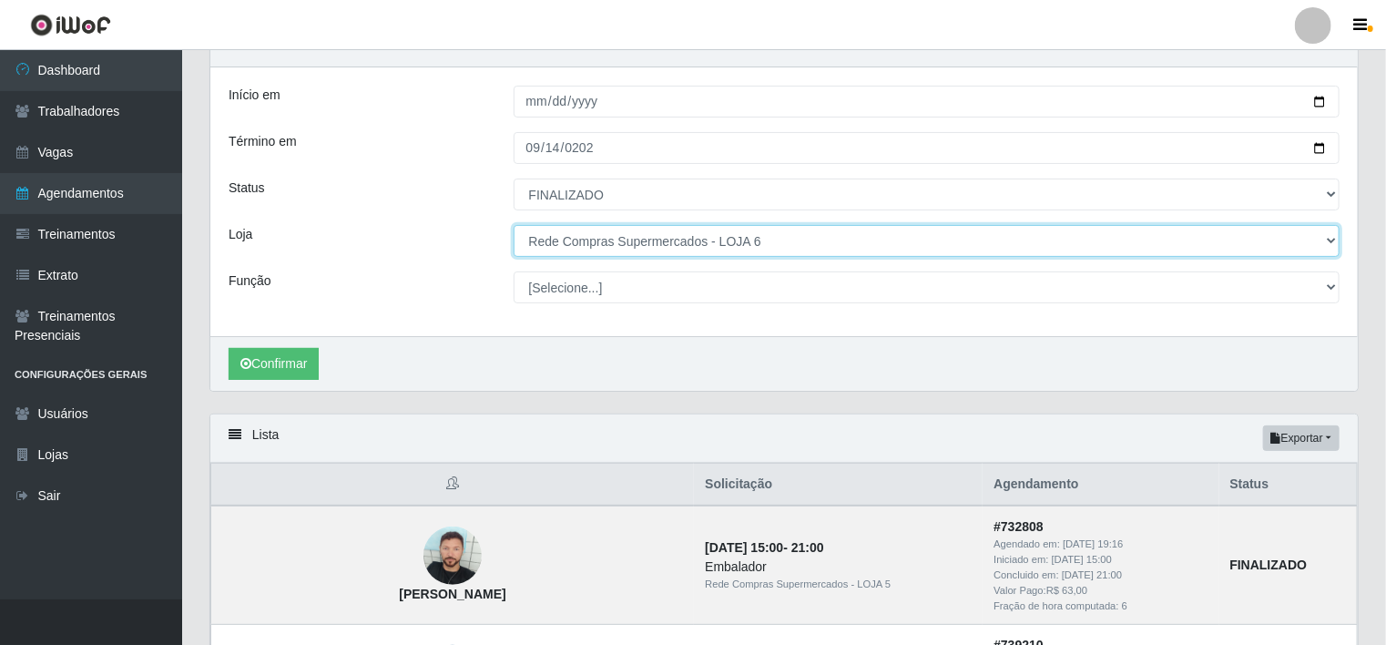
click at [750, 245] on select "[Selecione...] Rede Compras Supermercados - LOJA 1 Rede Compras Supermercados -…" at bounding box center [926, 241] width 827 height 32
select select "397"
click at [513, 225] on select "[Selecione...] Rede Compras Supermercados - LOJA 1 Rede Compras Supermercados -…" at bounding box center [926, 241] width 827 height 32
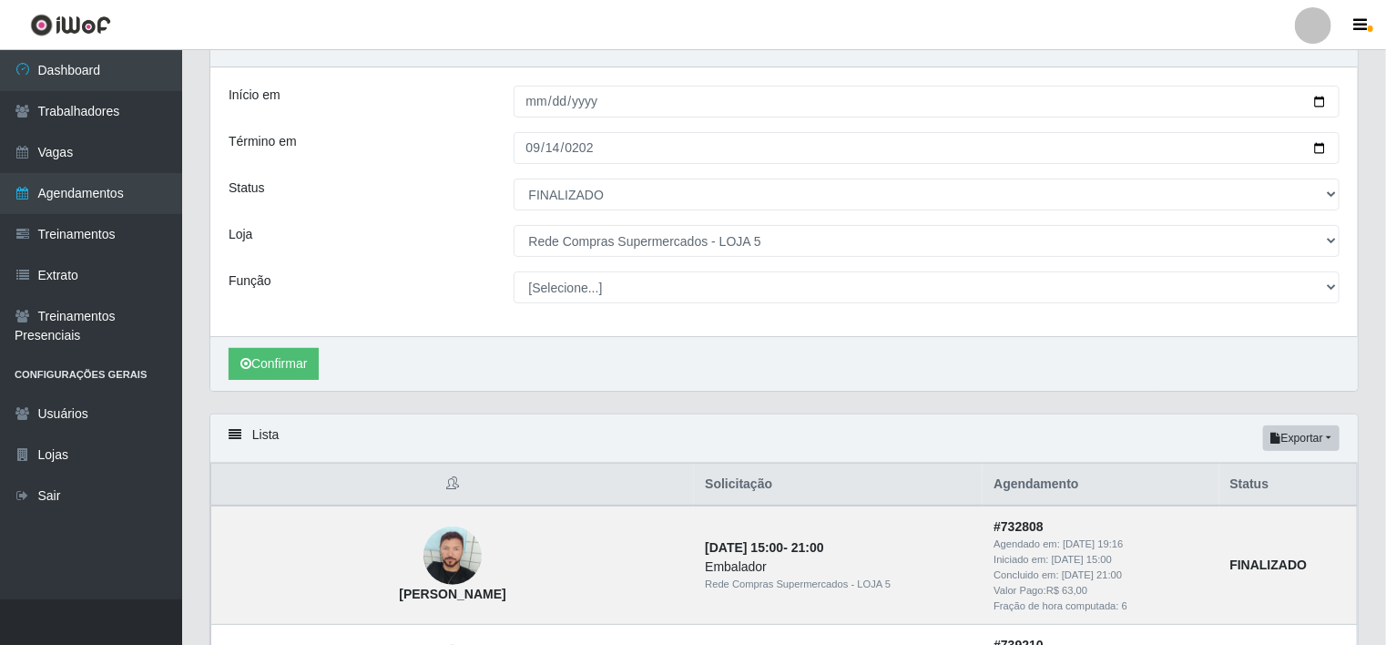
click at [447, 262] on div "Início em 2025-09-08 Término em 2025-09-14 Status [Selecione...] AGENDADO AGUAR…" at bounding box center [783, 201] width 1147 height 269
click at [280, 353] on button "Confirmar" at bounding box center [274, 364] width 90 height 32
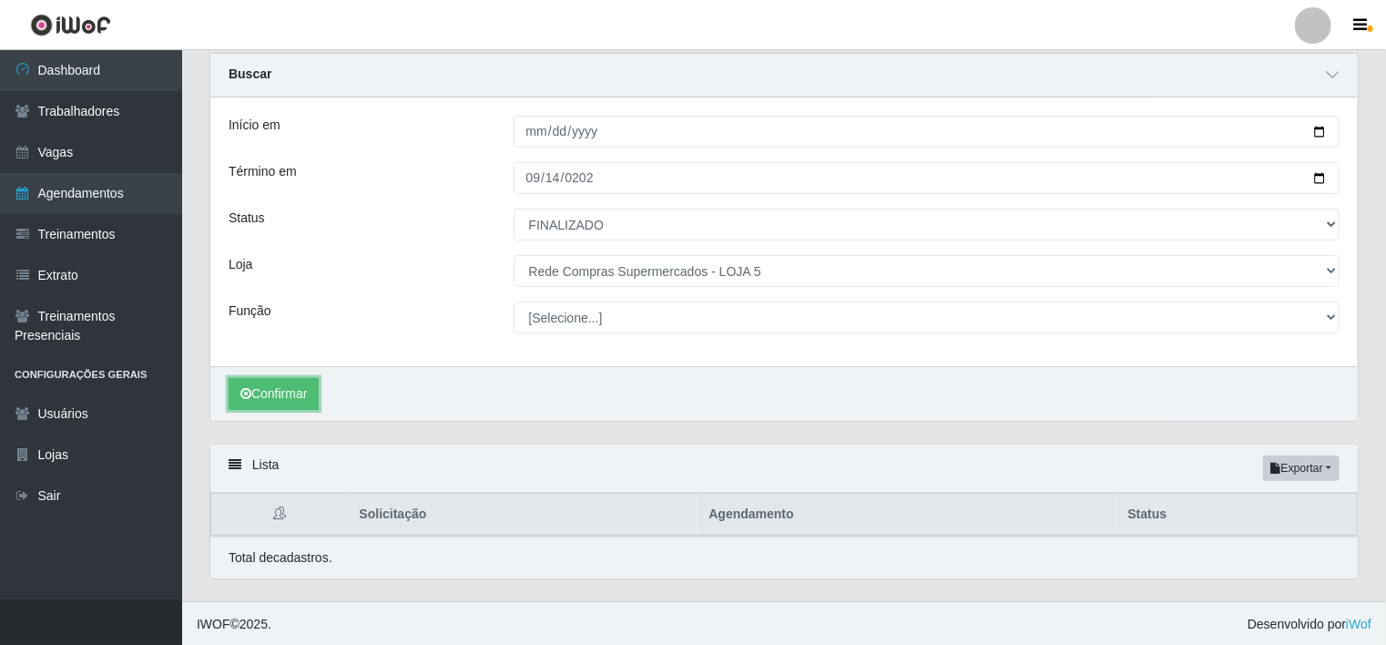
click at [229, 378] on button "Confirmar" at bounding box center [274, 394] width 90 height 32
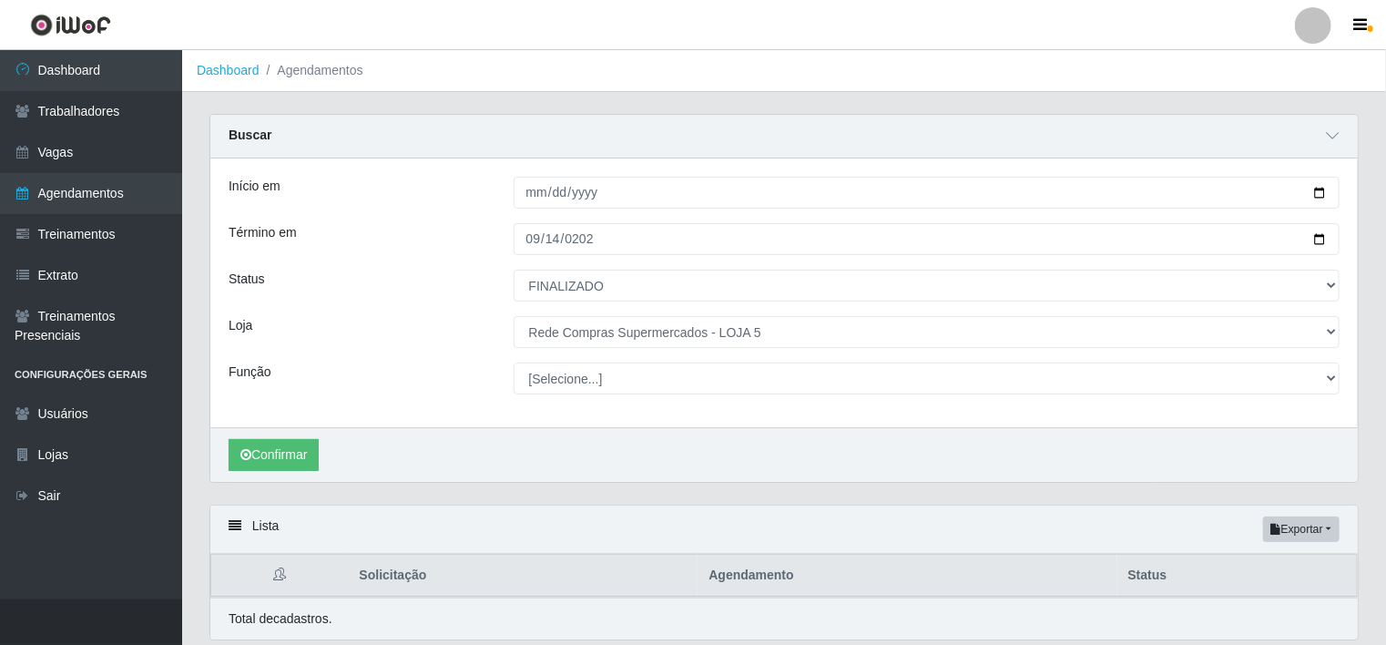
scroll to position [0, 0]
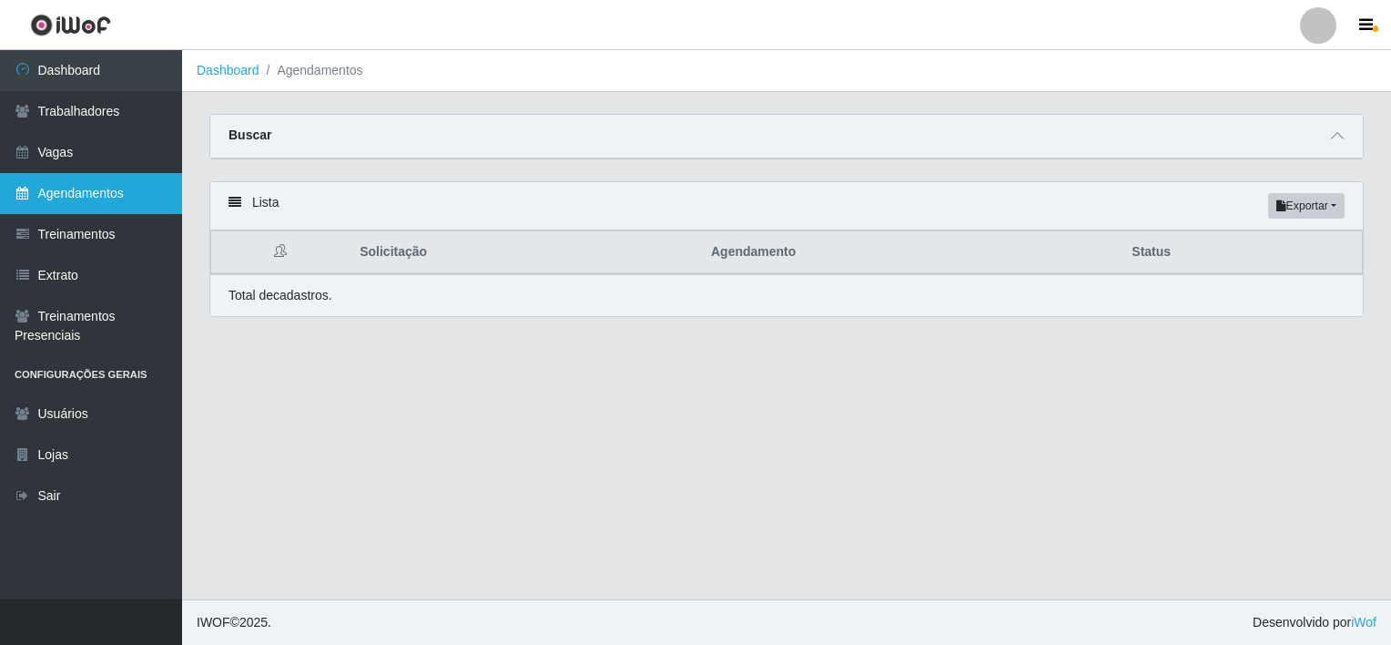
click at [91, 197] on link "Agendamentos" at bounding box center [91, 193] width 182 height 41
click at [1337, 126] on span at bounding box center [1338, 136] width 22 height 21
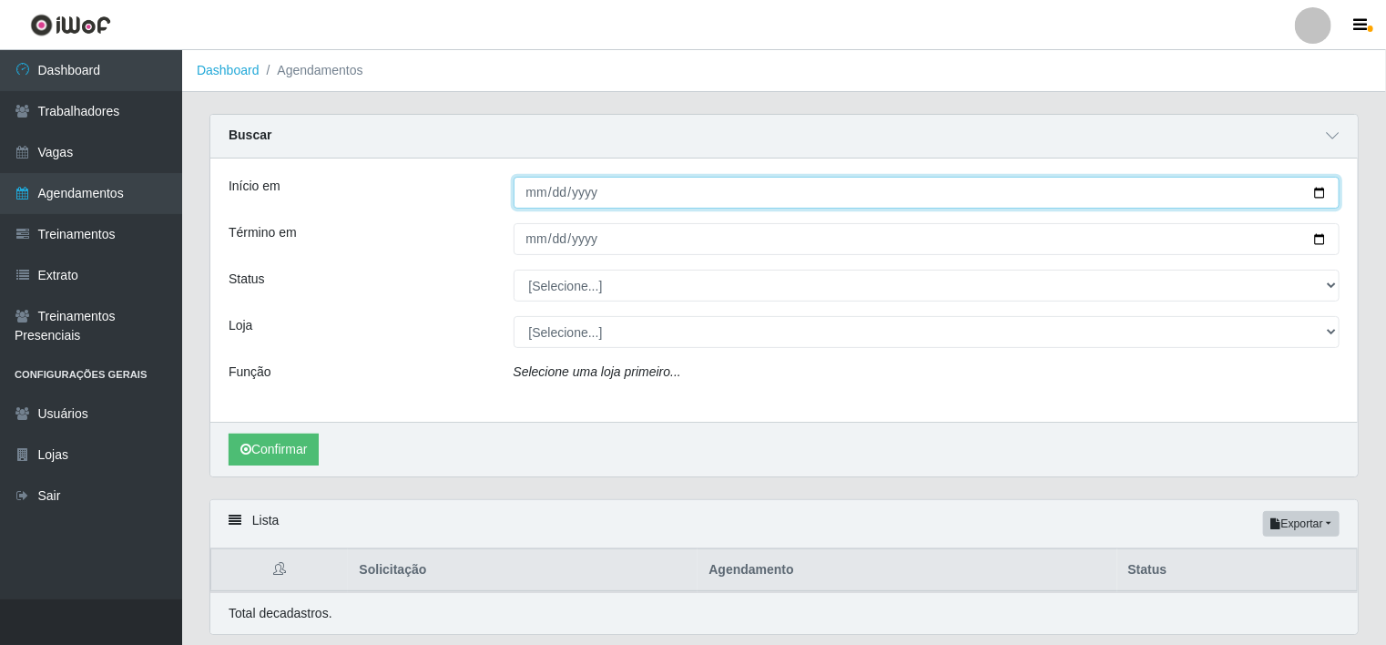
click at [531, 194] on input "Início em" at bounding box center [926, 193] width 827 height 32
type input "[DATE]"
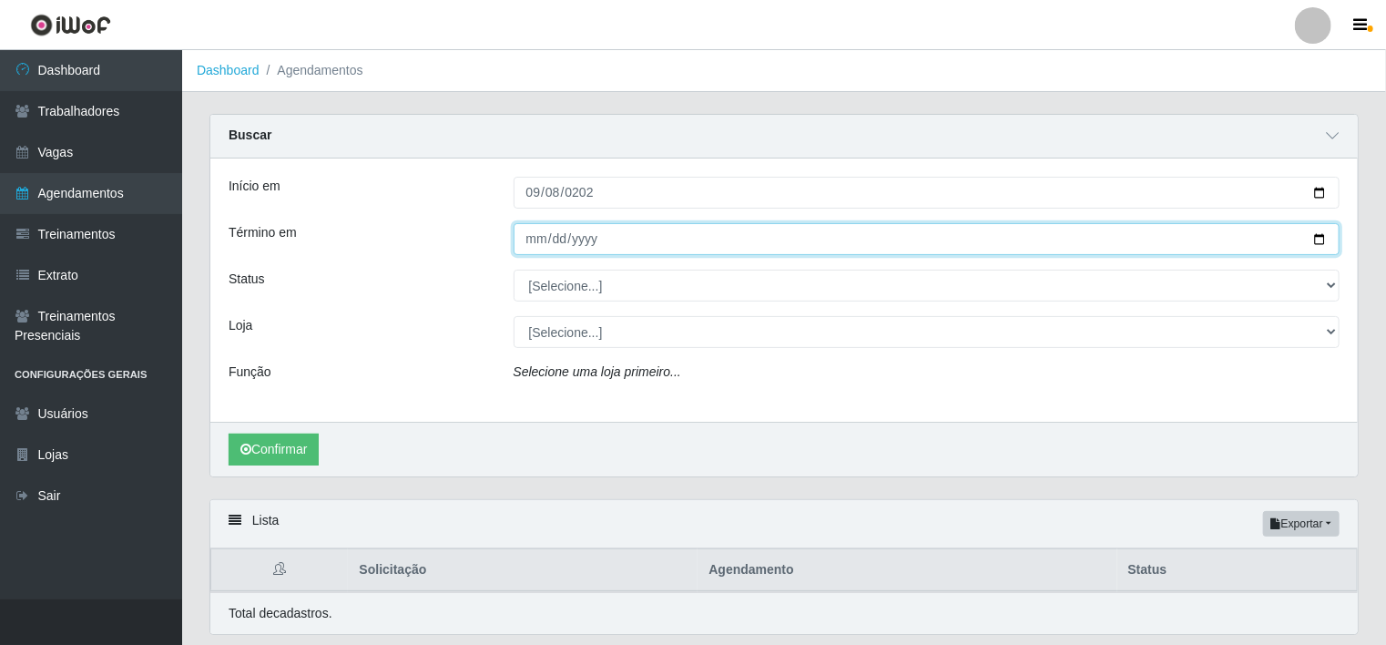
click at [535, 236] on input "Término em" at bounding box center [926, 239] width 827 height 32
type input "[DATE]"
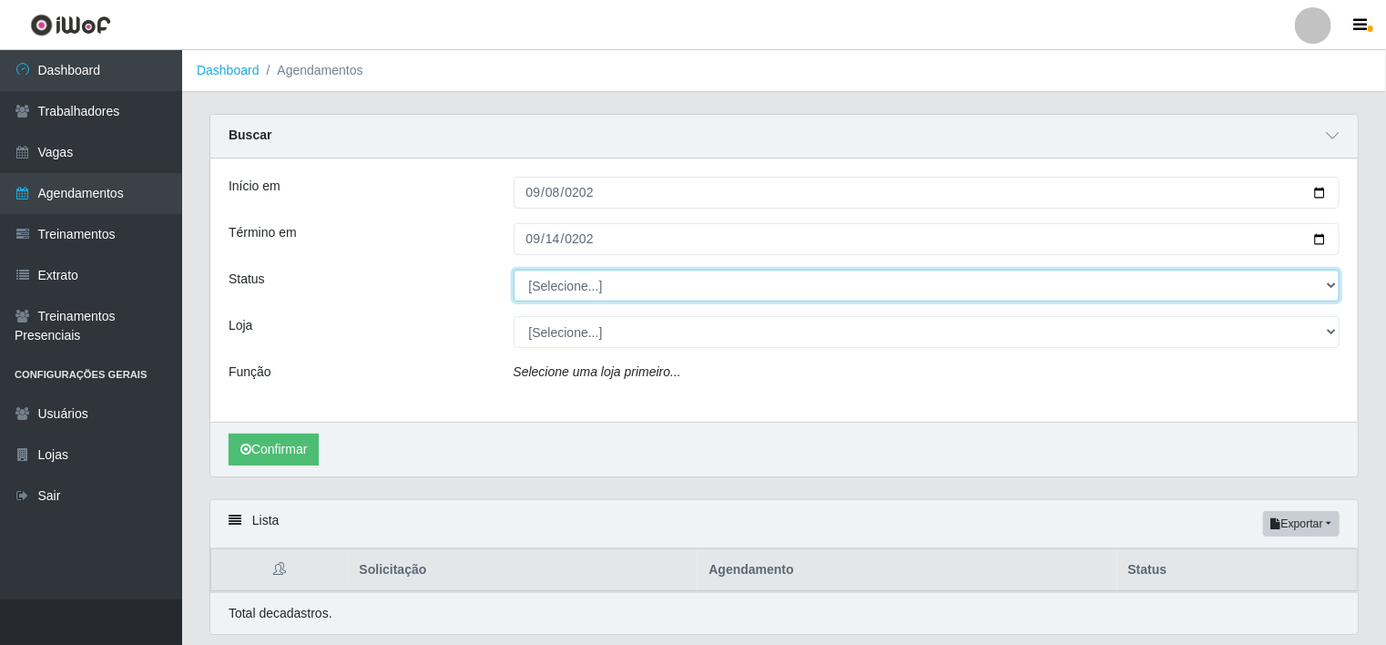
click at [721, 274] on select "[Selecione...] AGENDADO AGUARDANDO LIBERAR EM ANDAMENTO EM REVISÃO FINALIZADO C…" at bounding box center [926, 285] width 827 height 32
select select "FINALIZADO"
click at [513, 269] on select "[Selecione...] AGENDADO AGUARDANDO LIBERAR EM ANDAMENTO EM REVISÃO FINALIZADO C…" at bounding box center [926, 285] width 827 height 32
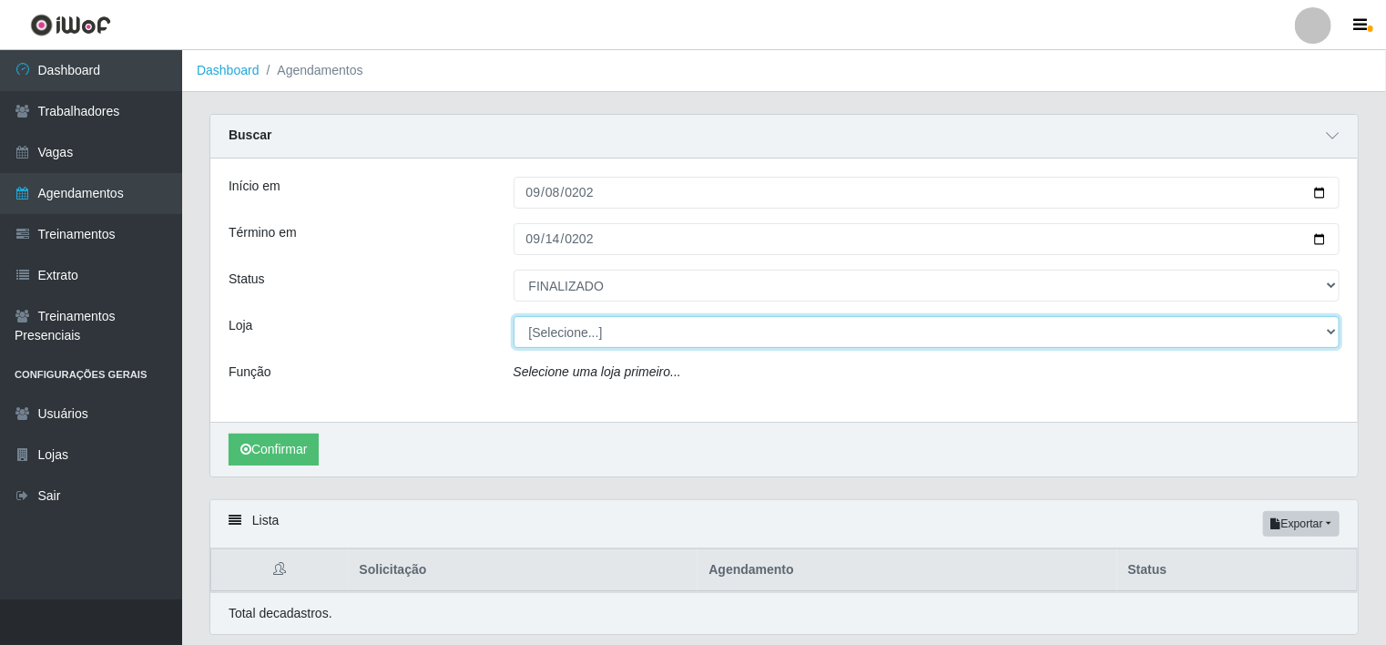
click at [625, 340] on select "[Selecione...] Rede Compras Supermercados - LOJA 1 Rede Compras Supermercados -…" at bounding box center [926, 332] width 827 height 32
select select "397"
click at [513, 316] on select "[Selecione...] Rede Compras Supermercados - LOJA 1 Rede Compras Supermercados -…" at bounding box center [926, 332] width 827 height 32
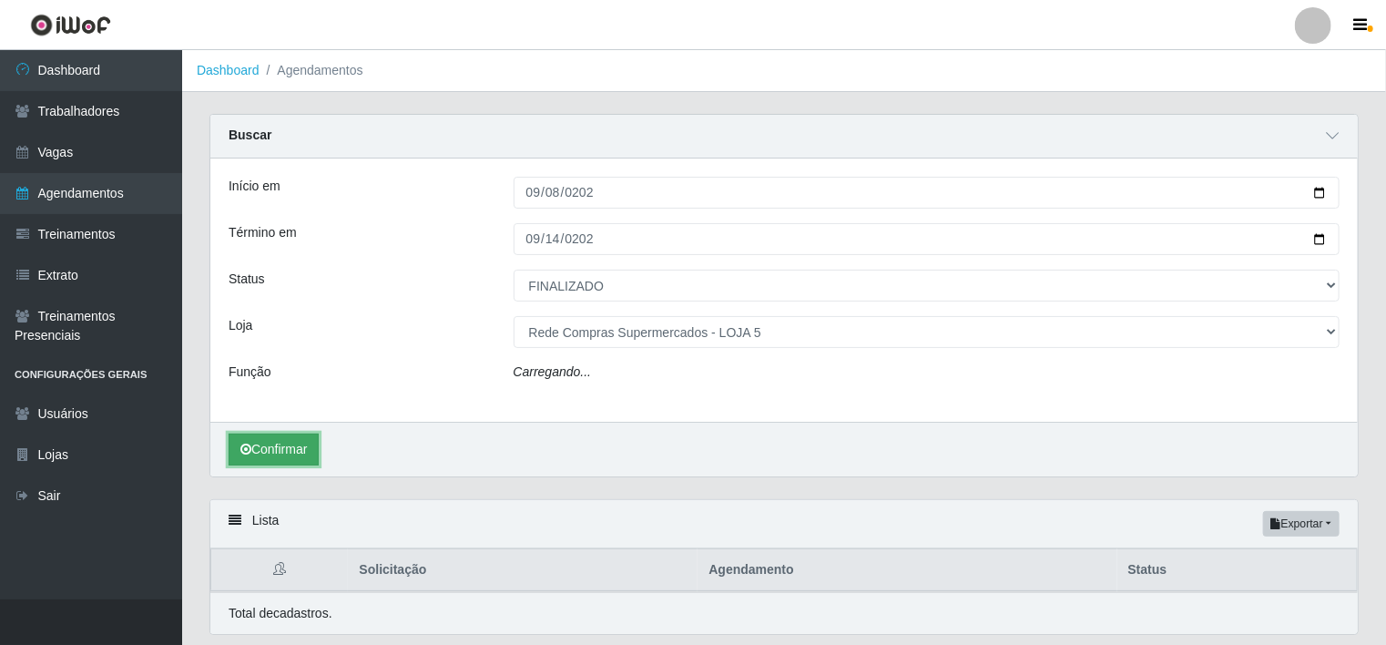
click at [291, 445] on button "Confirmar" at bounding box center [274, 449] width 90 height 32
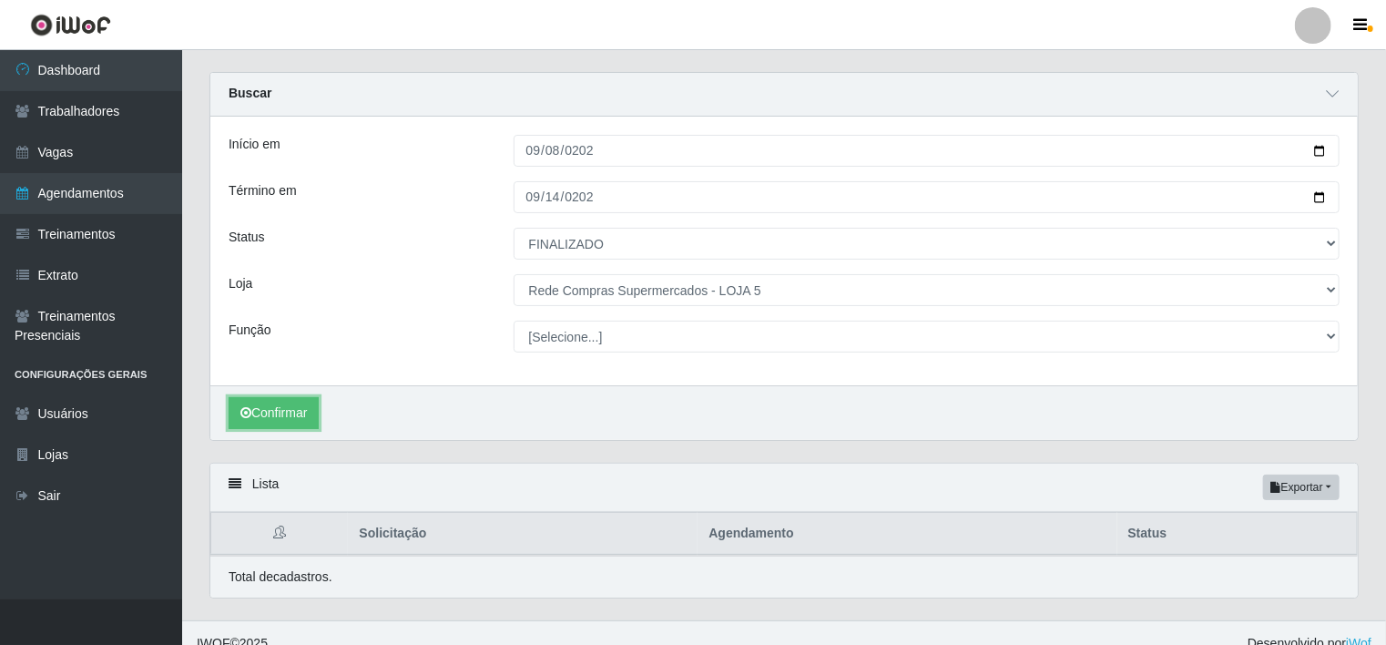
scroll to position [61, 0]
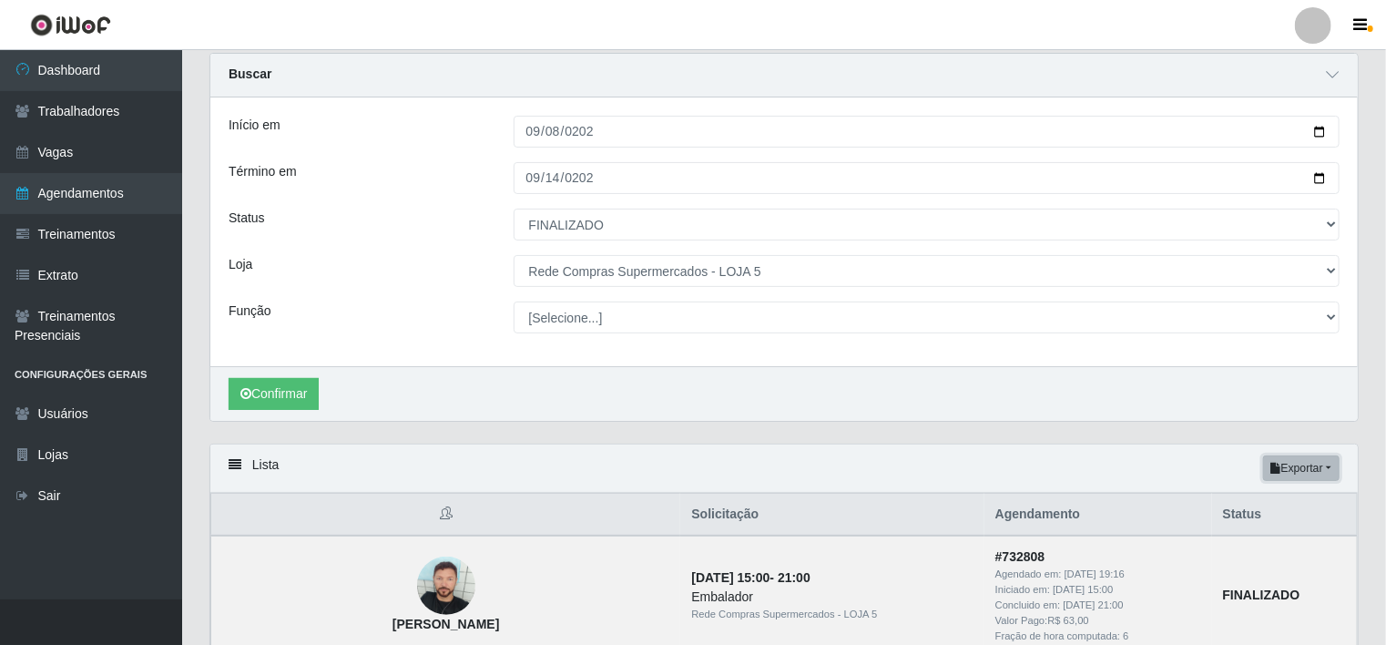
click at [1327, 470] on button "Exportar" at bounding box center [1301, 467] width 76 height 25
click at [1275, 543] on button "Excel" at bounding box center [1268, 540] width 144 height 37
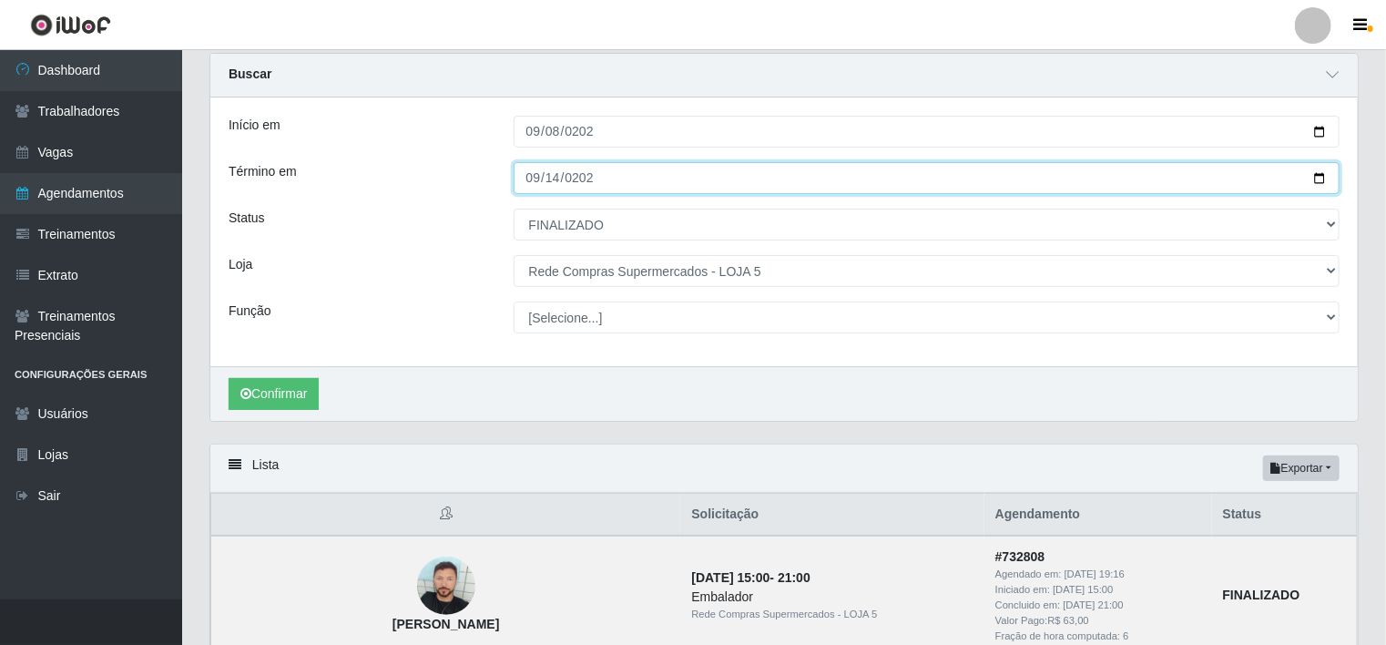
click at [684, 178] on input "[DATE]" at bounding box center [926, 178] width 827 height 32
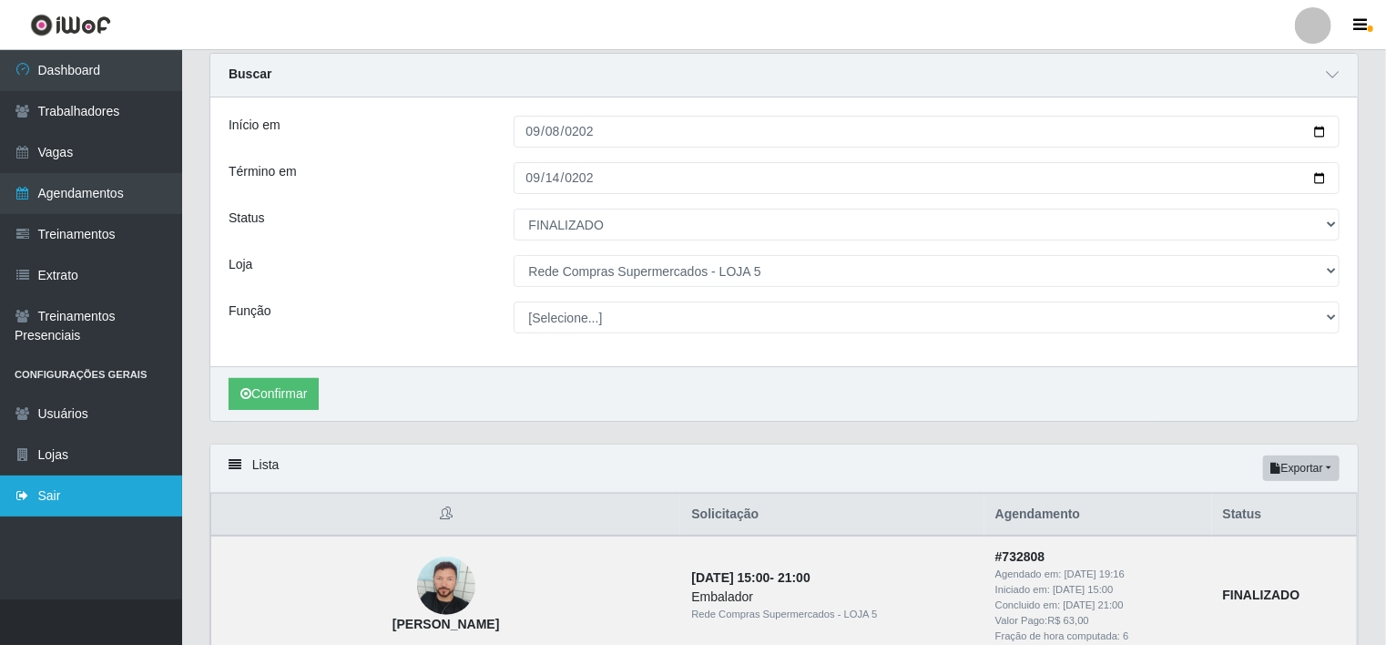
click at [91, 486] on link "Sair" at bounding box center [91, 495] width 182 height 41
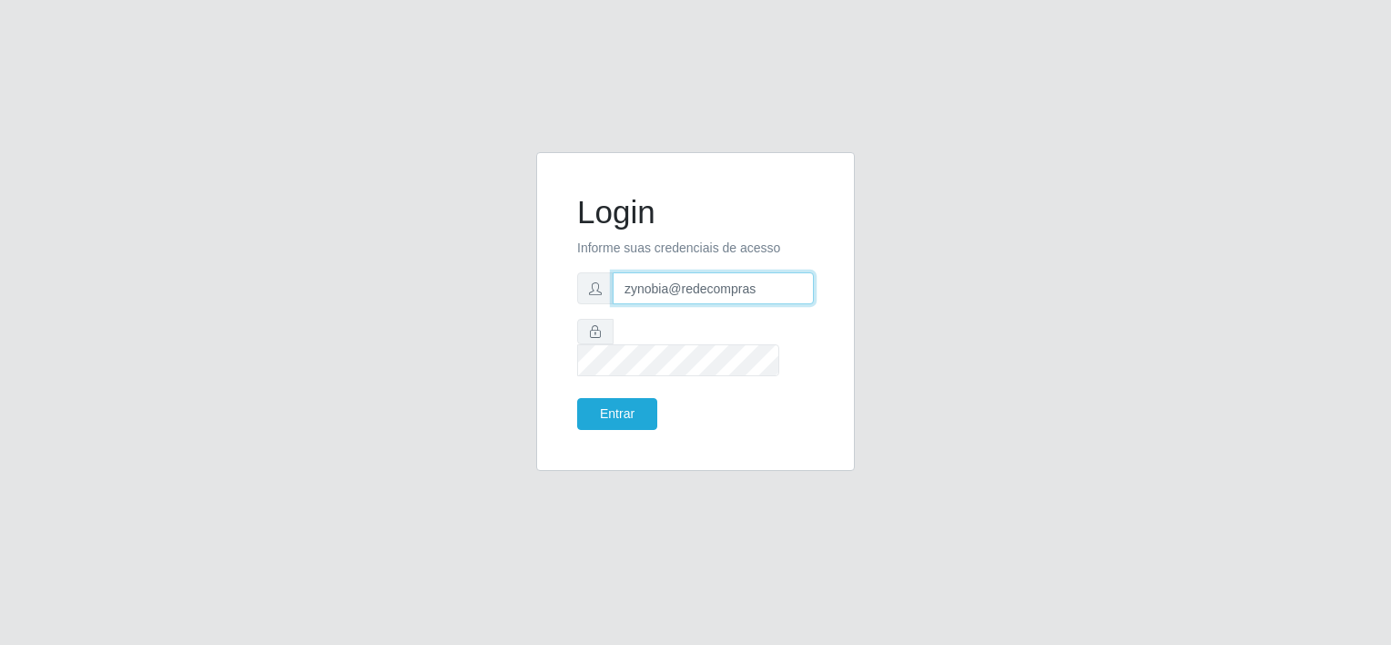
click at [671, 298] on input "zynobia@redecompras" at bounding box center [713, 288] width 201 height 32
type input "zynobia@bomqueso"
click at [597, 401] on button "Entrar" at bounding box center [617, 414] width 80 height 32
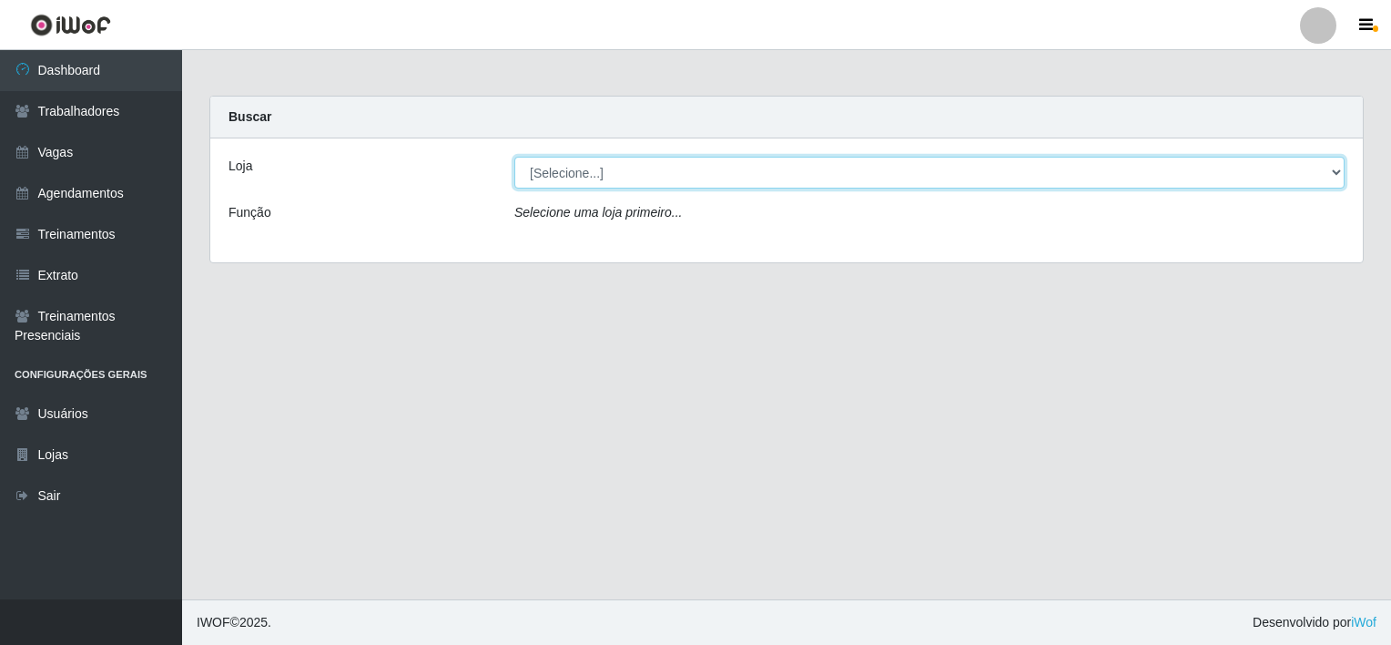
click at [662, 160] on select "[Selecione...] BomQueSó Agreste - Loja 1 BomQueSó Agreste - Loja 2 BomQueSó Agr…" at bounding box center [929, 173] width 830 height 32
select select "213"
click at [514, 157] on select "[Selecione...] BomQueSó Agreste - Loja 1 BomQueSó Agreste - Loja 2 BomQueSó Agr…" at bounding box center [929, 173] width 830 height 32
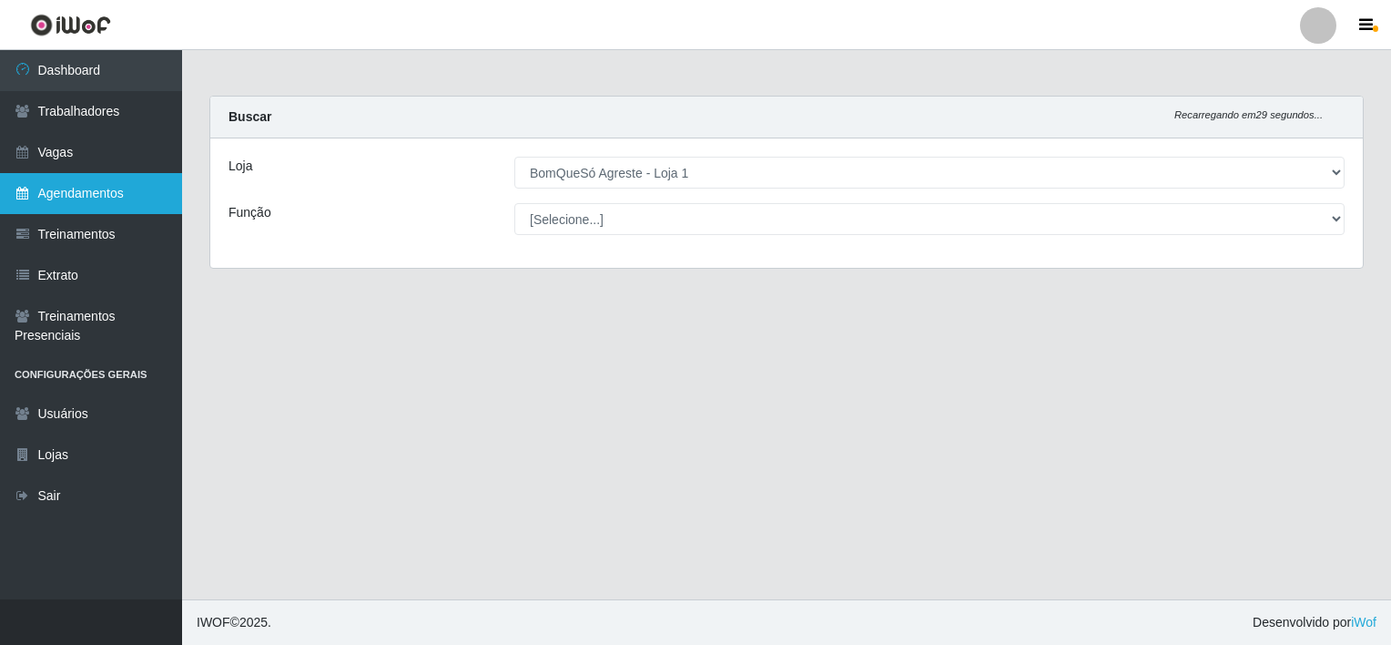
click at [111, 189] on link "Agendamentos" at bounding box center [91, 193] width 182 height 41
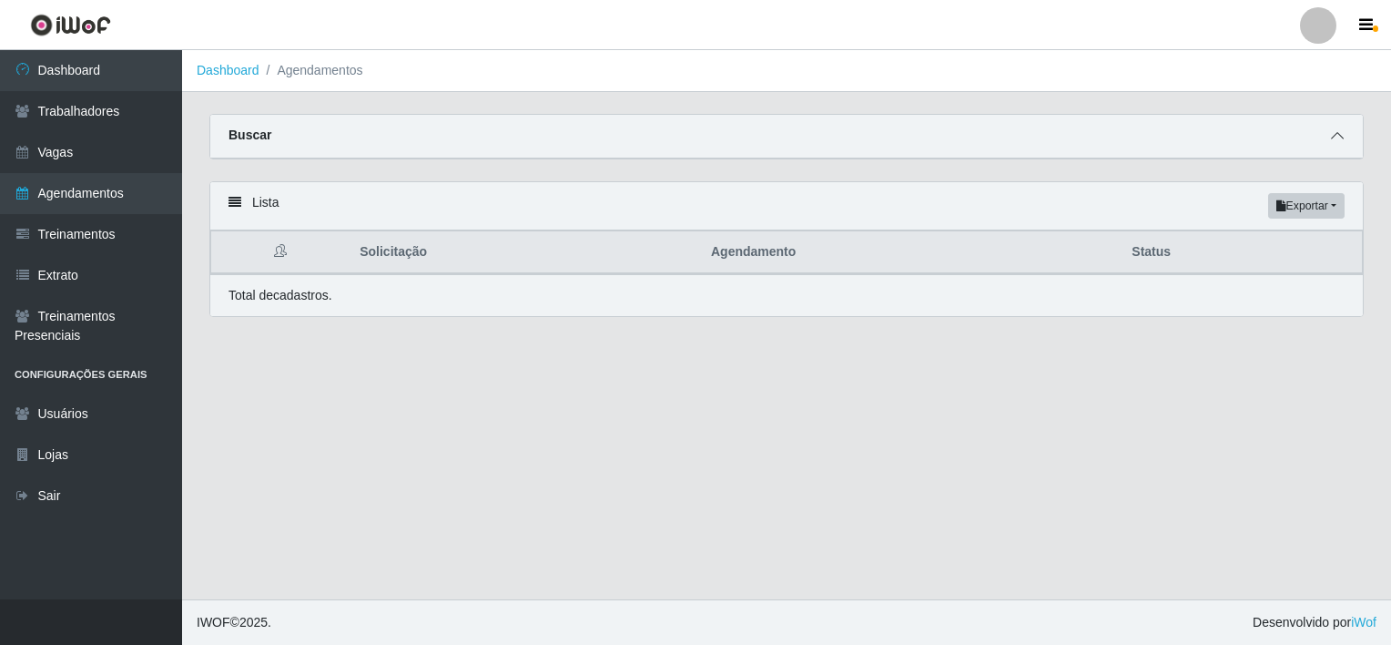
click at [1330, 137] on span at bounding box center [1338, 136] width 22 height 21
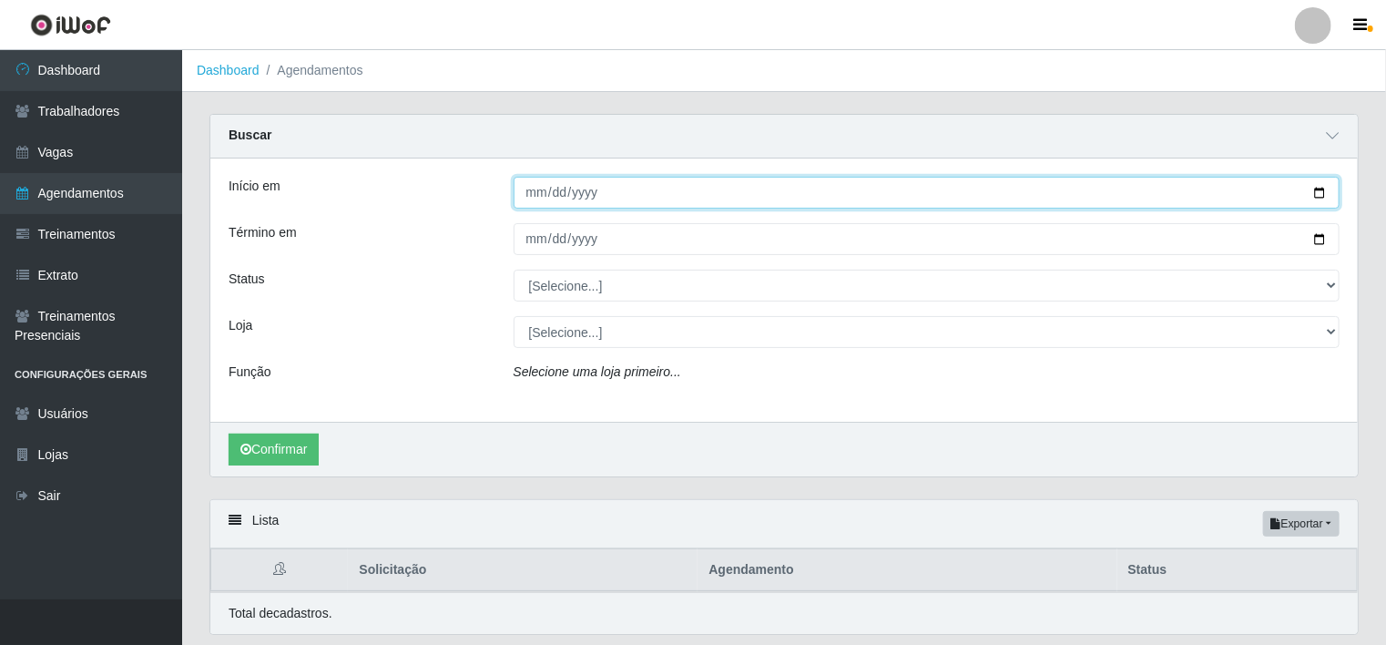
drag, startPoint x: 535, startPoint y: 193, endPoint x: 808, endPoint y: 240, distance: 277.2
click at [535, 193] on input "Início em" at bounding box center [926, 193] width 827 height 32
type input "[DATE]"
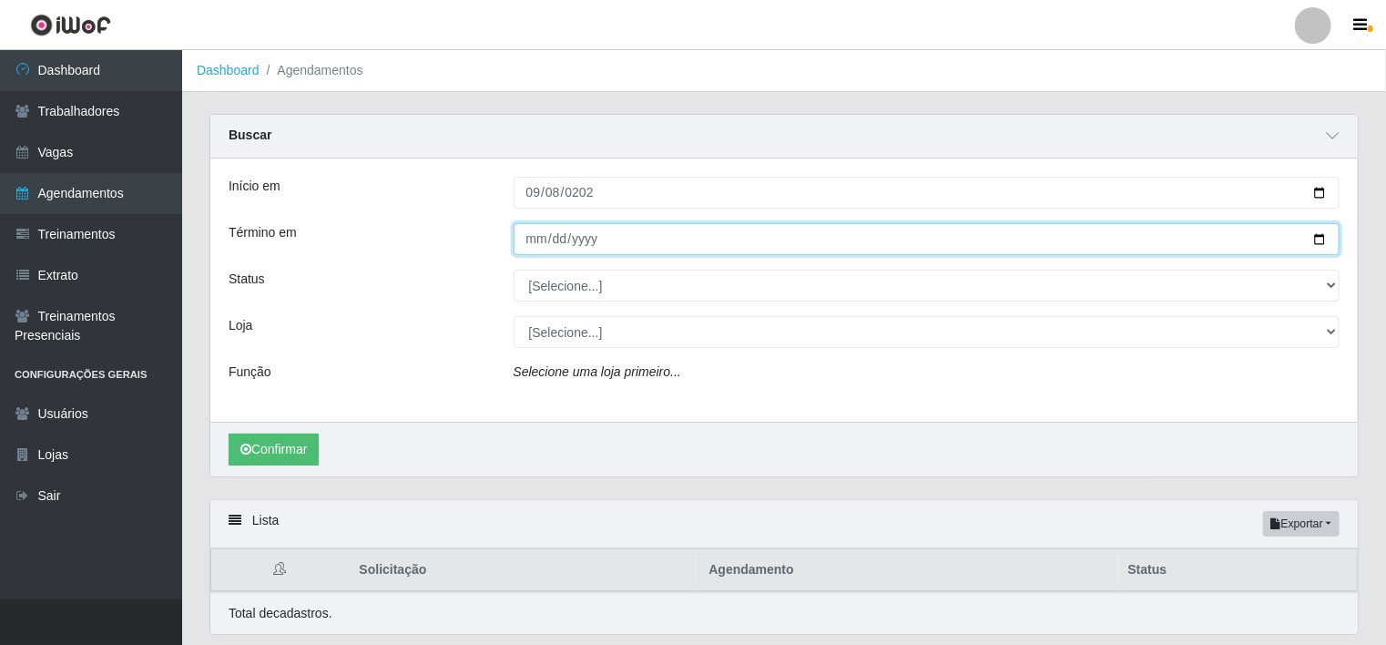
click at [529, 229] on input "Término em" at bounding box center [926, 239] width 827 height 32
type input "2025-08-14"
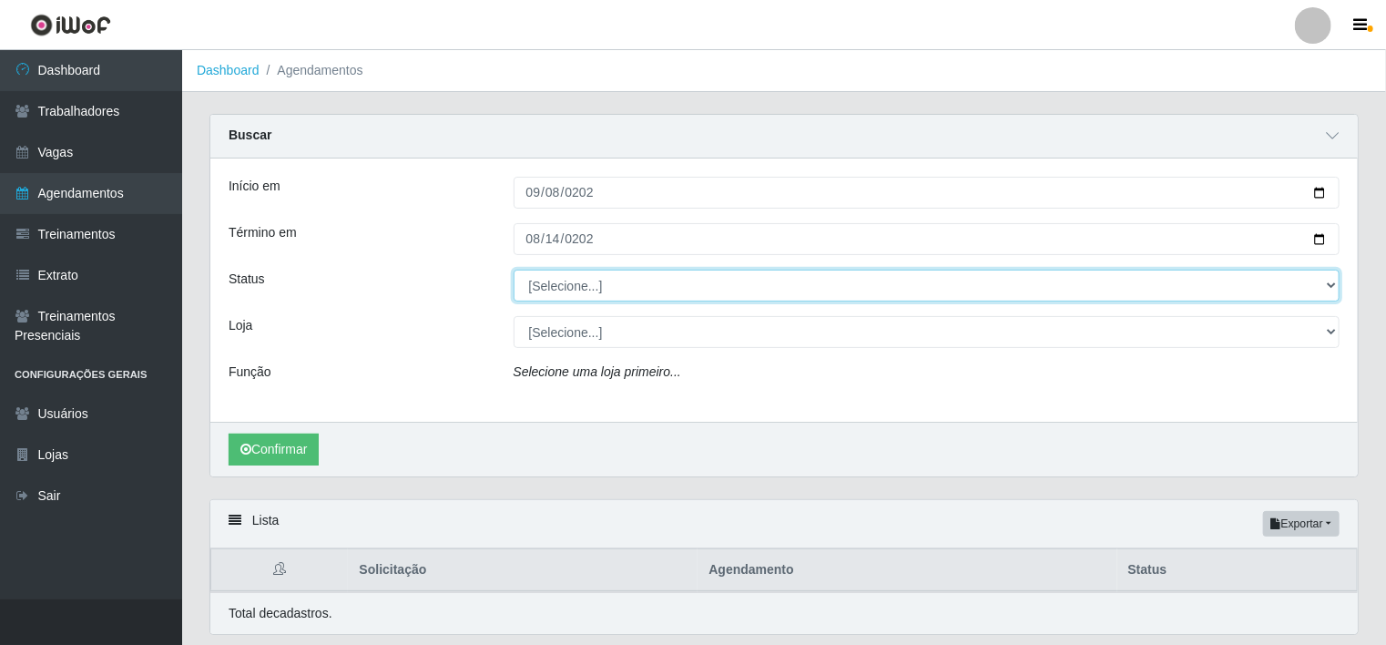
drag, startPoint x: 647, startPoint y: 283, endPoint x: 637, endPoint y: 291, distance: 12.9
click at [647, 283] on select "[Selecione...] AGENDADO AGUARDANDO LIBERAR EM ANDAMENTO EM REVISÃO FINALIZADO C…" at bounding box center [926, 285] width 827 height 32
select select "FINALIZADO"
click at [513, 269] on select "[Selecione...] AGENDADO AGUARDANDO LIBERAR EM ANDAMENTO EM REVISÃO FINALIZADO C…" at bounding box center [926, 285] width 827 height 32
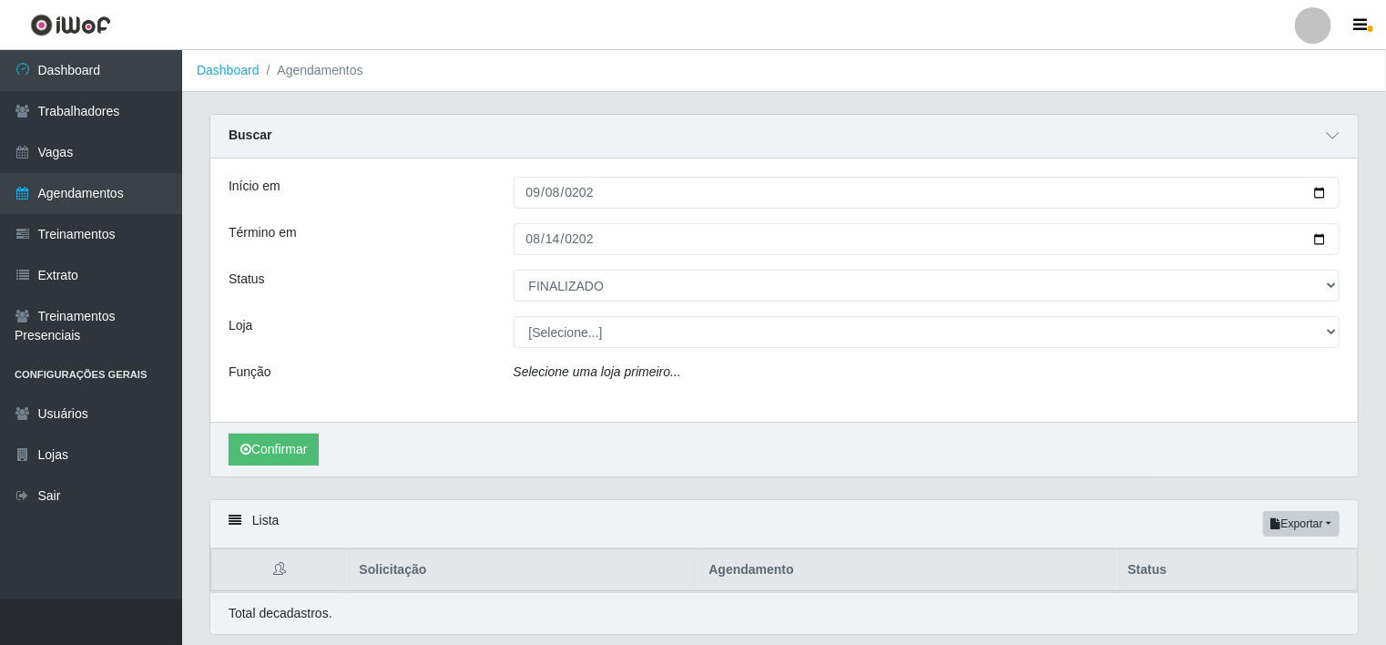
click at [597, 362] on div "Selecione uma loja primeiro..." at bounding box center [927, 375] width 854 height 26
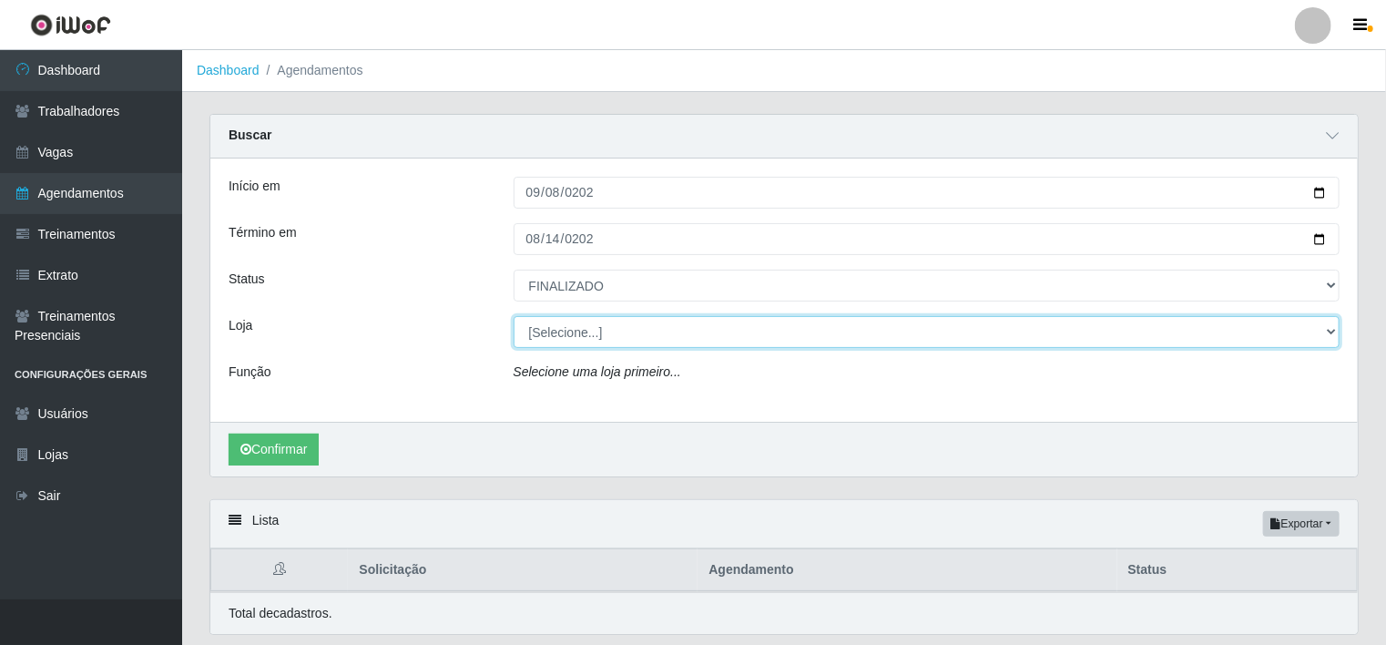
click at [608, 338] on select "[Selecione...] BomQueSó Agreste - Loja 1 BomQueSó Agreste - Loja 2 BomQueSó Agr…" at bounding box center [926, 332] width 827 height 32
select select "213"
click at [513, 316] on select "[Selecione...] BomQueSó Agreste - Loja 1 BomQueSó Agreste - Loja 2 BomQueSó Agr…" at bounding box center [926, 332] width 827 height 32
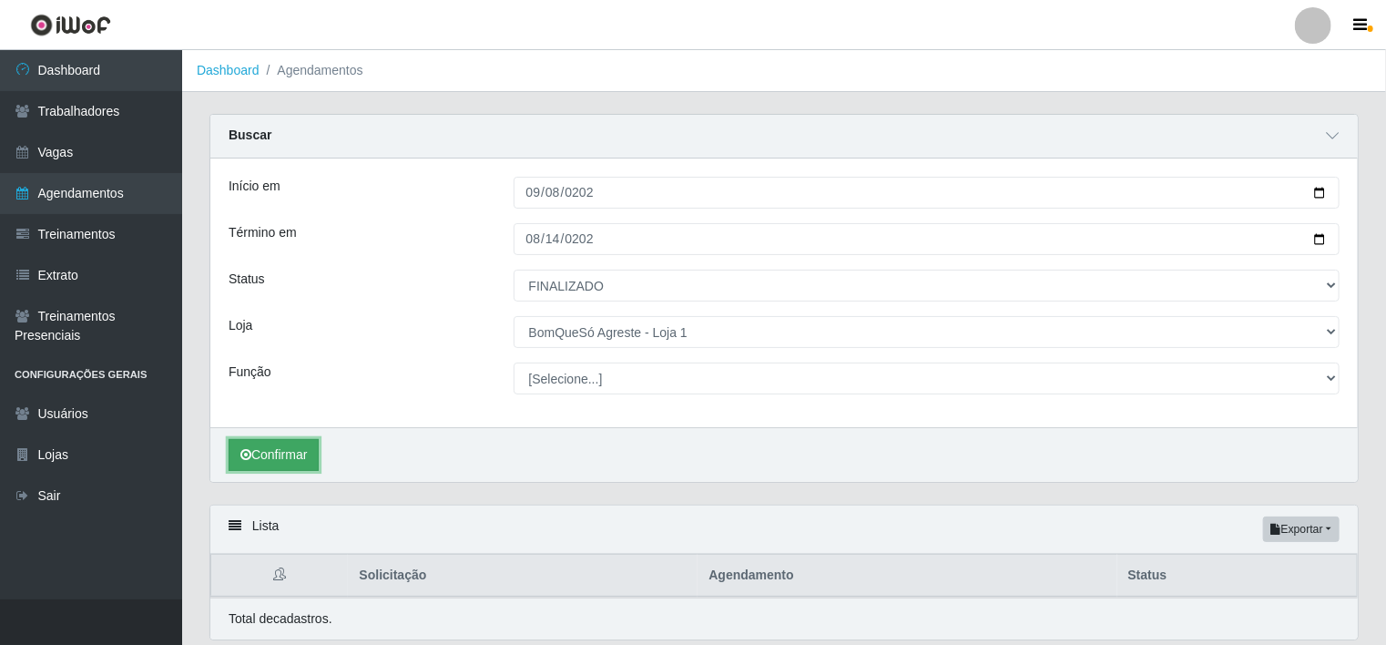
click at [269, 451] on button "Confirmar" at bounding box center [274, 455] width 90 height 32
click at [285, 456] on button "Confirmar" at bounding box center [274, 455] width 90 height 32
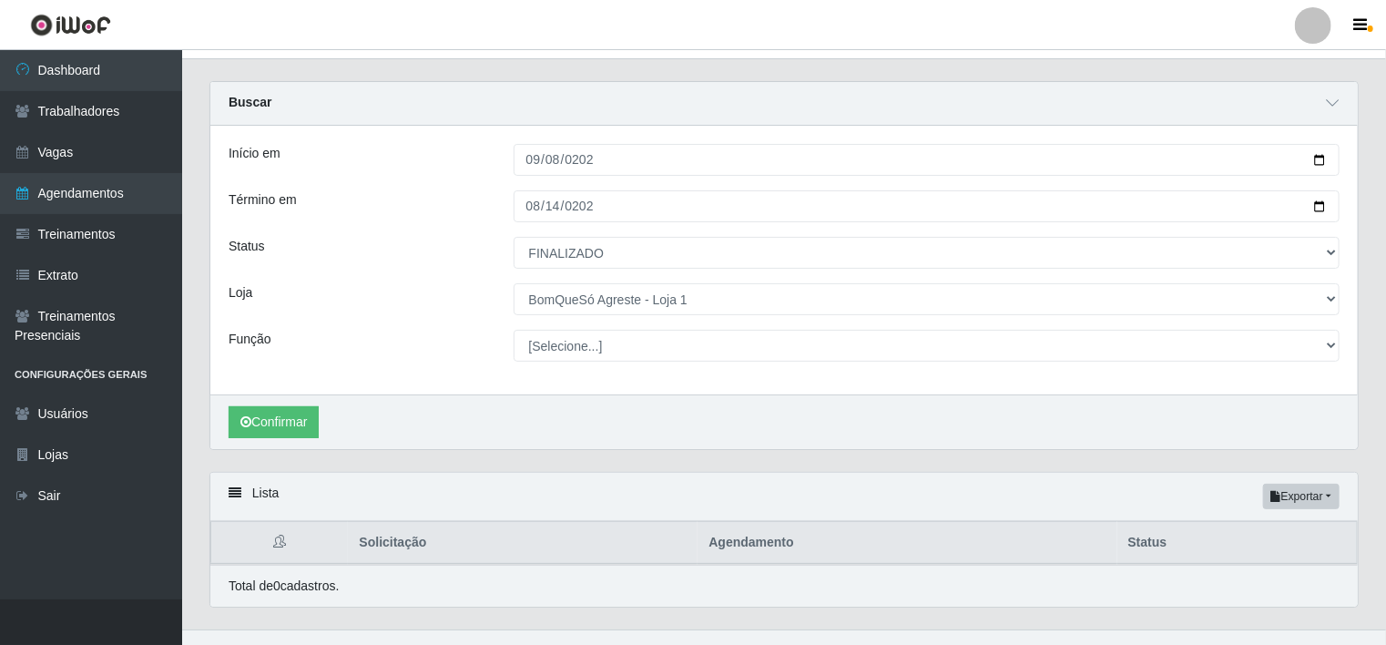
scroll to position [61, 0]
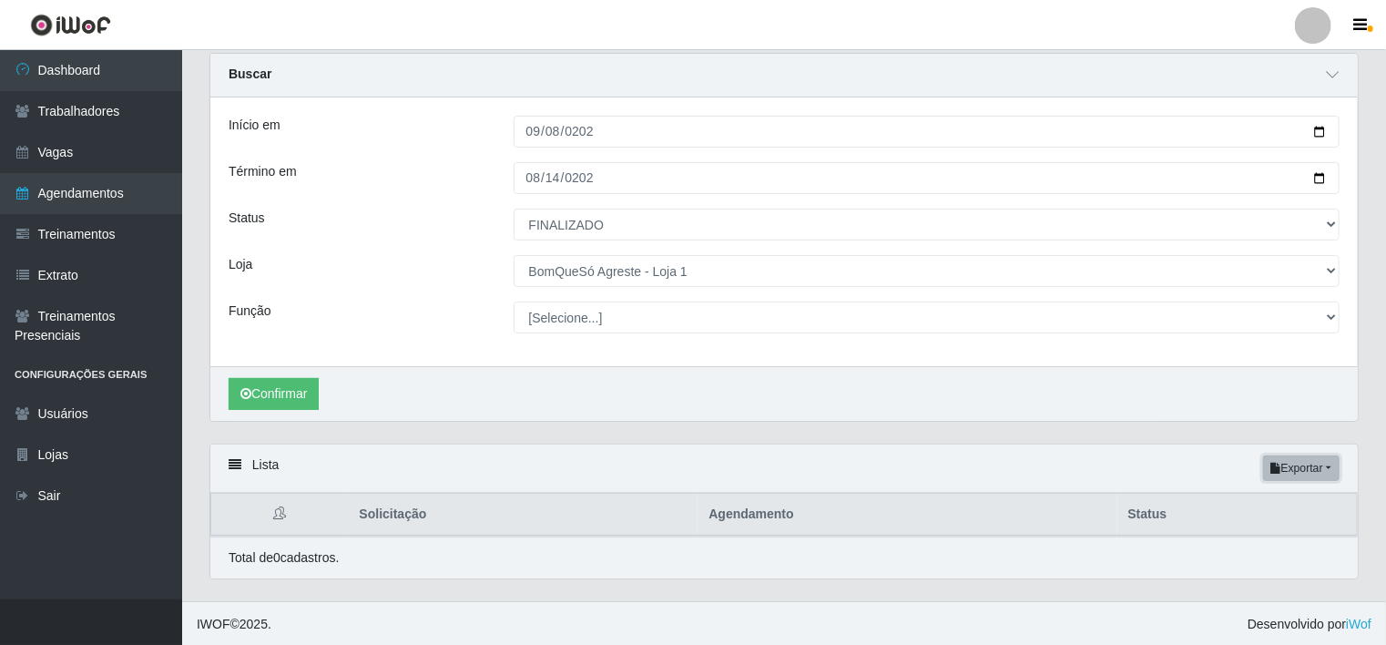
click at [1286, 470] on button "Exportar" at bounding box center [1301, 467] width 76 height 25
click at [1251, 534] on button "Excel" at bounding box center [1268, 540] width 144 height 37
click at [764, 197] on div "Início em 2025-09-08 Término em 2025-08-14 Status [Selecione...] AGENDADO AGUAR…" at bounding box center [783, 231] width 1147 height 269
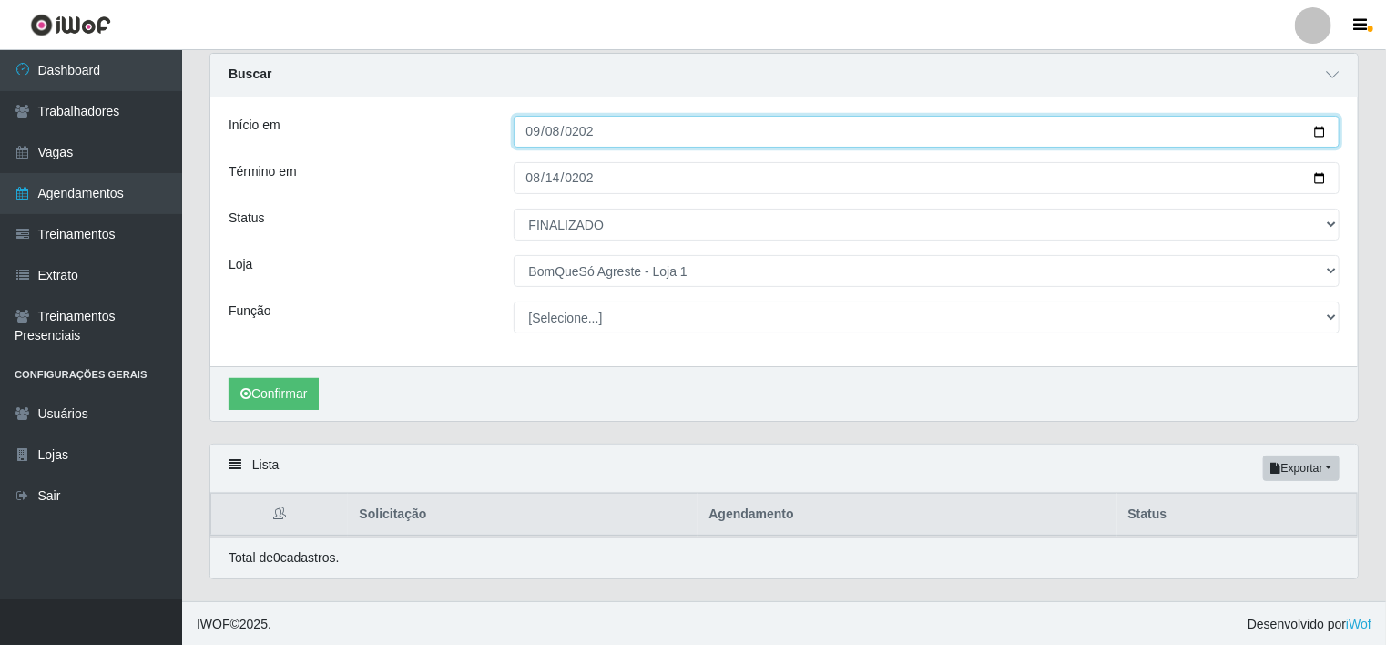
click at [554, 133] on input "[DATE]" at bounding box center [926, 132] width 827 height 32
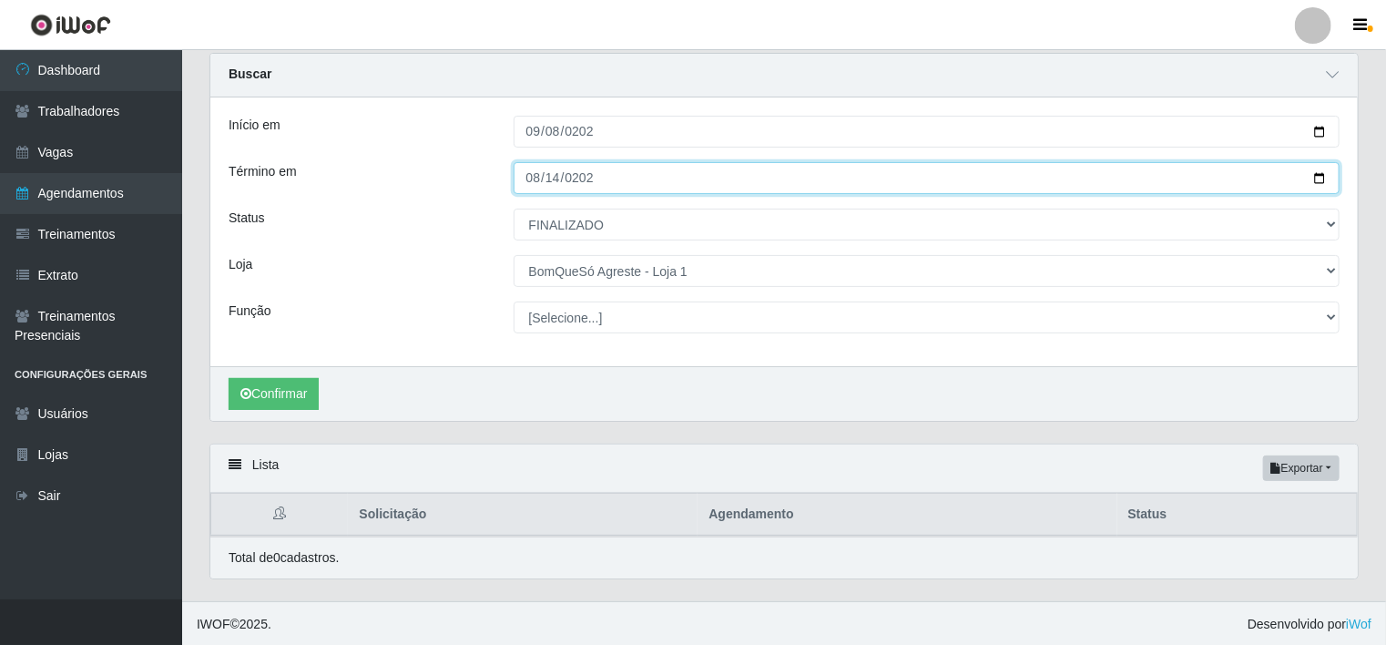
click at [554, 182] on input "2025-08-14" at bounding box center [926, 178] width 827 height 32
type input "[DATE]"
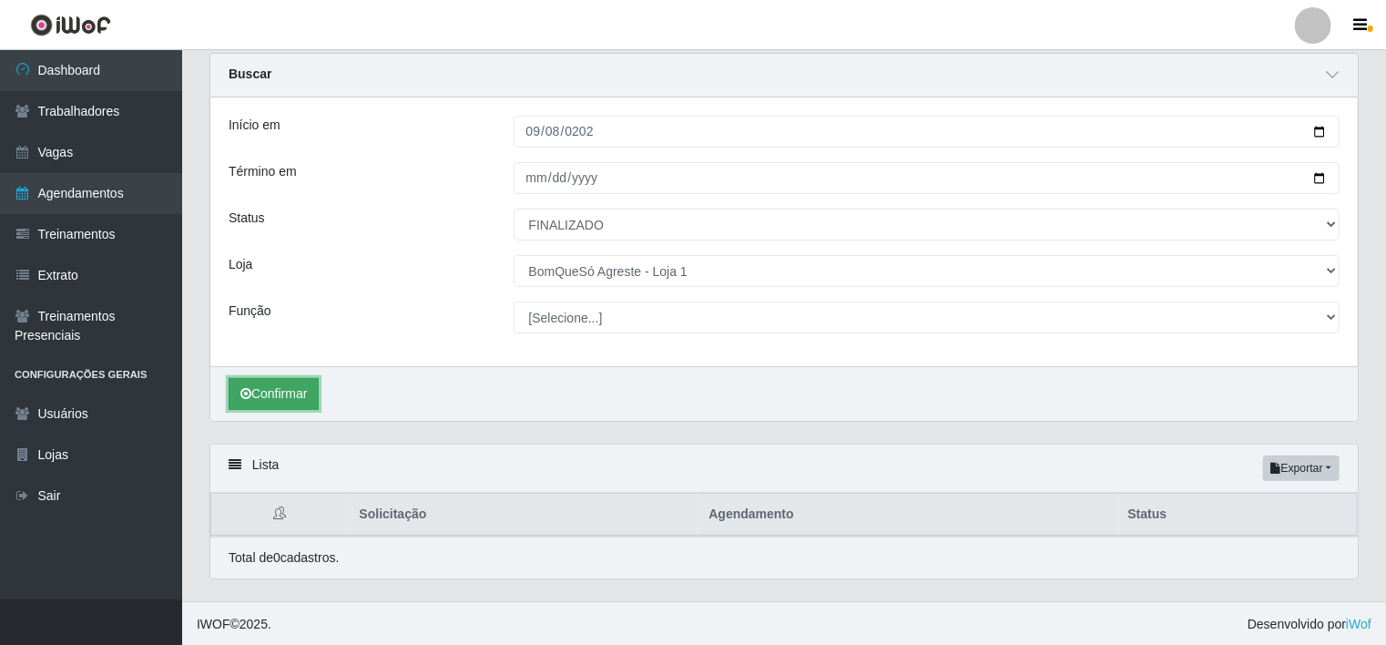
click at [287, 398] on button "Confirmar" at bounding box center [274, 394] width 90 height 32
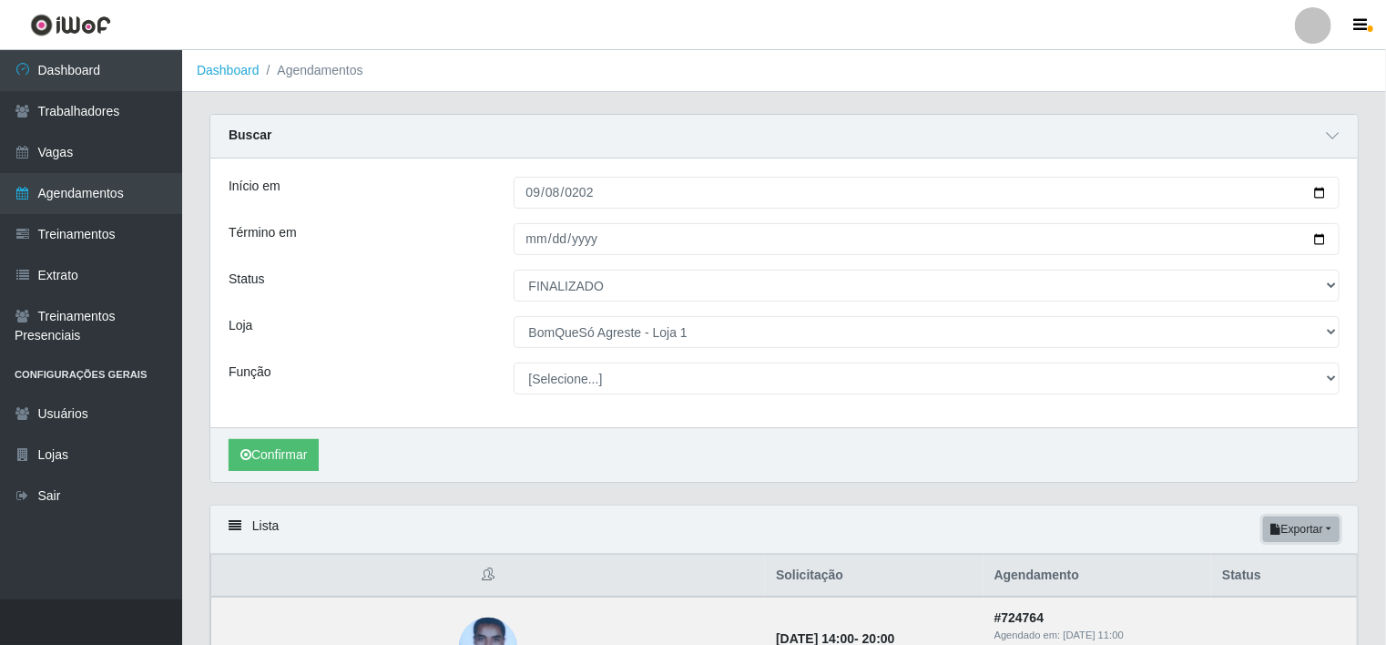
click at [1317, 534] on button "Exportar" at bounding box center [1301, 528] width 76 height 25
drag, startPoint x: 1280, startPoint y: 601, endPoint x: 1256, endPoint y: 595, distance: 24.3
click at [1279, 601] on button "Excel" at bounding box center [1268, 601] width 144 height 37
drag, startPoint x: 386, startPoint y: 304, endPoint x: 403, endPoint y: 309, distance: 17.9
click at [386, 304] on div "Início em 2025-09-08 Término em 2025-09-14 Status [Selecione...] AGENDADO AGUAR…" at bounding box center [783, 292] width 1147 height 269
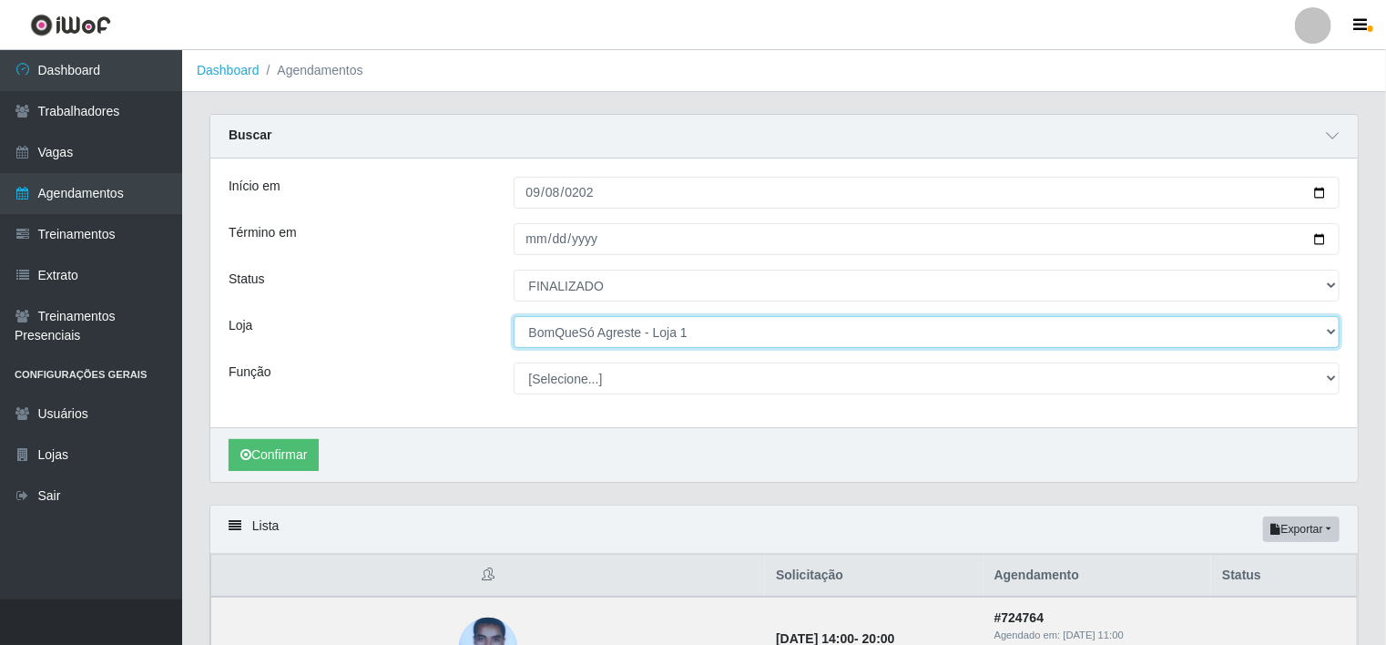
click at [763, 342] on select "[Selecione...] BomQueSó Agreste - Loja 1 BomQueSó Agreste - Loja 2 BomQueSó Agr…" at bounding box center [926, 332] width 827 height 32
click at [513, 316] on select "[Selecione...] BomQueSó Agreste - Loja 1 BomQueSó Agreste - Loja 2 BomQueSó Agr…" at bounding box center [926, 332] width 827 height 32
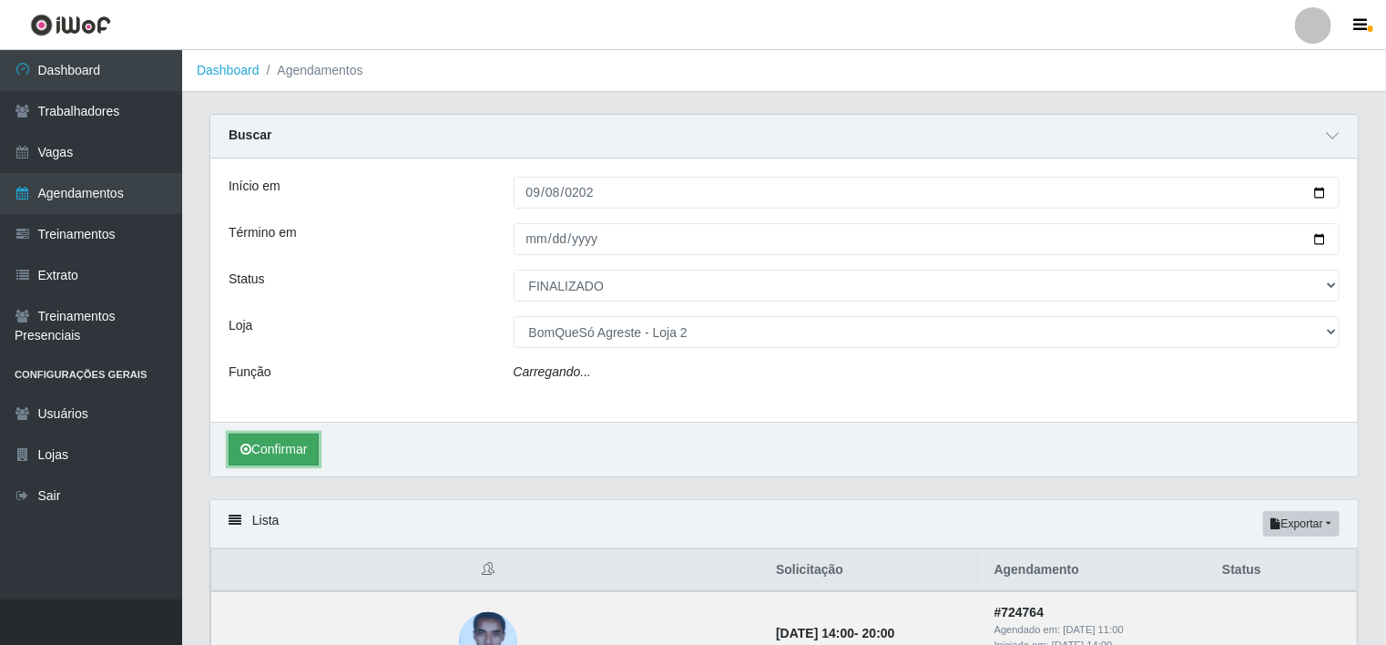
drag, startPoint x: 300, startPoint y: 449, endPoint x: 290, endPoint y: 444, distance: 11.0
click at [300, 449] on button "Confirmar" at bounding box center [274, 449] width 90 height 32
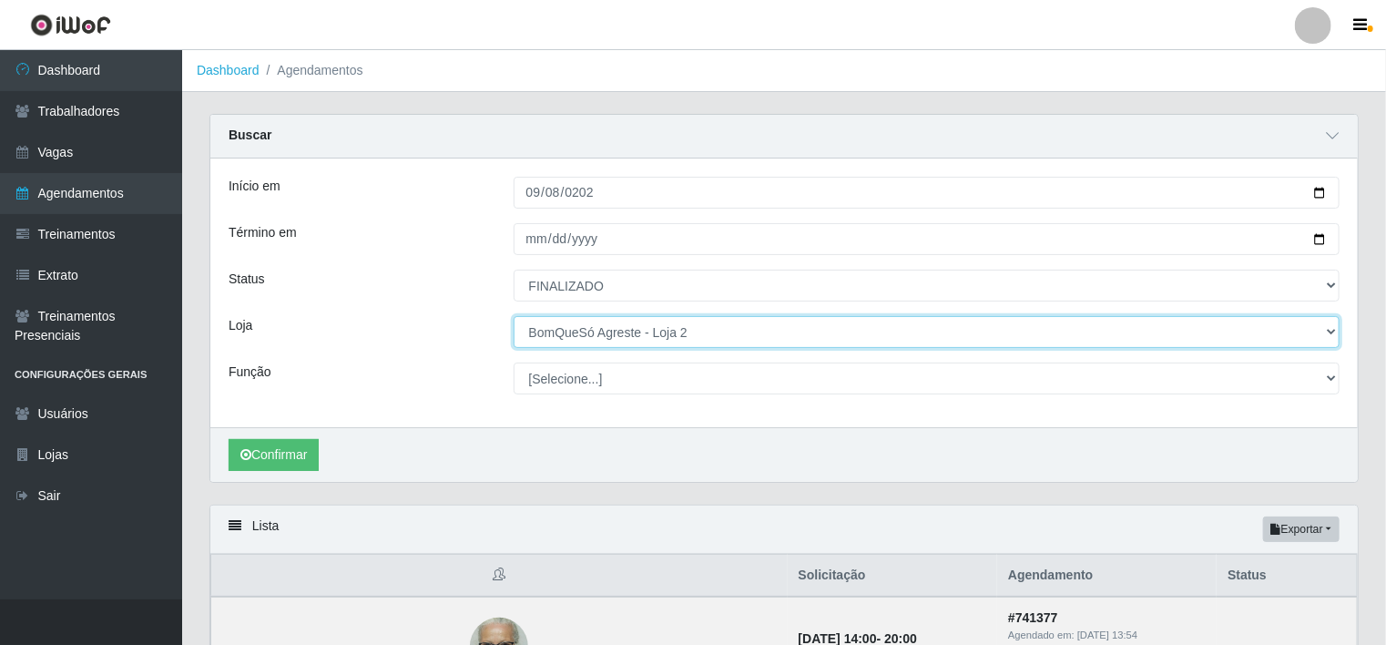
click at [717, 335] on select "[Selecione...] BomQueSó Agreste - Loja 1 BomQueSó Agreste - Loja 2 BomQueSó Agr…" at bounding box center [926, 332] width 827 height 32
click at [513, 316] on select "[Selecione...] BomQueSó Agreste - Loja 1 BomQueSó Agreste - Loja 2 BomQueSó Agr…" at bounding box center [926, 332] width 827 height 32
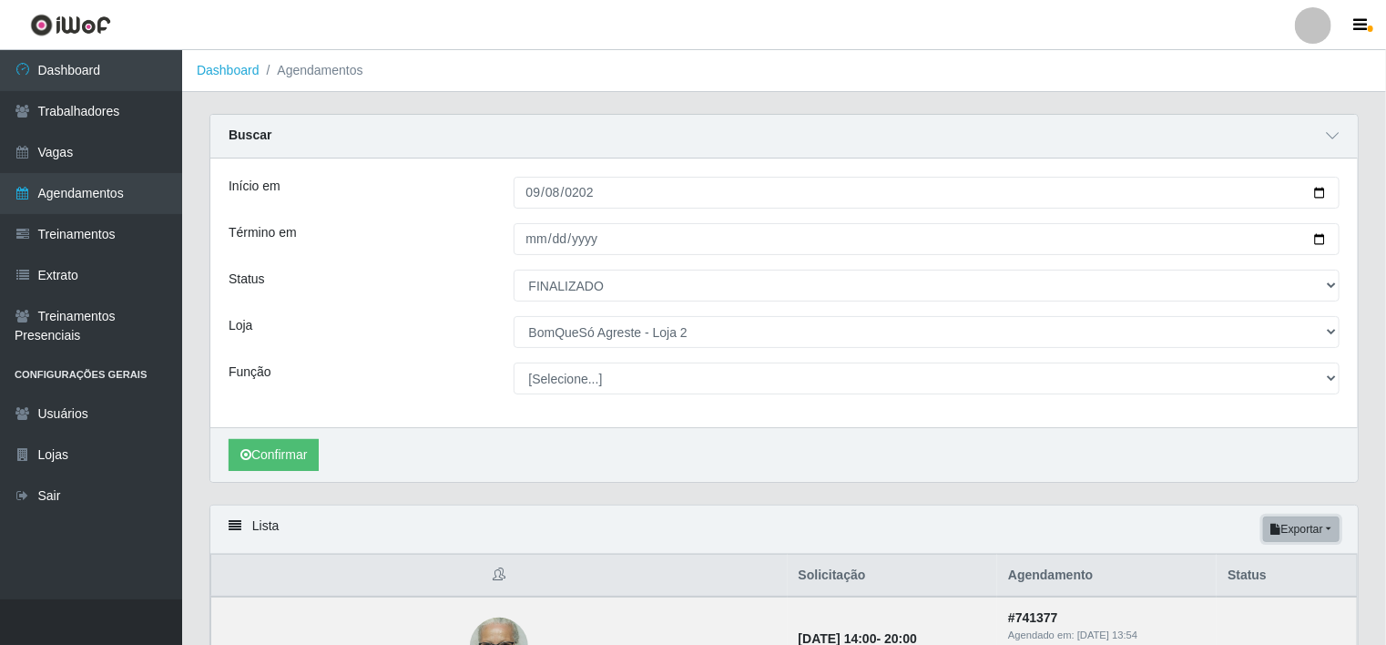
click at [1317, 522] on button "Exportar" at bounding box center [1301, 528] width 76 height 25
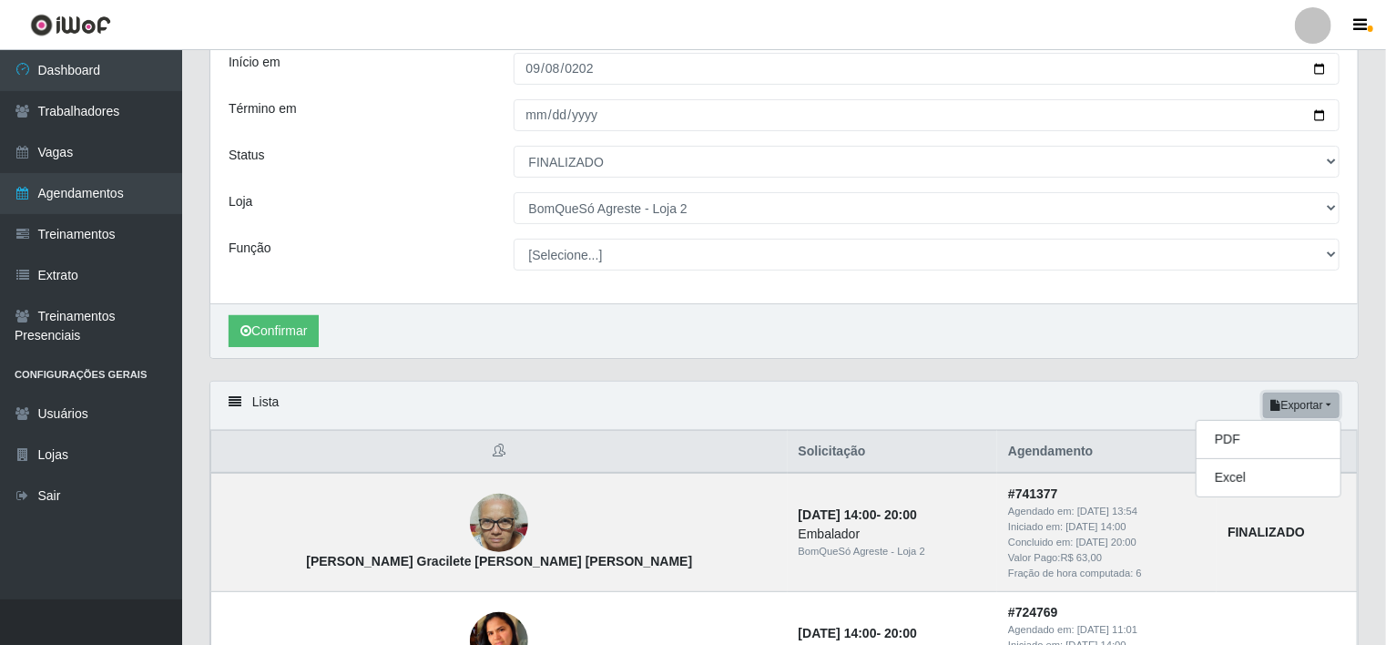
scroll to position [273, 0]
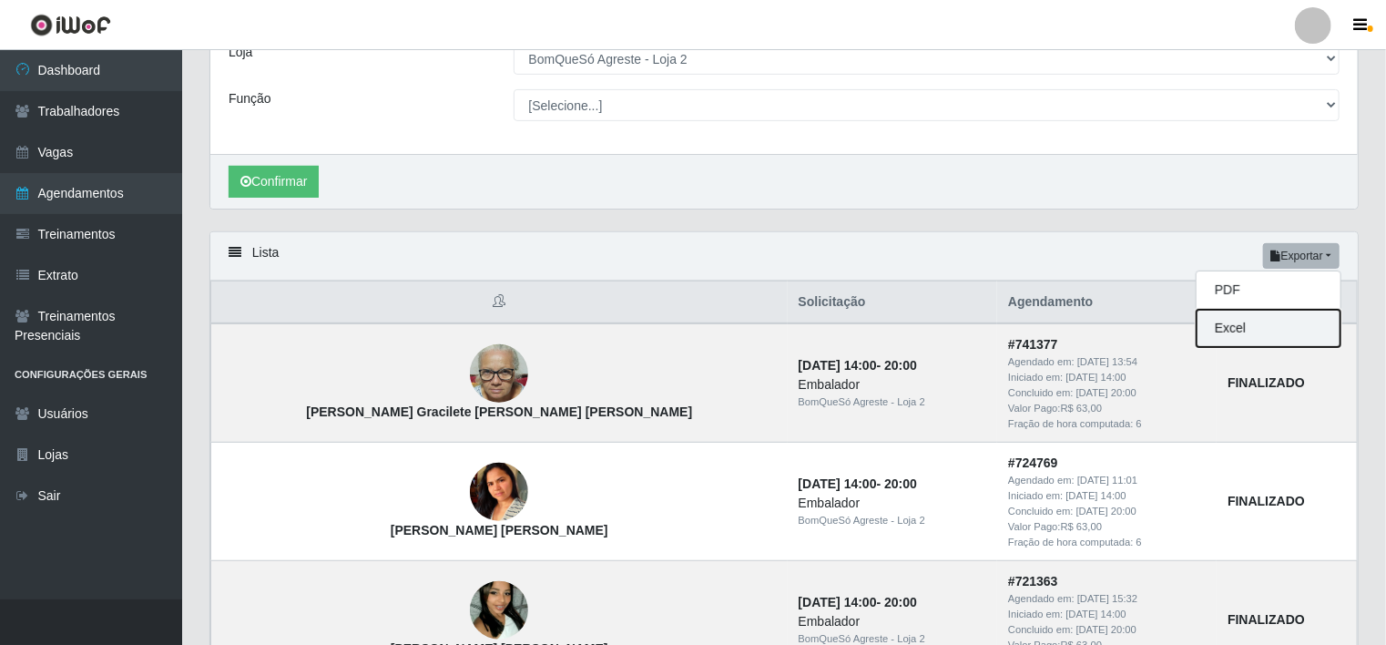
click at [1266, 330] on button "Excel" at bounding box center [1268, 328] width 144 height 37
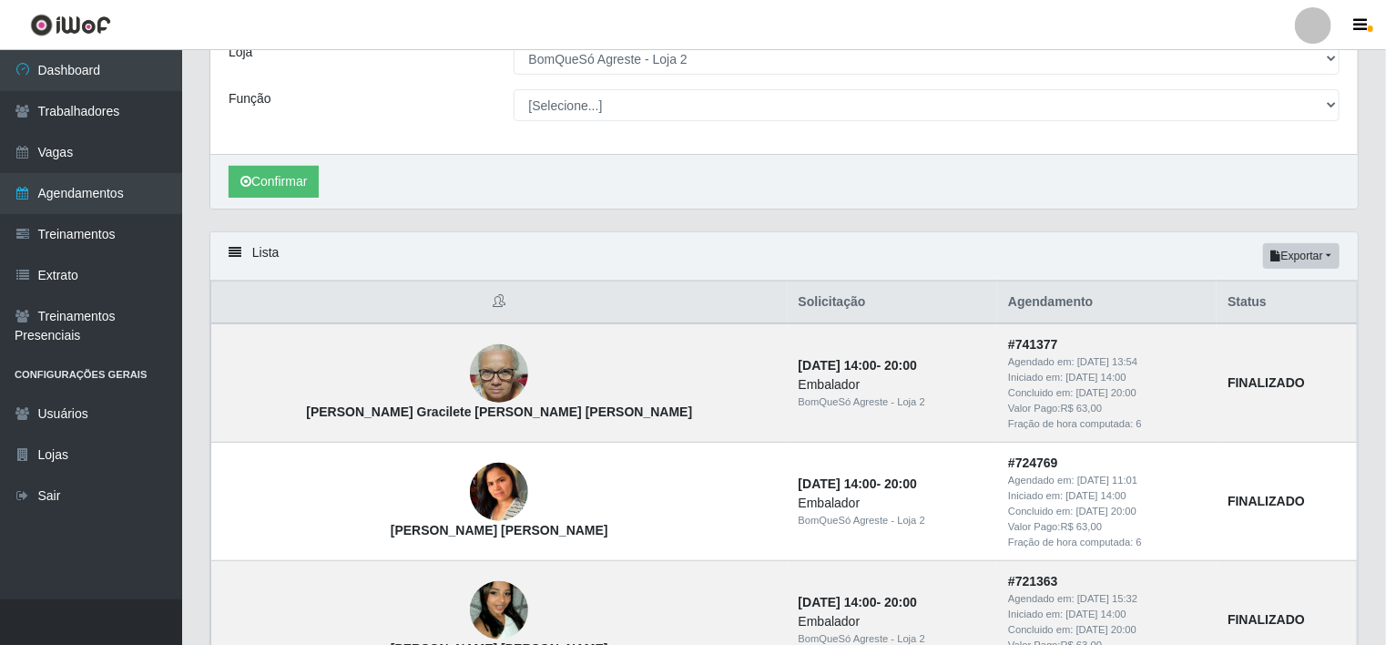
click at [682, 189] on div "Confirmar" at bounding box center [783, 181] width 1147 height 55
click at [682, 60] on select "[Selecione...] BomQueSó Agreste - Loja 1 BomQueSó Agreste - Loja 2 BomQueSó Agr…" at bounding box center [926, 59] width 827 height 32
select select "215"
click at [513, 43] on select "[Selecione...] BomQueSó Agreste - Loja 1 BomQueSó Agreste - Loja 2 BomQueSó Agr…" at bounding box center [926, 59] width 827 height 32
click at [266, 173] on button "Confirmar" at bounding box center [274, 182] width 90 height 32
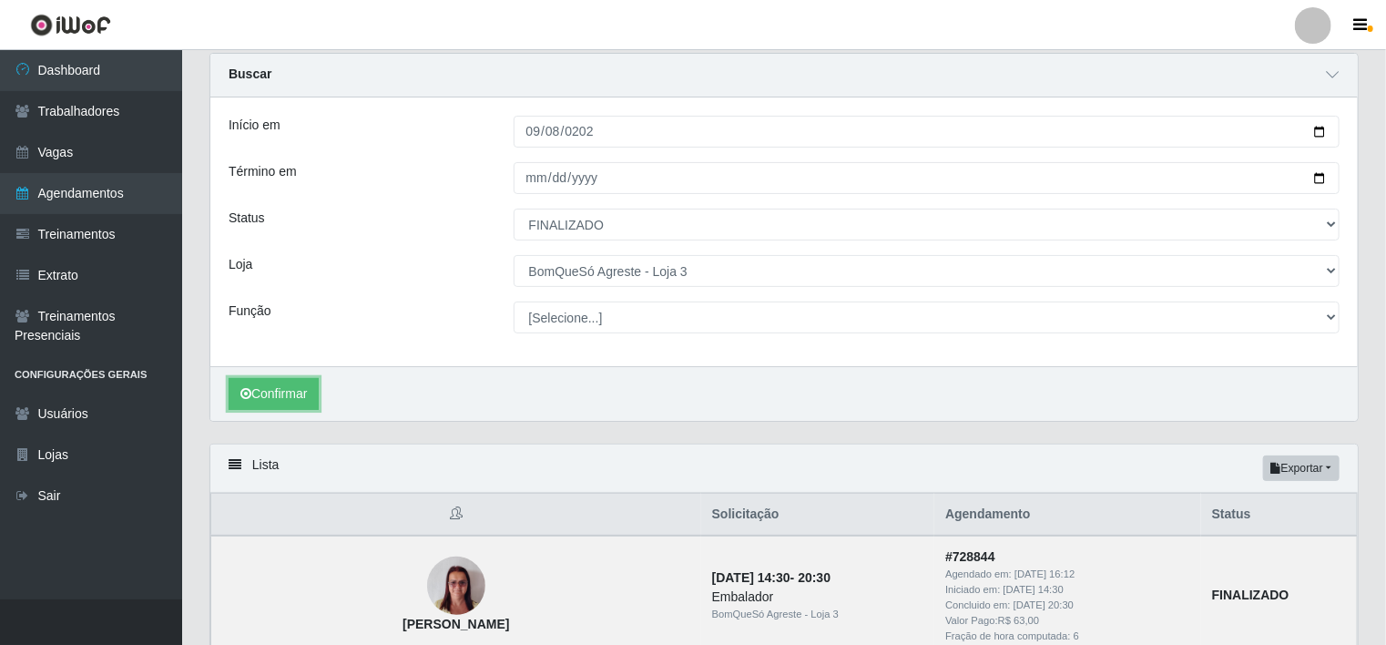
scroll to position [273, 0]
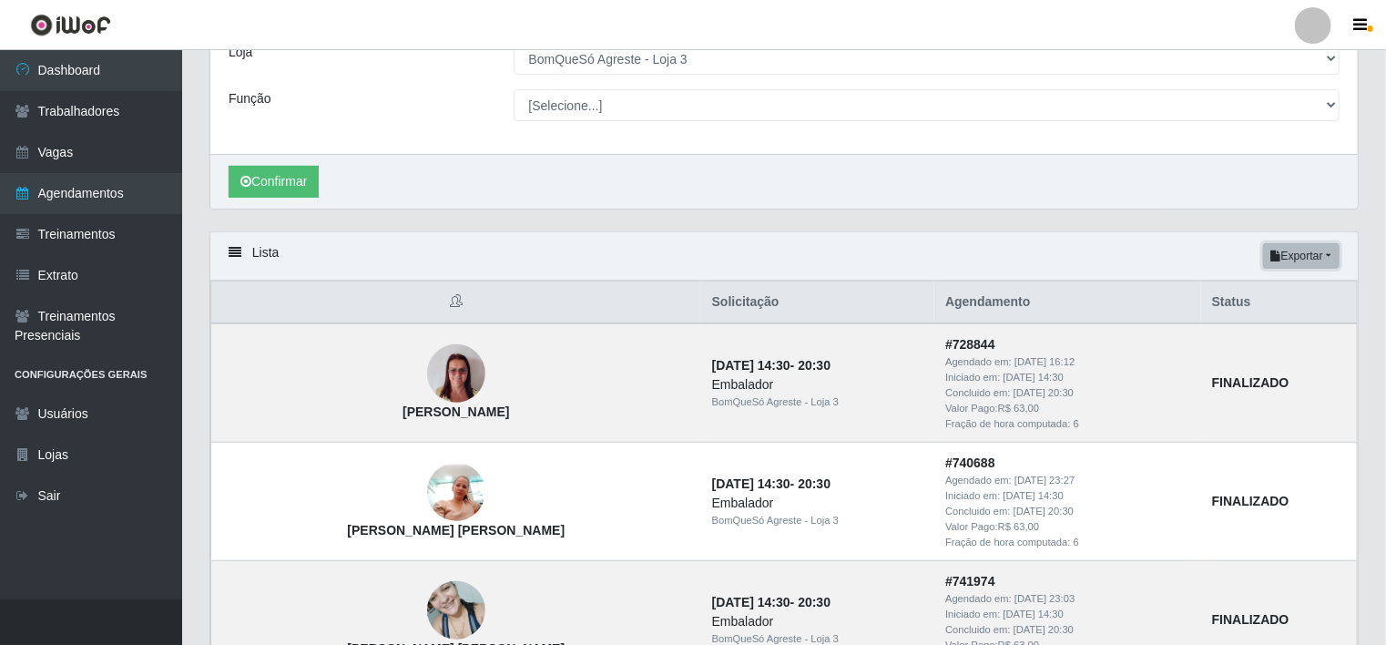
click at [1308, 249] on button "Exportar" at bounding box center [1301, 255] width 76 height 25
click at [1290, 325] on button "Excel" at bounding box center [1268, 328] width 144 height 37
click at [789, 146] on div "Início em 2025-09-08 Término em 2025-09-14 Status [Selecione...] AGENDADO AGUAR…" at bounding box center [783, 19] width 1147 height 269
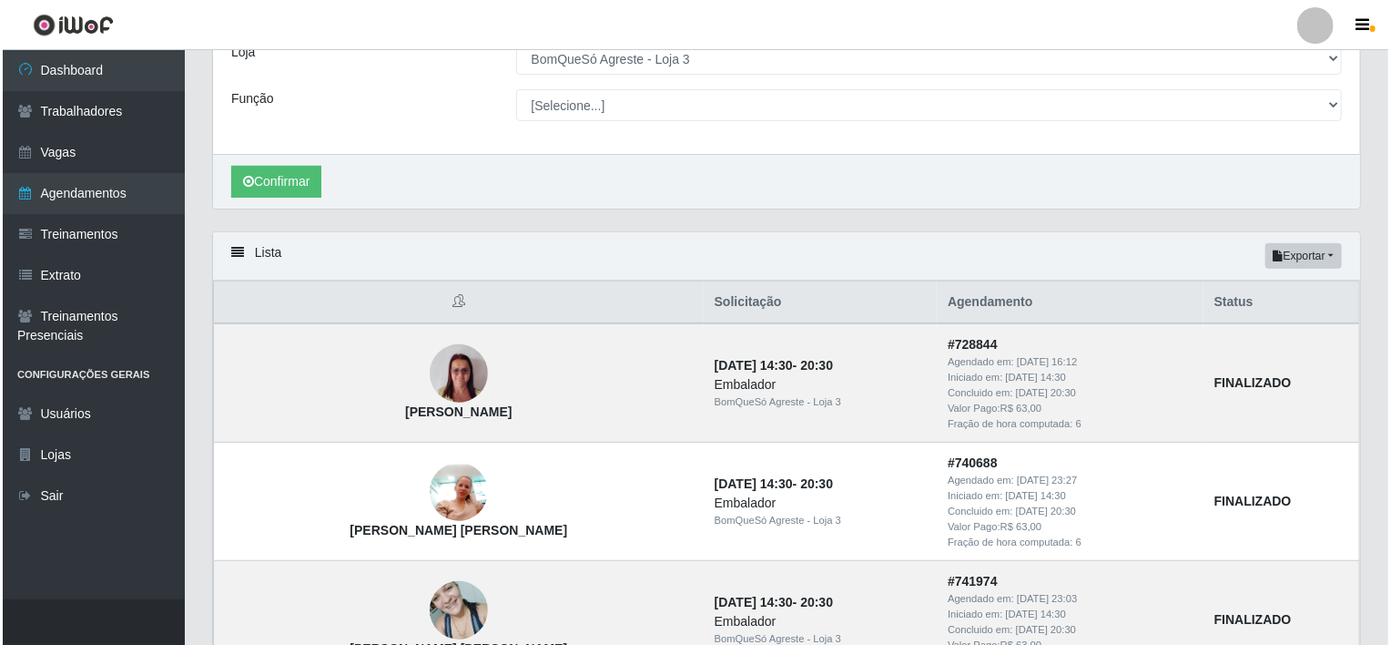
scroll to position [0, 0]
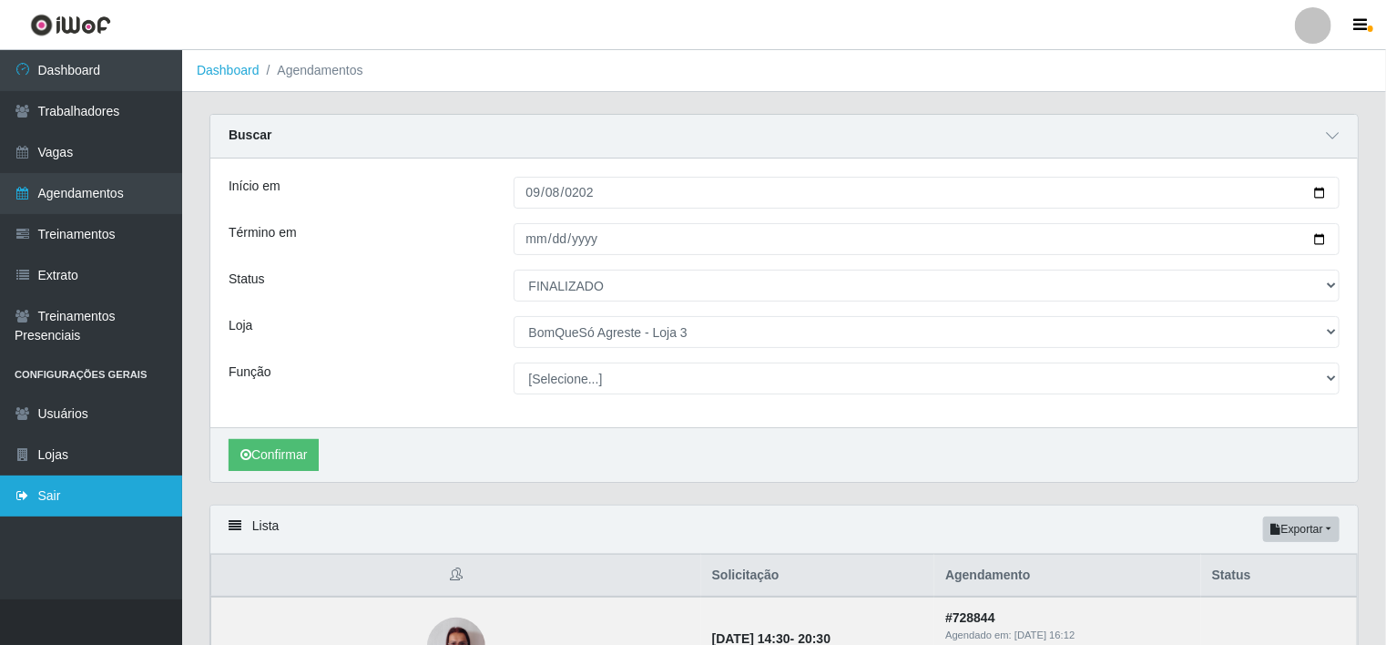
click at [89, 496] on link "Sair" at bounding box center [91, 495] width 182 height 41
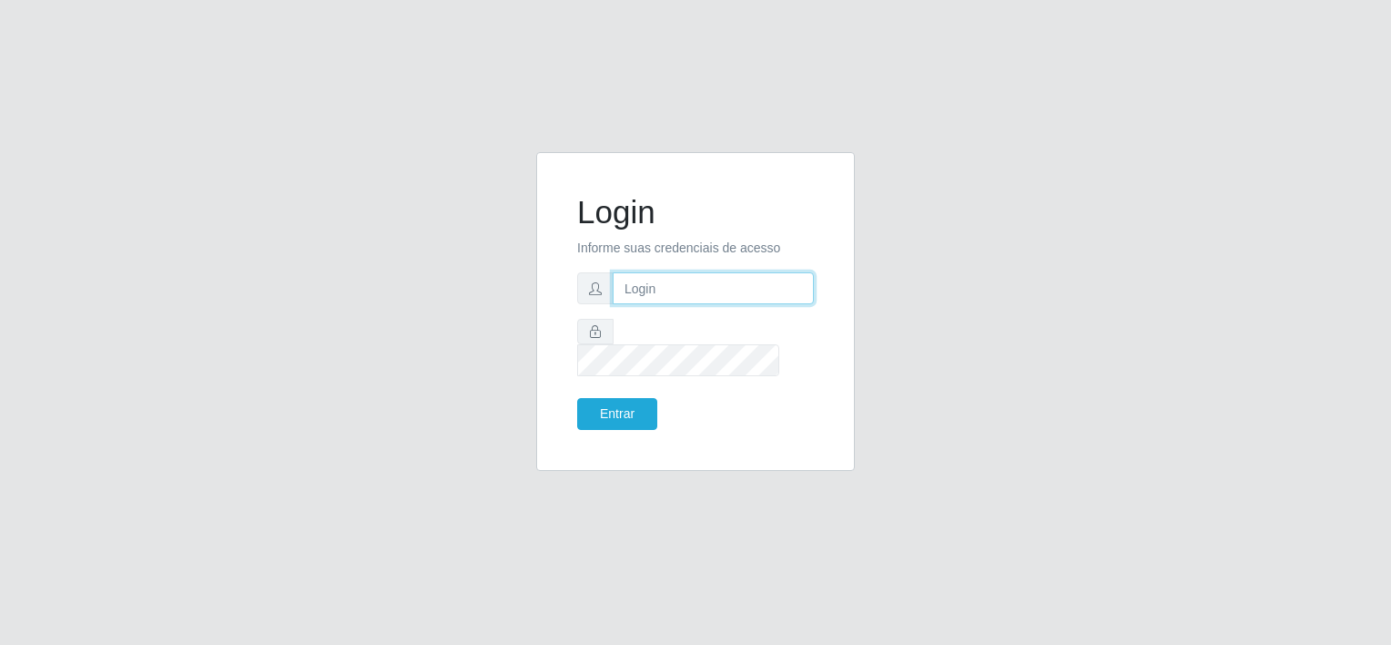
type input "zynobia@bomqueso"
click at [743, 299] on input "zynobia@bomqueso" at bounding box center [713, 288] width 201 height 32
drag, startPoint x: 1044, startPoint y: 289, endPoint x: 1039, endPoint y: 270, distance: 19.0
click at [1041, 274] on div "Login Informe suas credenciais de acesso zynobia@bomqueso Entrar" at bounding box center [696, 322] width 1038 height 341
